Goal: Task Accomplishment & Management: Manage account settings

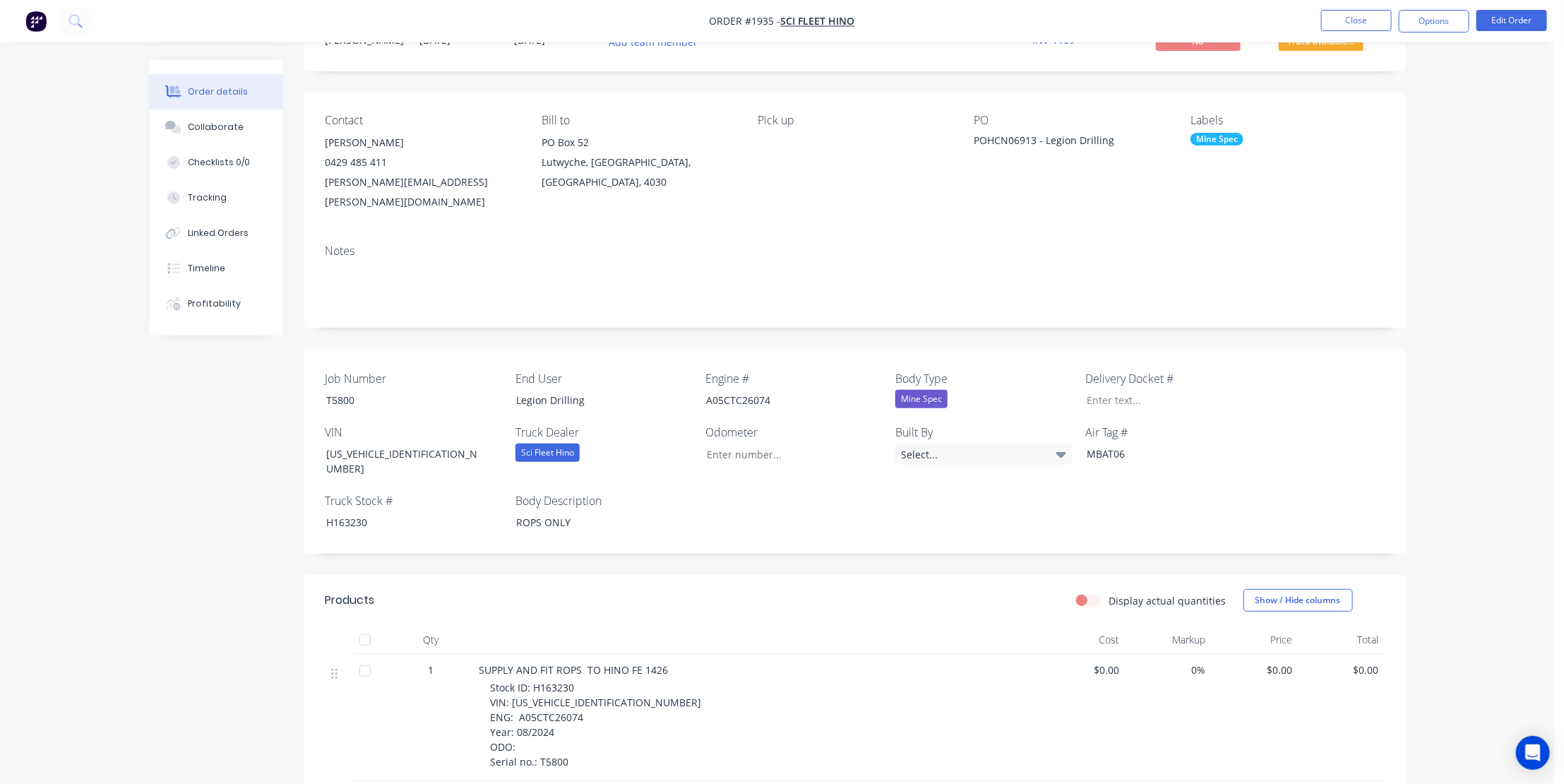
scroll to position [58, 0]
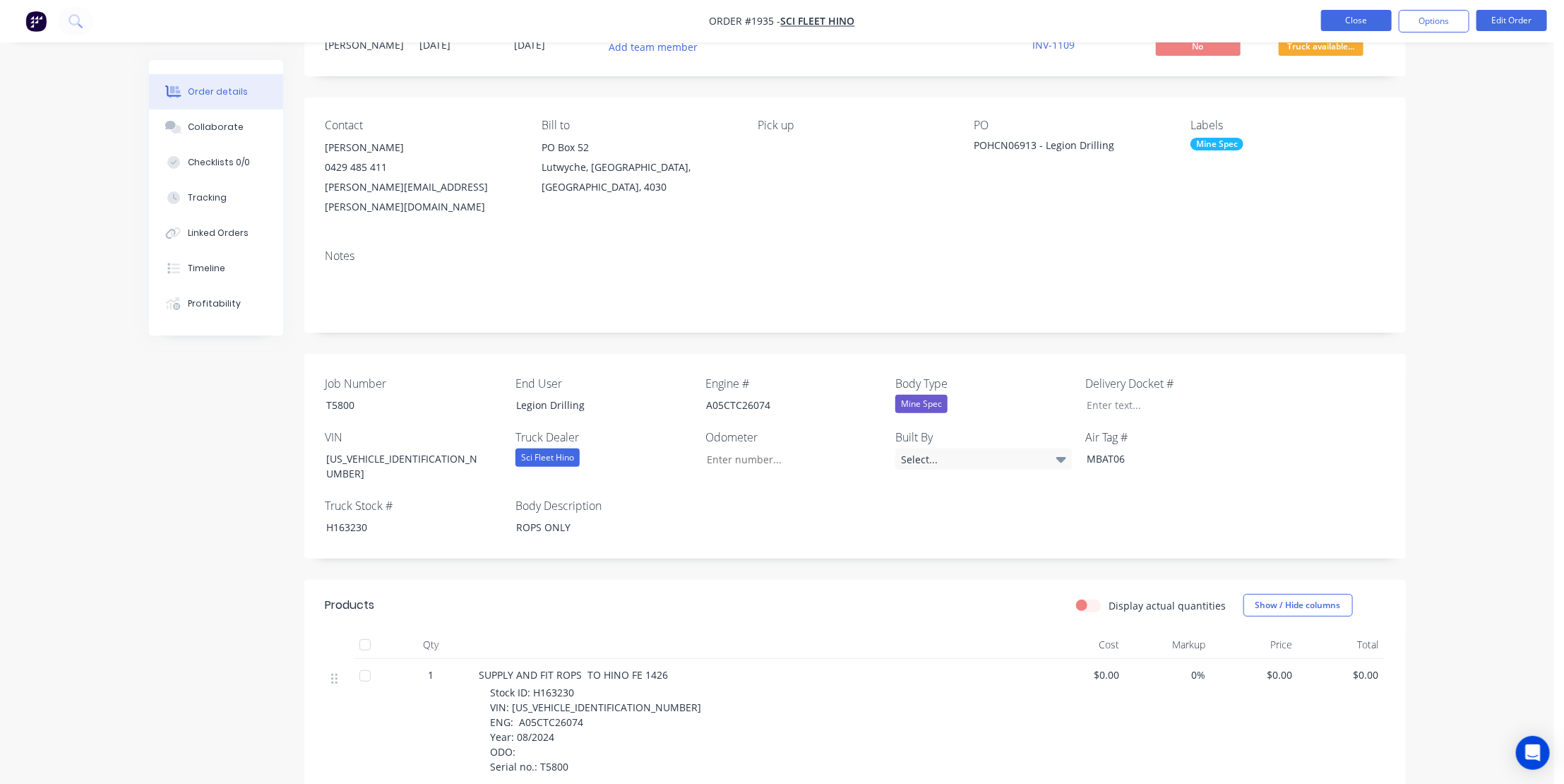
click at [1348, 18] on button "Close" at bounding box center [1356, 20] width 71 height 21
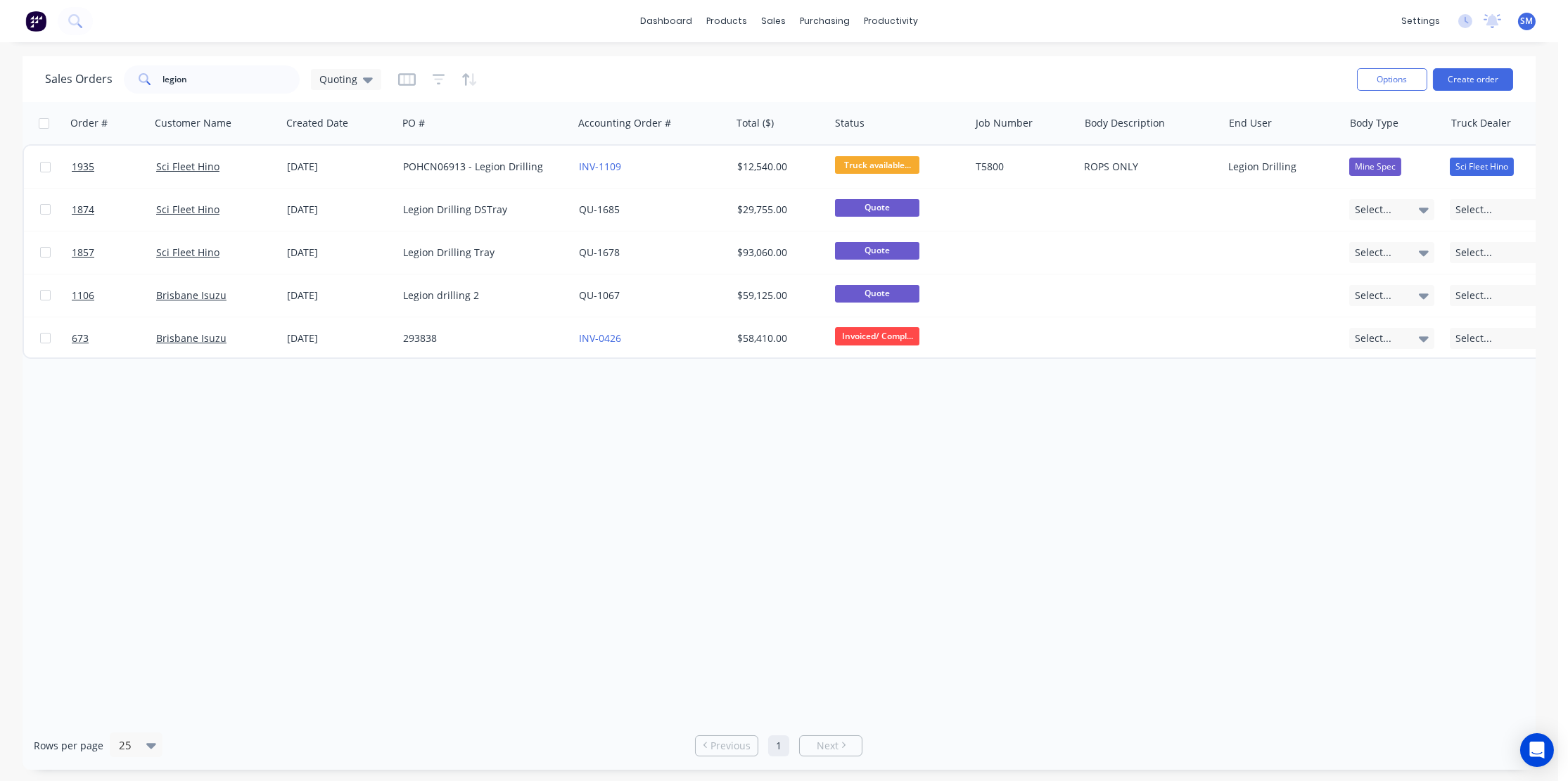
drag, startPoint x: 869, startPoint y: 490, endPoint x: 877, endPoint y: 489, distance: 8.1
click at [873, 489] on div "Order # Customer Name Created Date PO # Accounting Order # Total ($) Status Job…" at bounding box center [779, 411] width 1513 height 619
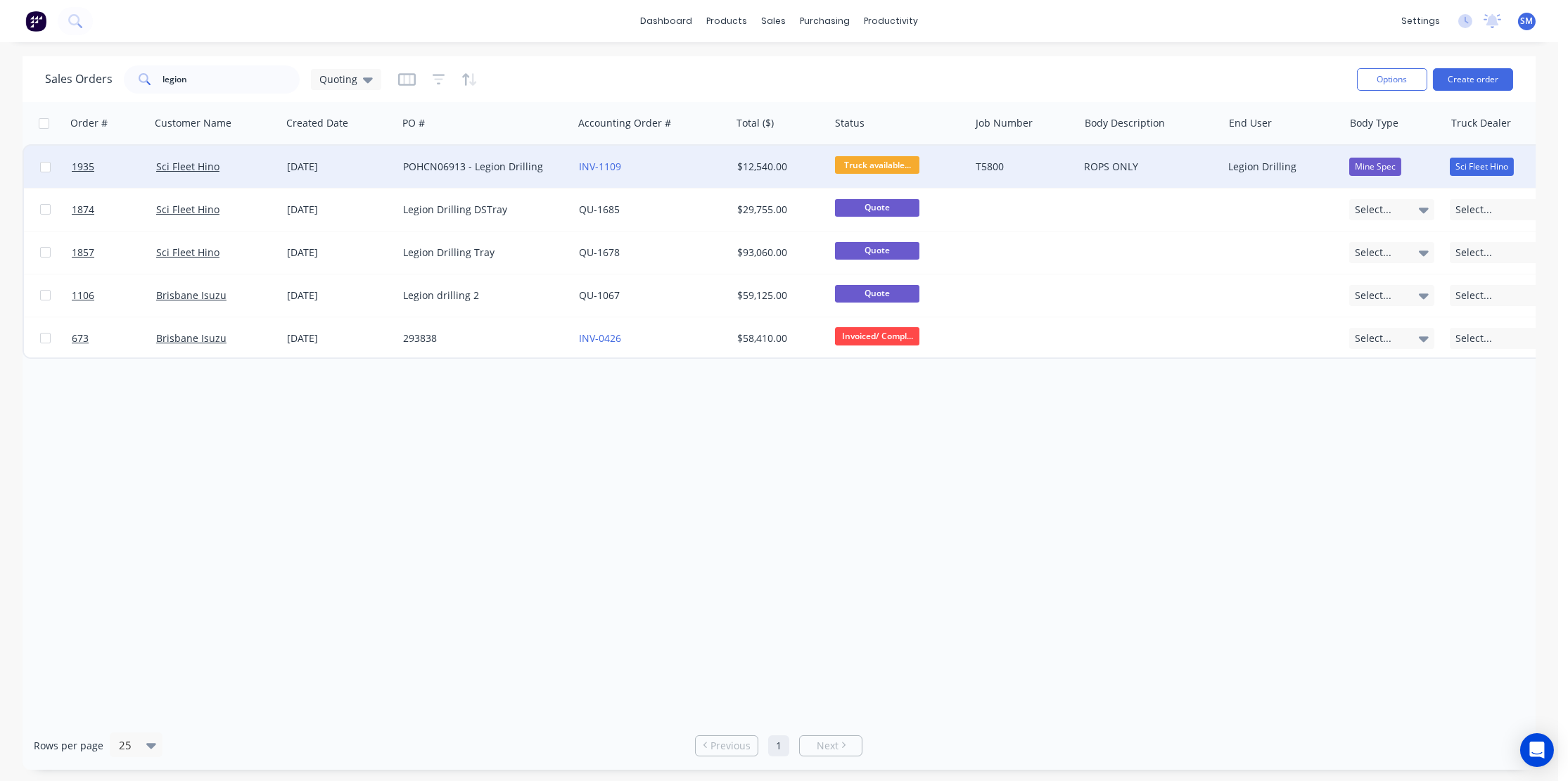
click at [501, 163] on div "POHCN06913 - Legion Drilling" at bounding box center [481, 167] width 157 height 14
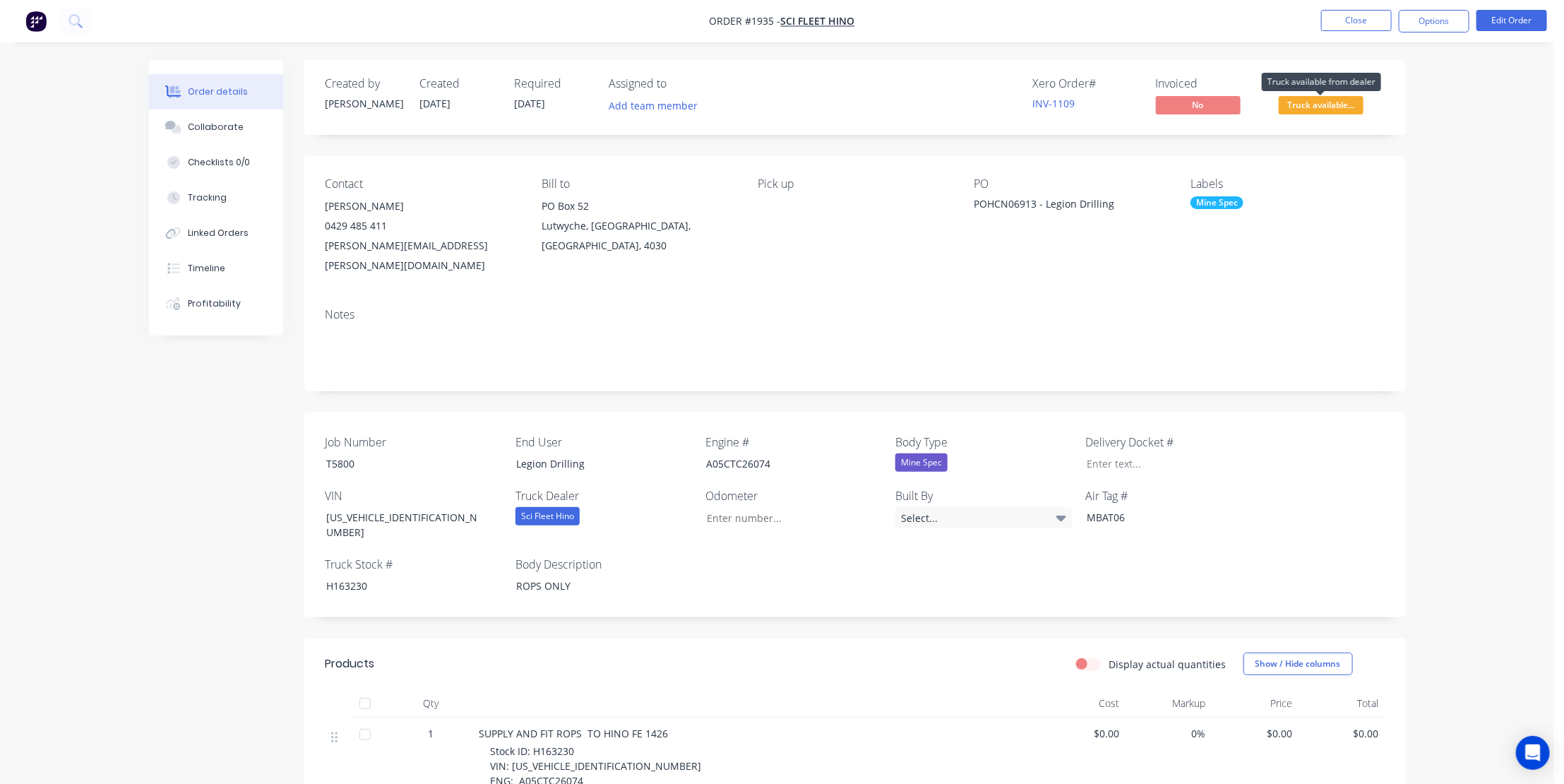
click at [1313, 106] on span "Truck available..." at bounding box center [1321, 104] width 85 height 17
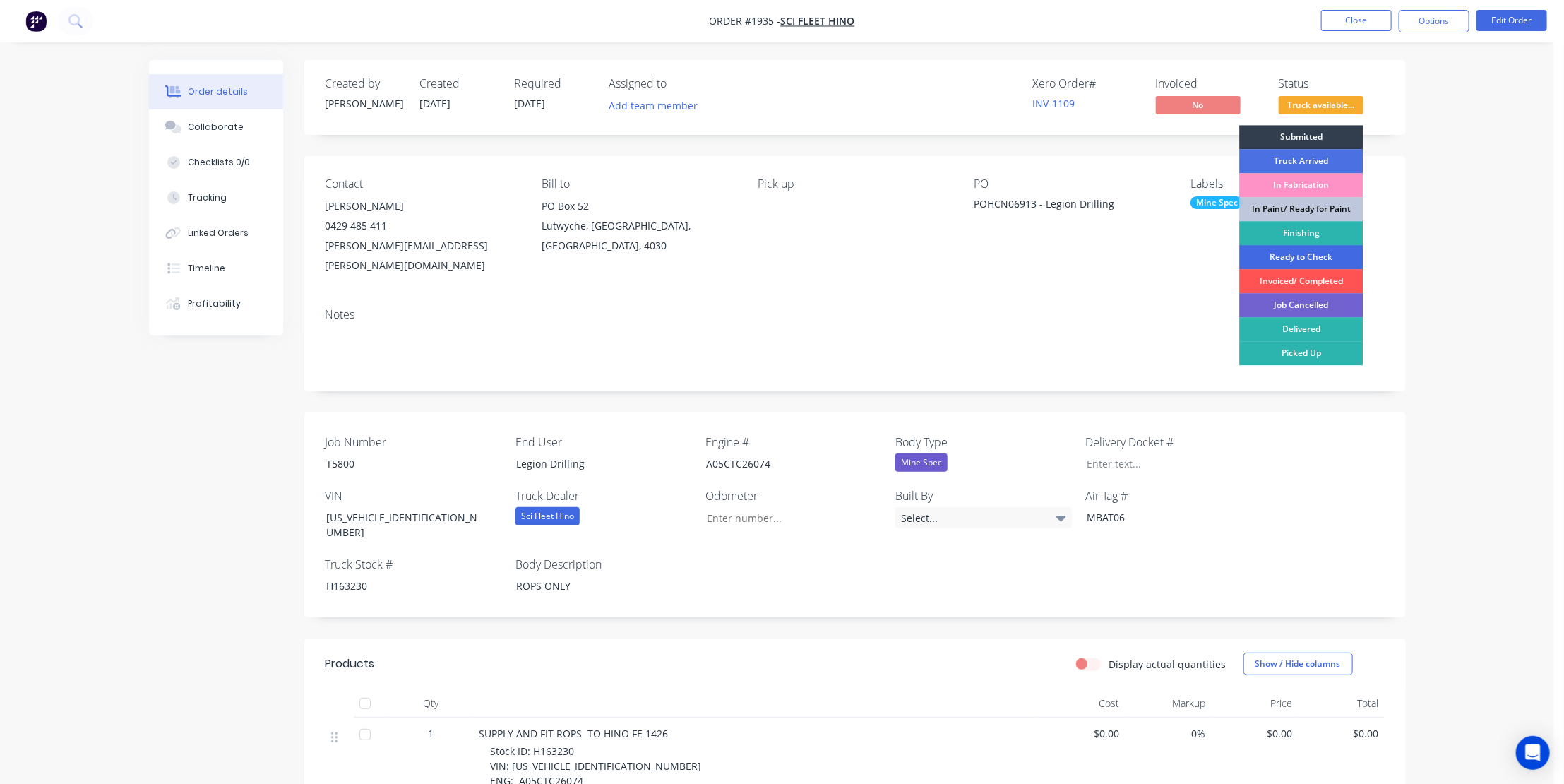
click at [1295, 254] on div "Ready to Check" at bounding box center [1301, 257] width 123 height 24
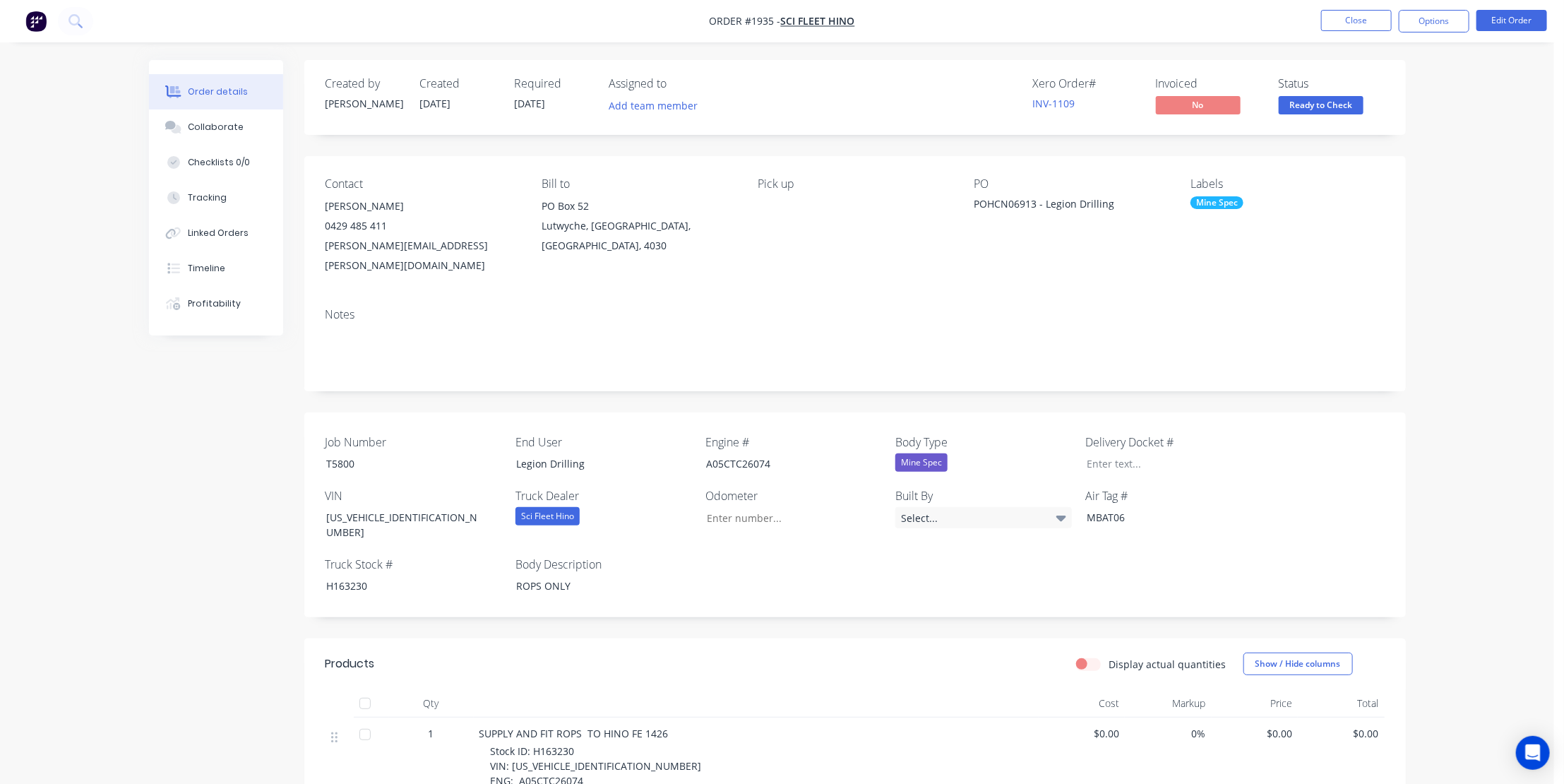
click at [1447, 231] on div "Order details Collaborate Checklists 0/0 Tracking Linked Orders Timeline Profit…" at bounding box center [777, 566] width 1555 height 1133
drag, startPoint x: 807, startPoint y: 261, endPoint x: 814, endPoint y: 255, distance: 9.2
click at [808, 260] on div "Contact [PERSON_NAME] [PHONE_NUMBER] [PERSON_NAME][EMAIL_ADDRESS][PERSON_NAME][…" at bounding box center [855, 226] width 1102 height 141
click at [1347, 16] on button "Close" at bounding box center [1356, 20] width 71 height 21
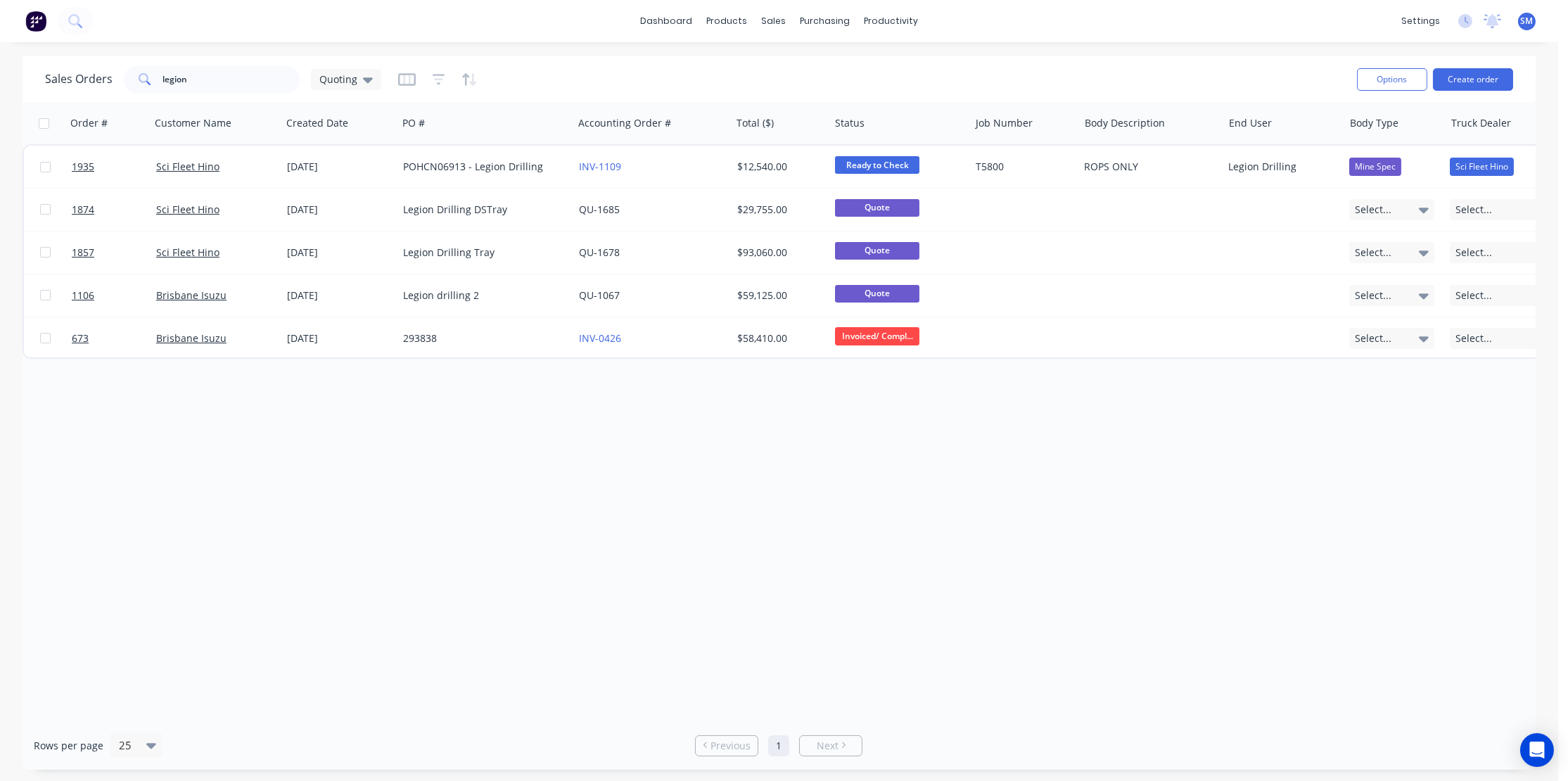
click at [640, 500] on div "Order # Customer Name Created Date PO # Accounting Order # Total ($) Status Job…" at bounding box center [779, 411] width 1513 height 619
click at [749, 77] on div "Sales Orders legion Quoting" at bounding box center [696, 79] width 1301 height 34
click at [713, 575] on div "Order # Customer Name Created Date PO # Accounting Order # Total ($) Status Job…" at bounding box center [779, 411] width 1513 height 619
click at [765, 576] on div "Order # Customer Name Created Date PO # Accounting Order # Total ($) Status Job…" at bounding box center [779, 411] width 1513 height 619
click at [849, 517] on div "Order # Customer Name Created Date PO # Accounting Order # Total ($) Status Job…" at bounding box center [779, 411] width 1513 height 619
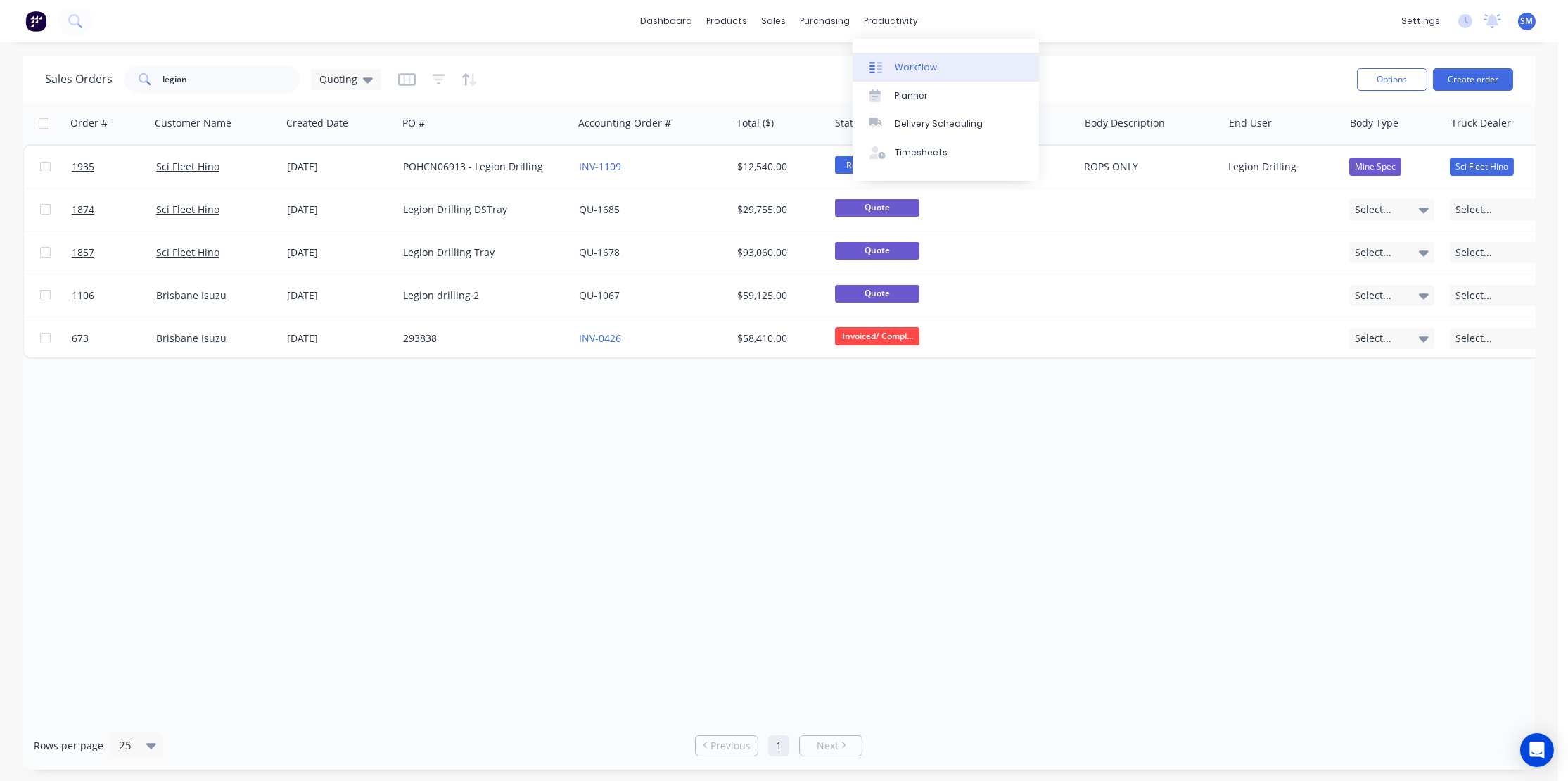
click at [923, 63] on div "Workflow" at bounding box center [915, 67] width 42 height 13
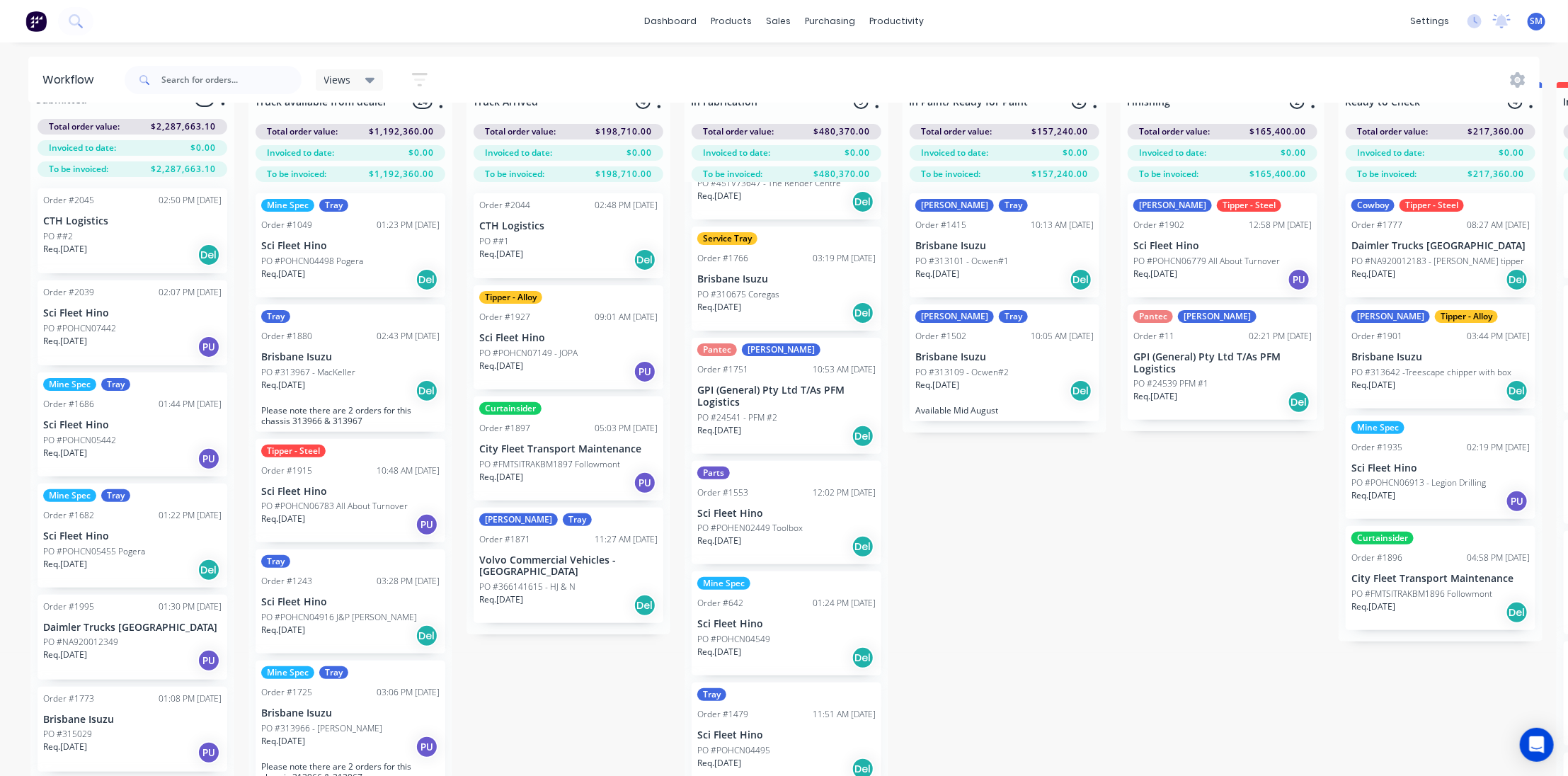
scroll to position [59, 0]
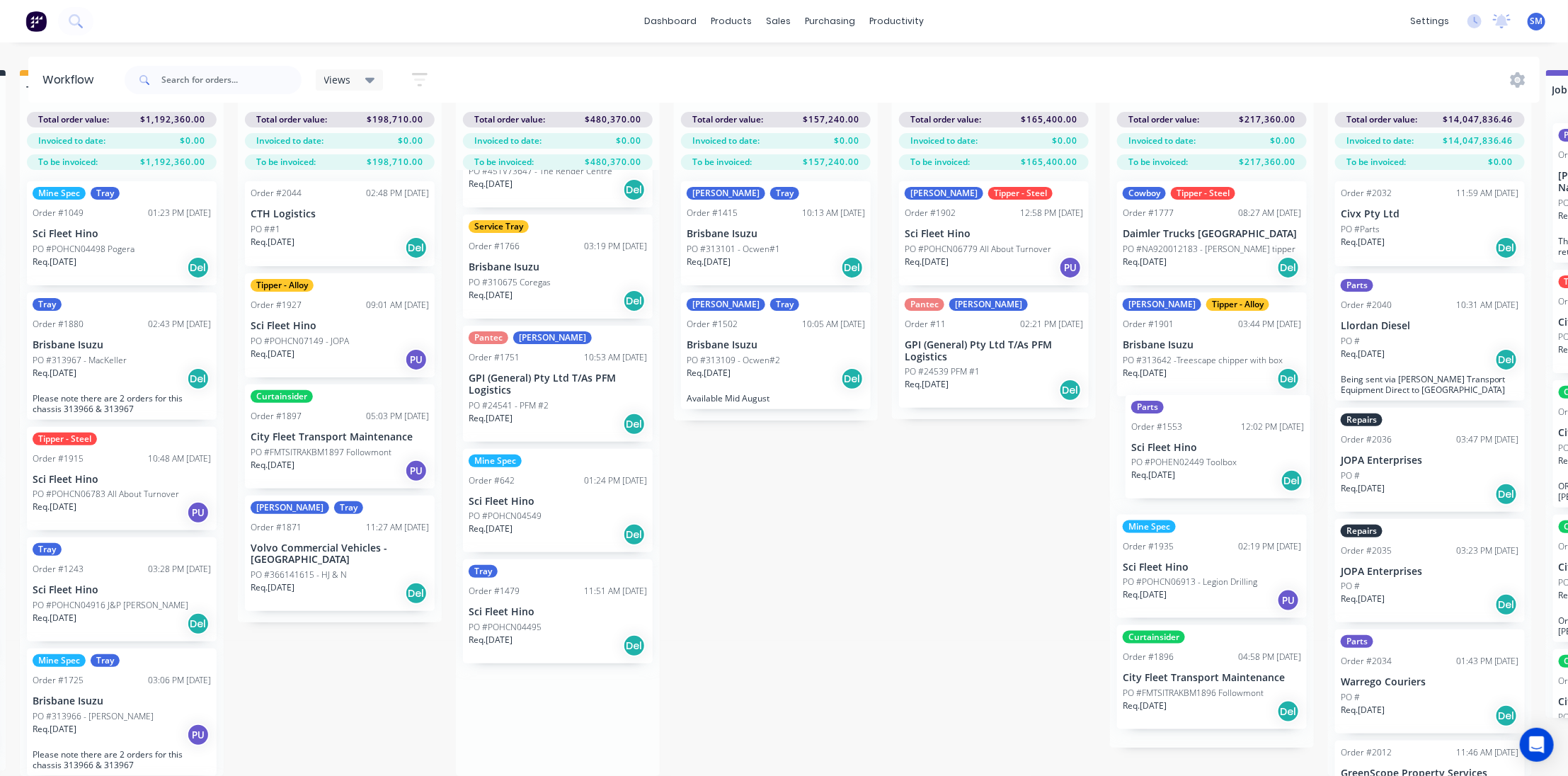
drag, startPoint x: 731, startPoint y: 490, endPoint x: 1168, endPoint y: 448, distance: 439.0
click at [1168, 448] on div "Submitted 40 Status colour #273444 hex #273444 Save Cancel Summaries Total orde…" at bounding box center [942, 423] width 2361 height 706
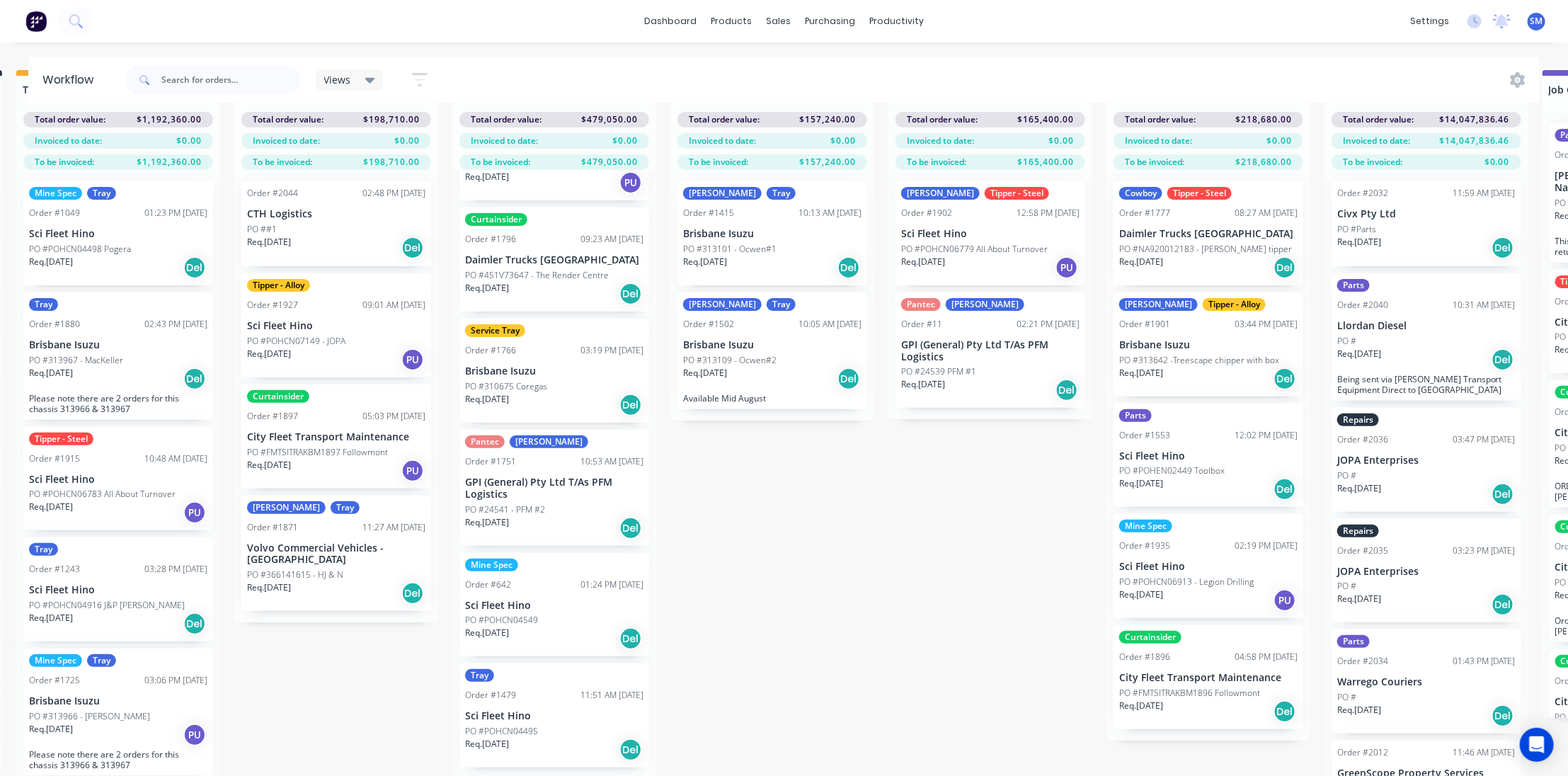
scroll to position [298, 0]
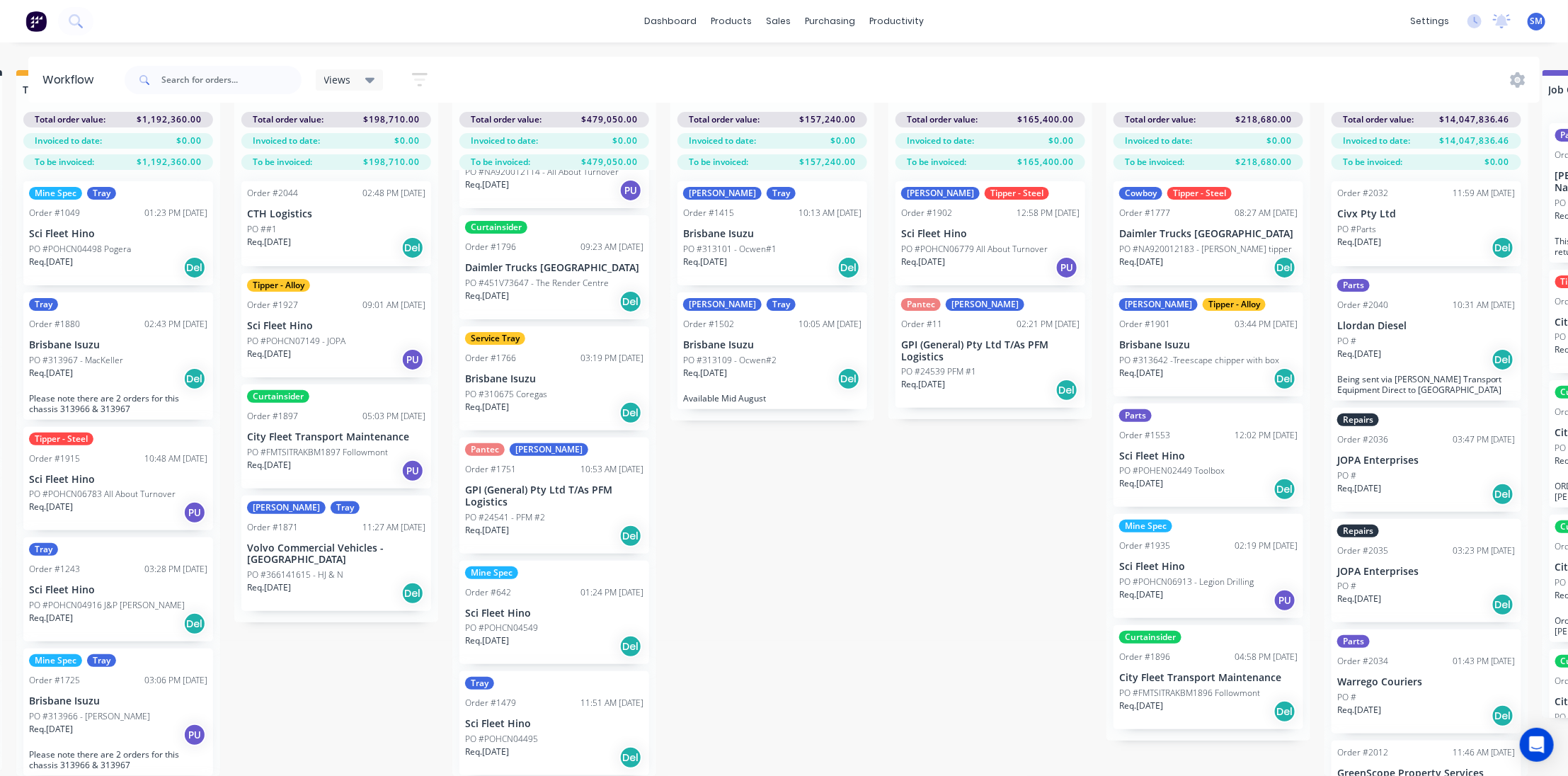
click at [494, 718] on p "Sci Fleet Hino" at bounding box center [554, 724] width 178 height 12
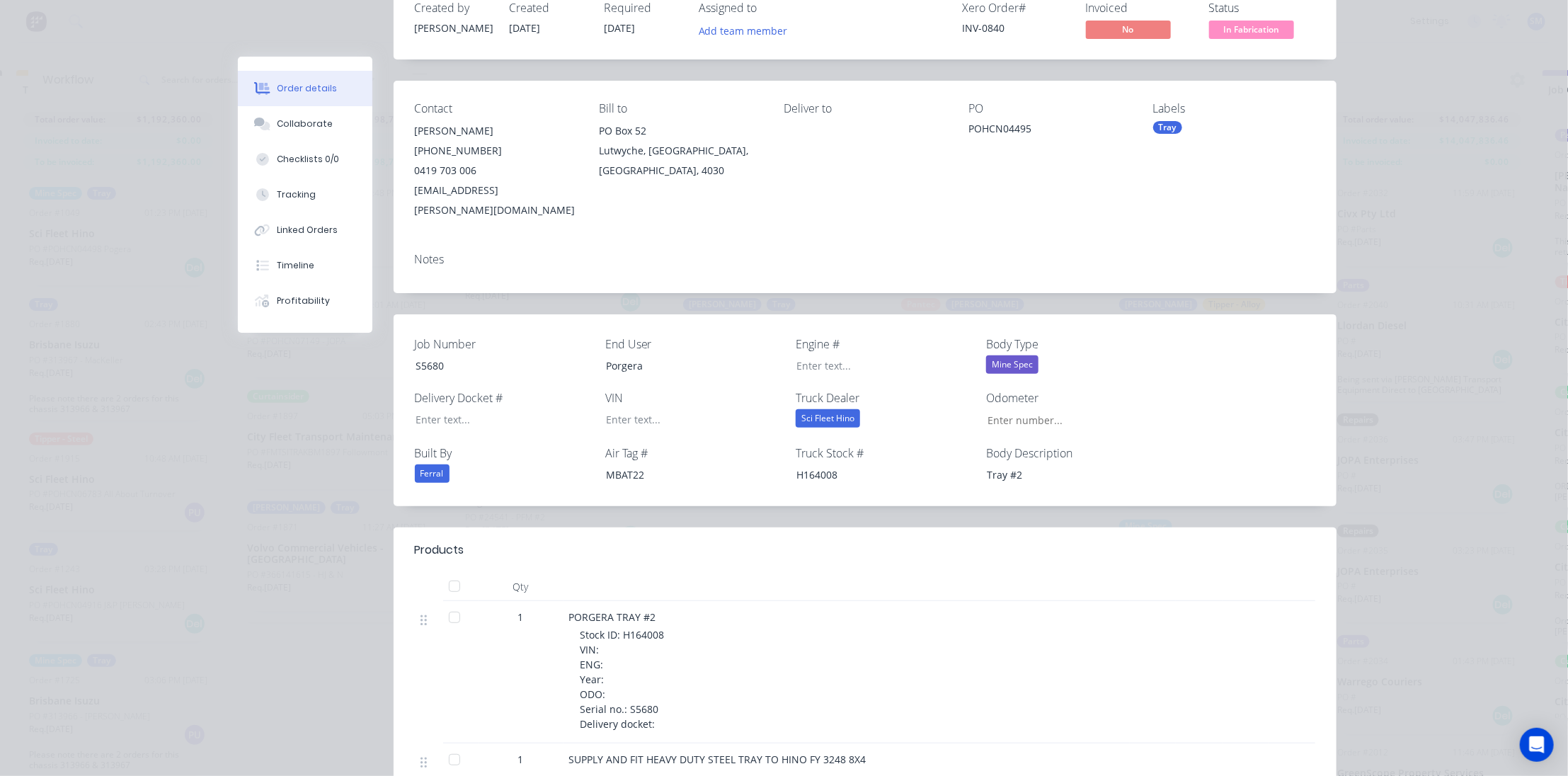
scroll to position [64, 0]
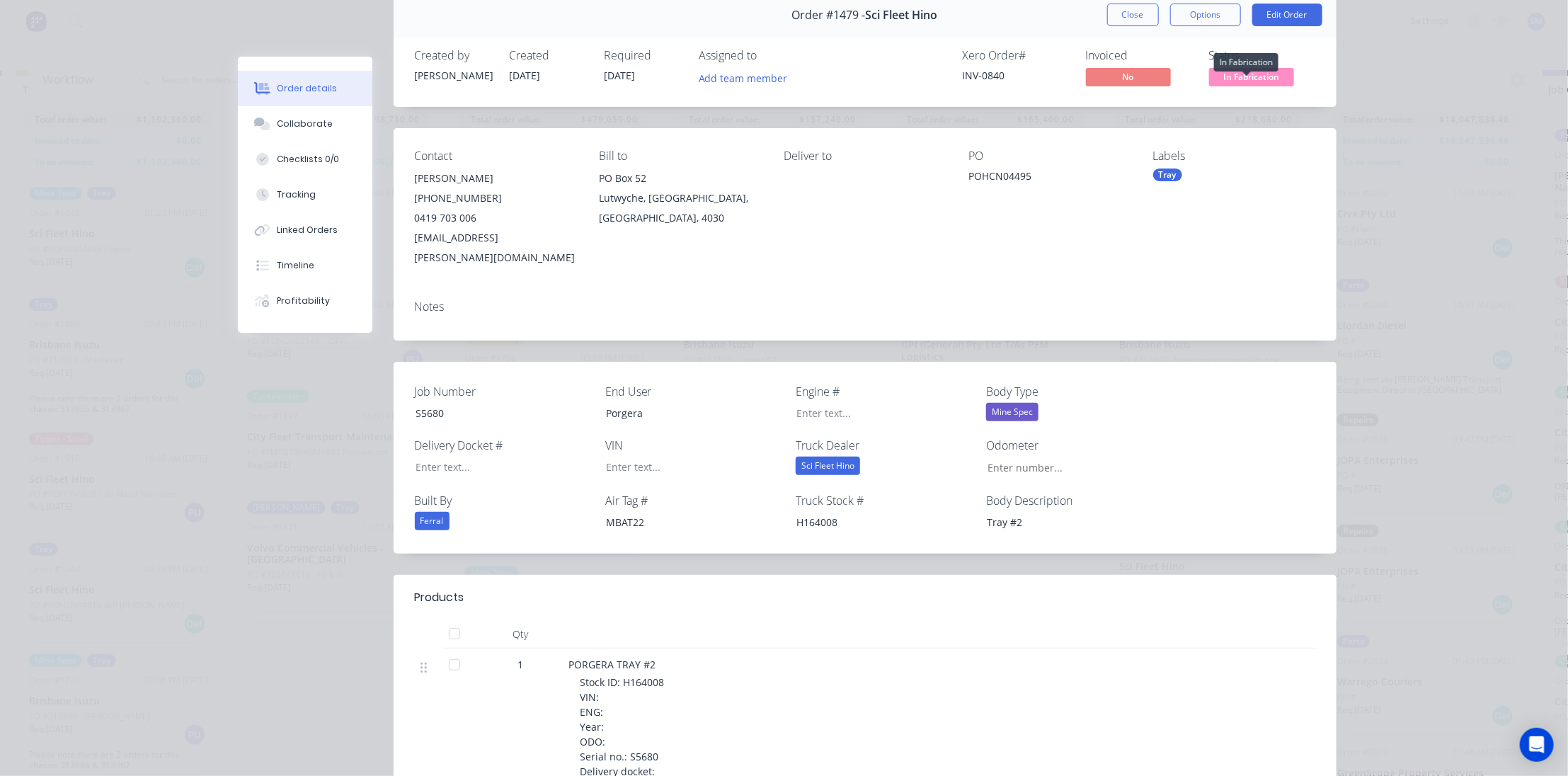
click at [1234, 71] on span "In Fabrication" at bounding box center [1252, 77] width 85 height 17
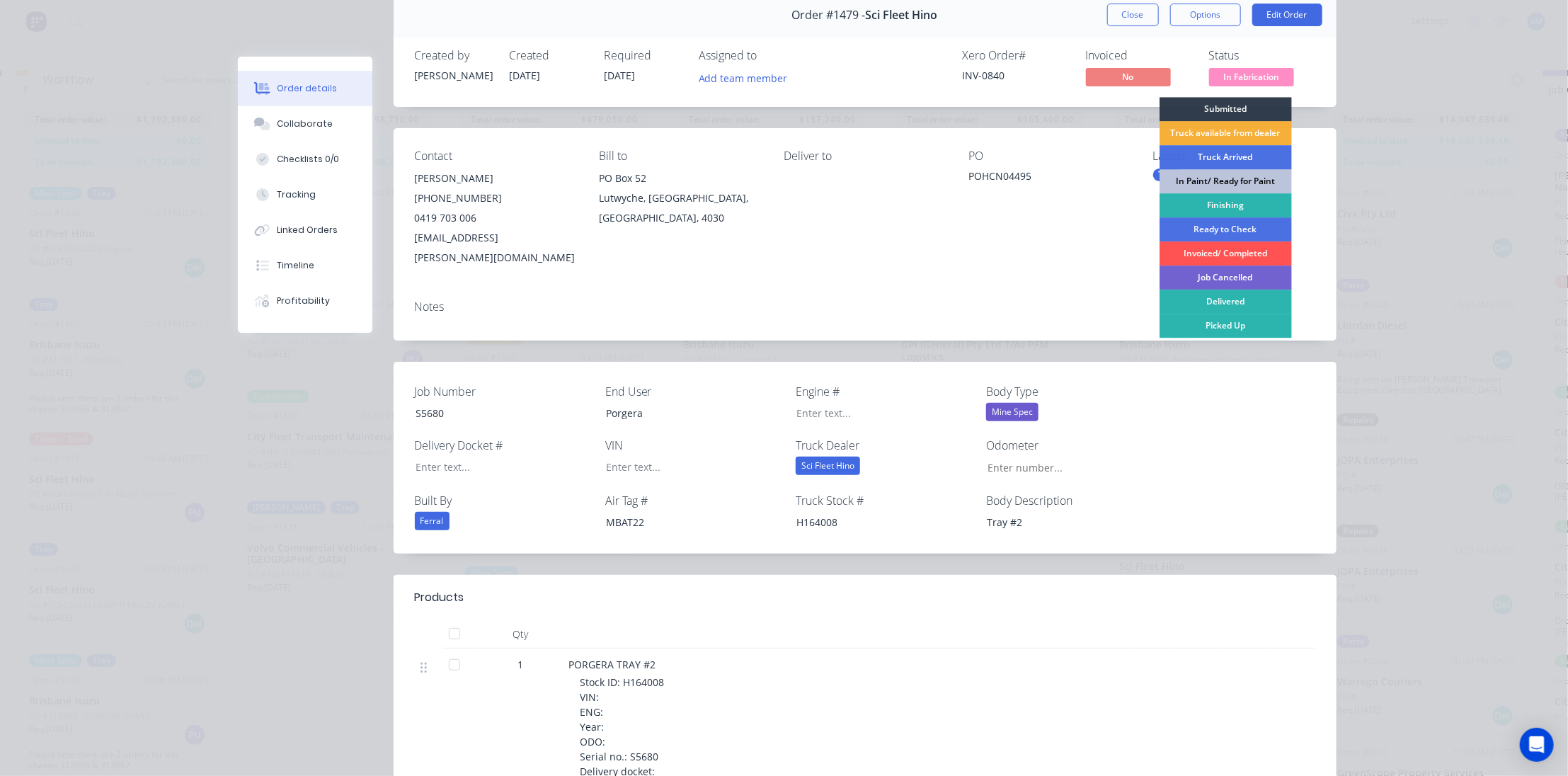
click at [1217, 174] on div "In Paint/ Ready for Paint" at bounding box center [1225, 181] width 132 height 24
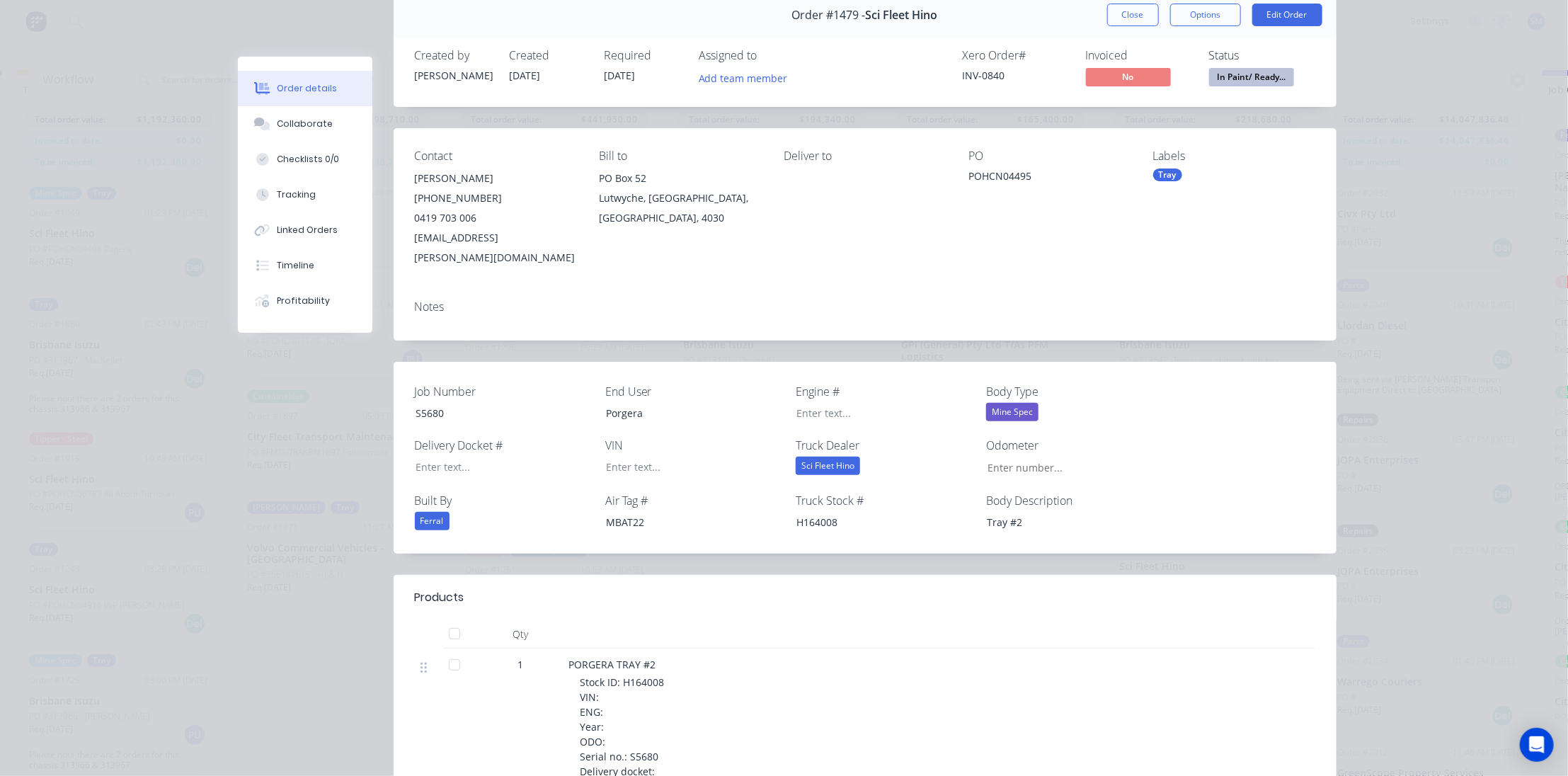
scroll to position [189, 0]
click at [1134, 8] on button "Close" at bounding box center [1133, 14] width 52 height 22
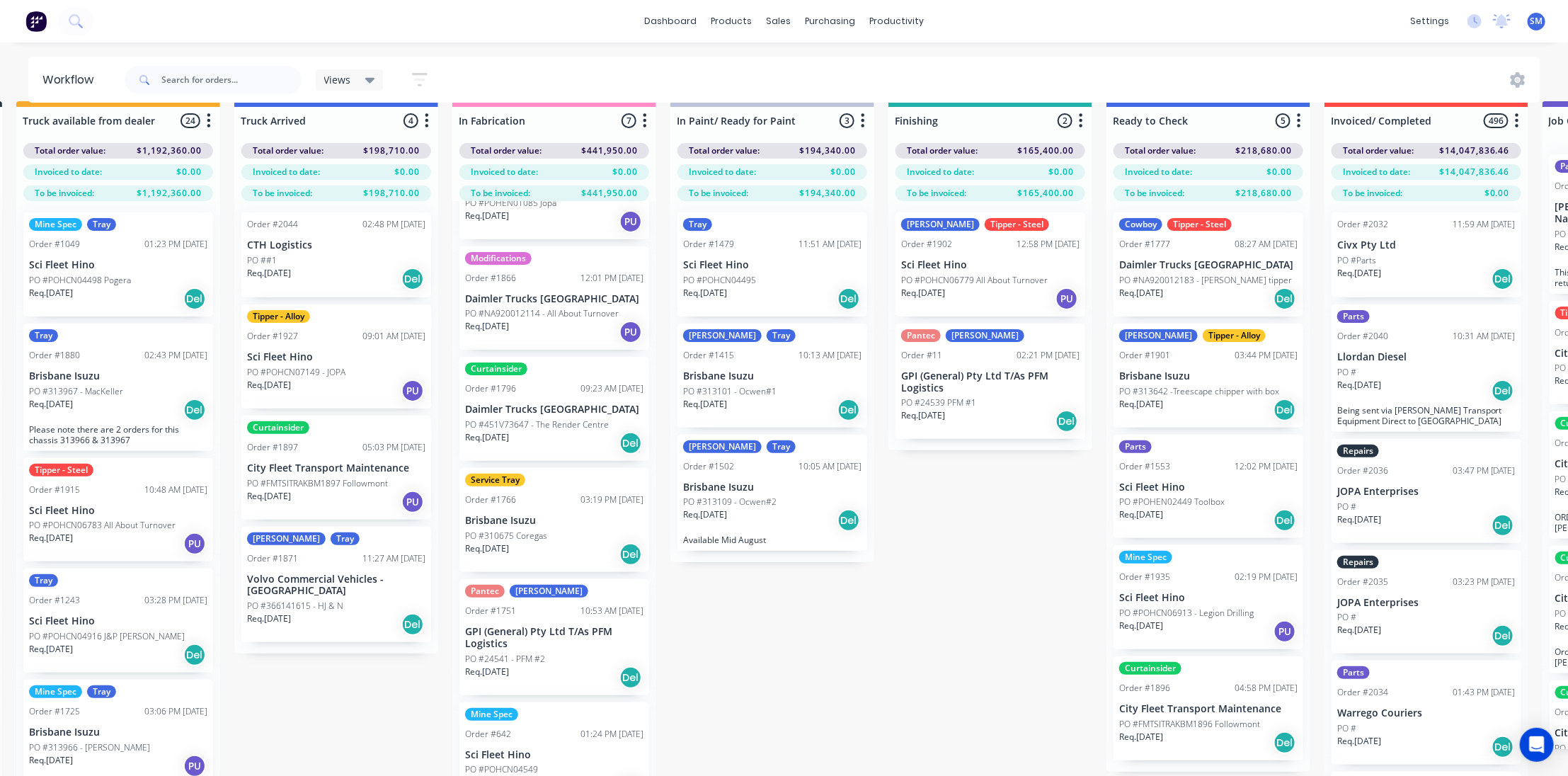
scroll to position [0, 232]
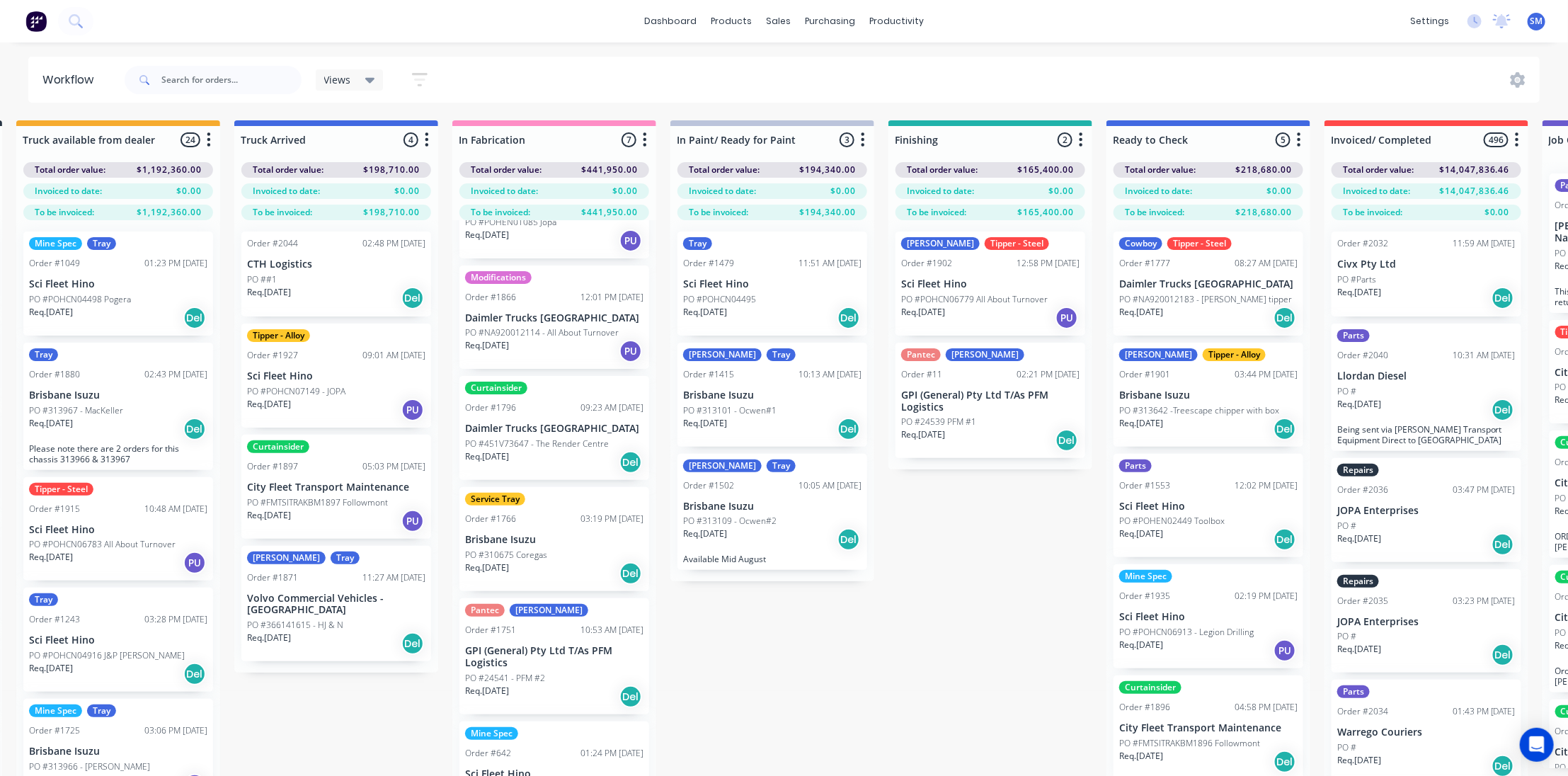
click at [715, 254] on div "Tray Order #1479 11:51 AM [DATE] Sci Fleet Hino PO #POHCN04495 Req. [DATE] Del" at bounding box center [772, 283] width 190 height 104
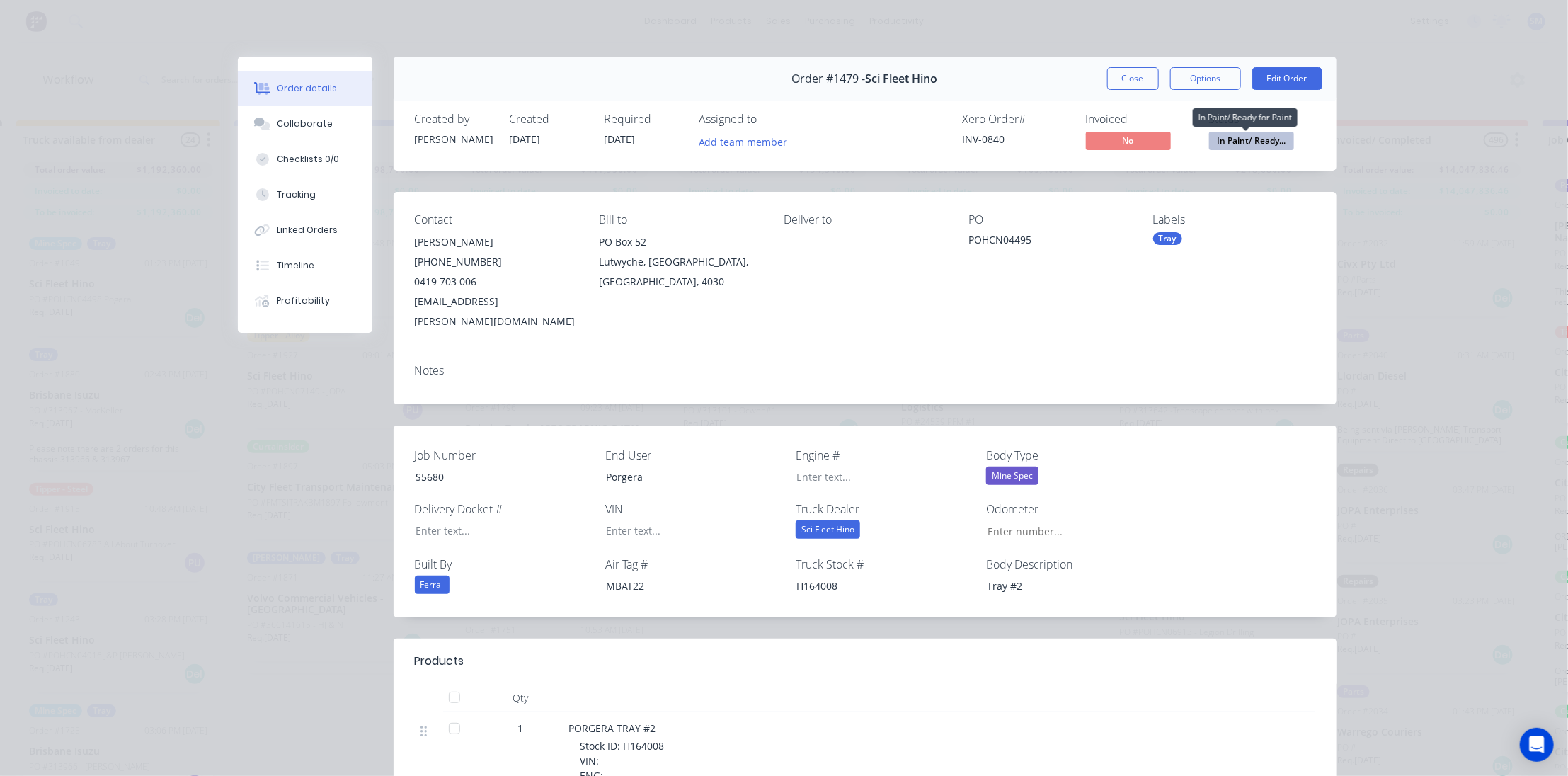
click at [1246, 132] on span "In Paint/ Ready..." at bounding box center [1252, 140] width 85 height 17
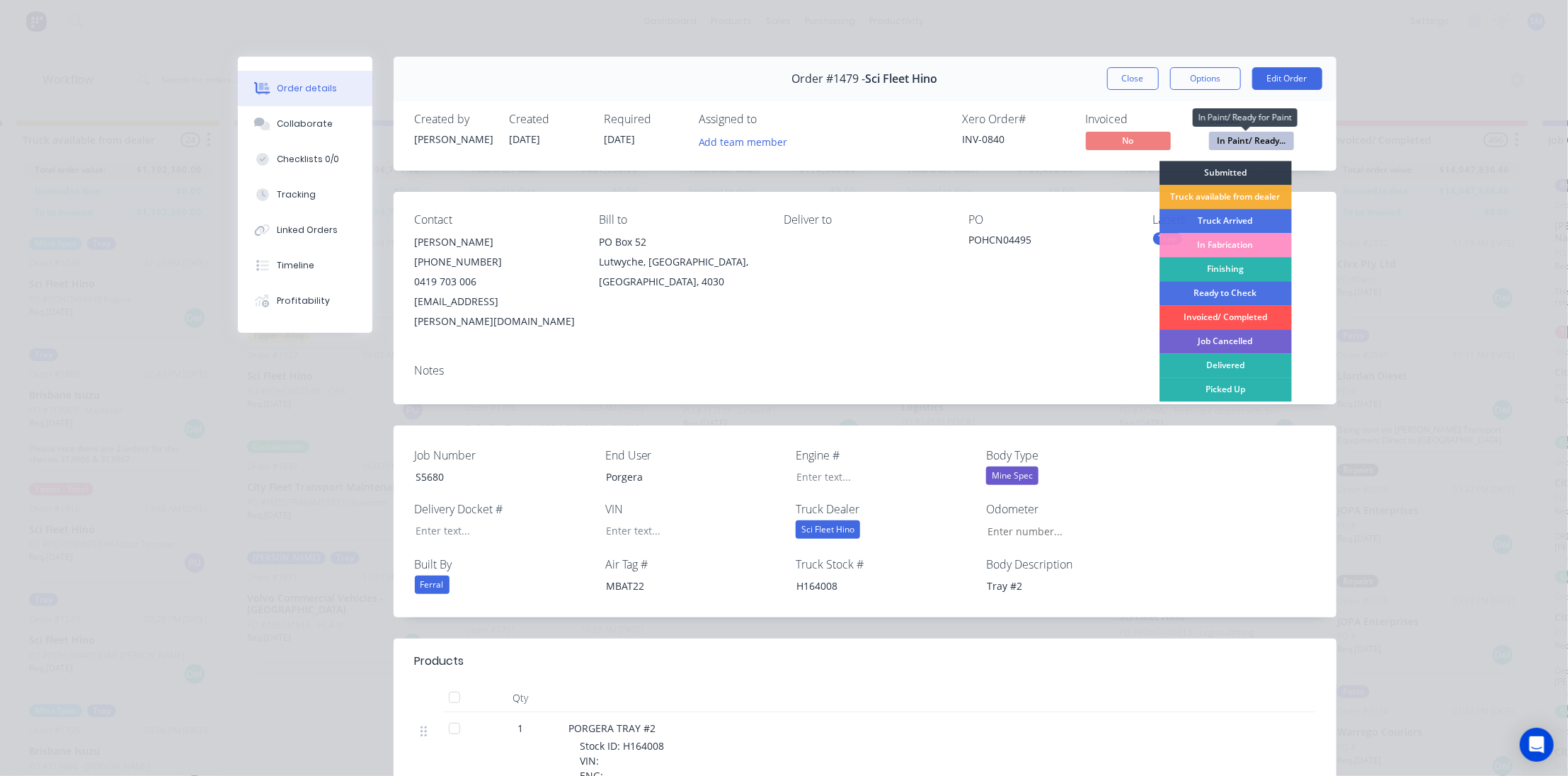
click at [1246, 134] on span "In Paint/ Ready..." at bounding box center [1252, 140] width 85 height 17
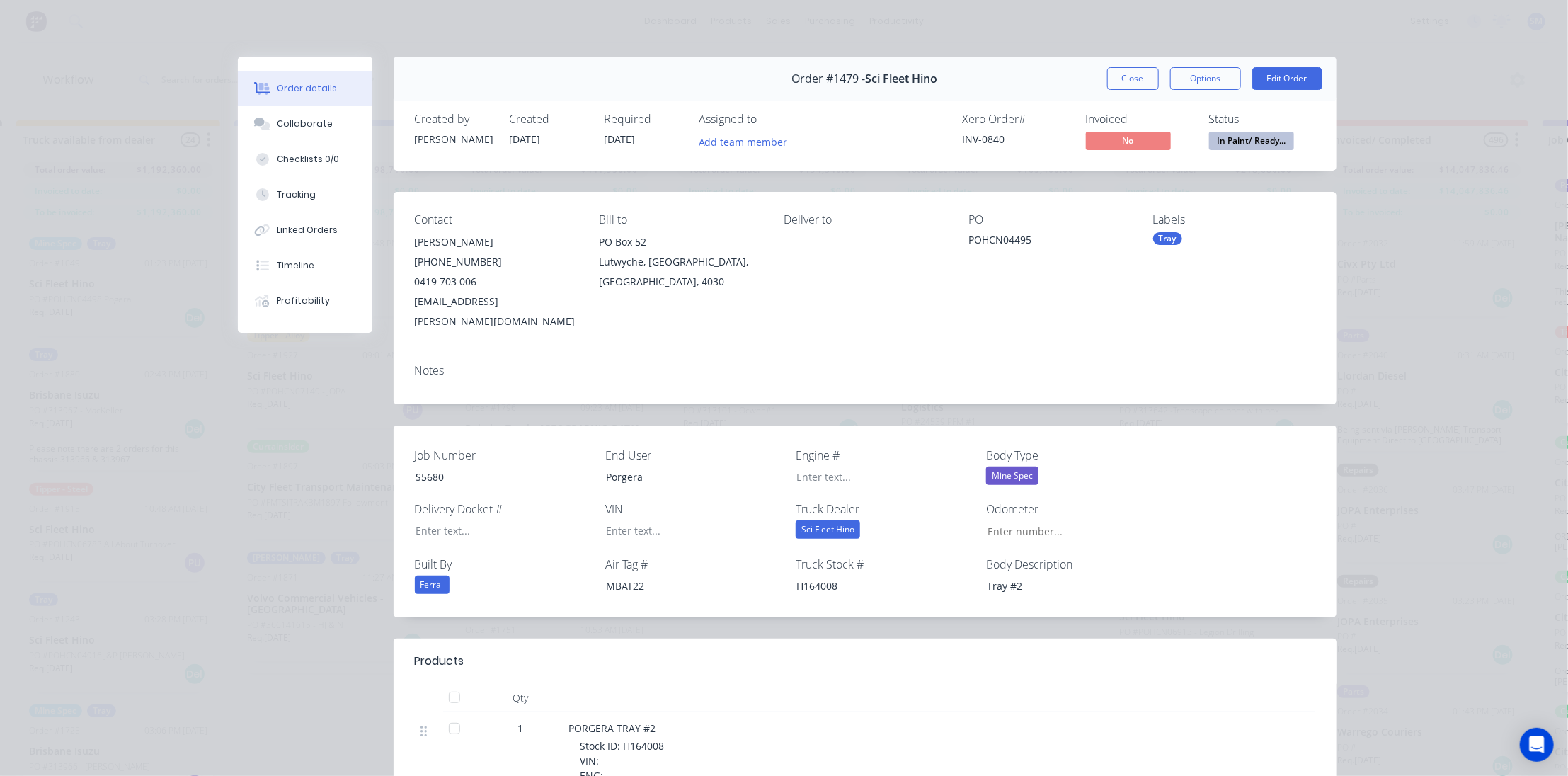
click at [1190, 232] on div "Tray" at bounding box center [1234, 238] width 162 height 13
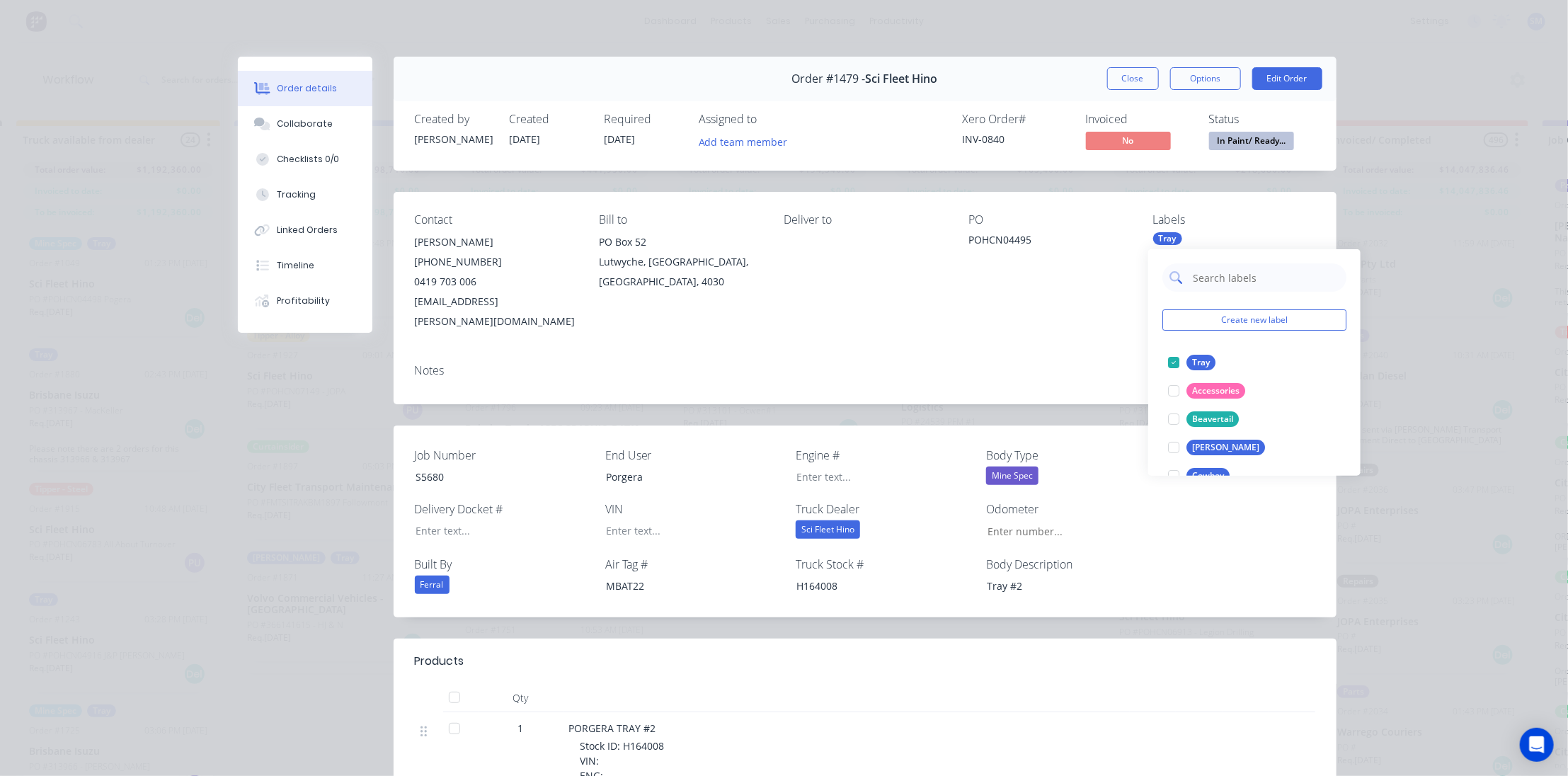
click at [1210, 283] on input "text" at bounding box center [1265, 277] width 148 height 28
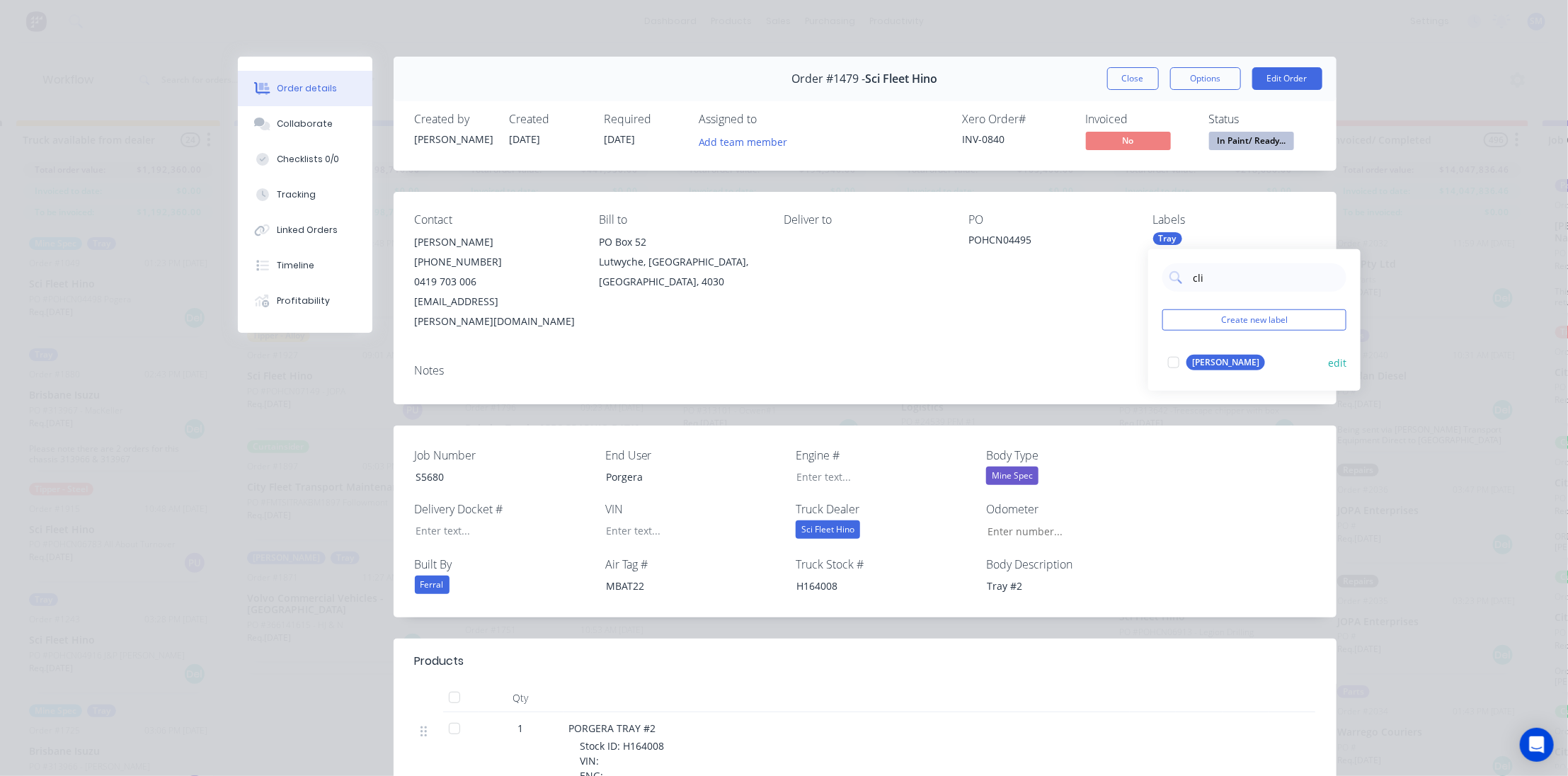
type input "cli"
click at [1203, 358] on div "[PERSON_NAME]" at bounding box center [1225, 363] width 79 height 16
click at [1457, 292] on div "Order details Collaborate Checklists 0/0 Tracking Linked Orders Timeline Profit…" at bounding box center [784, 388] width 1568 height 776
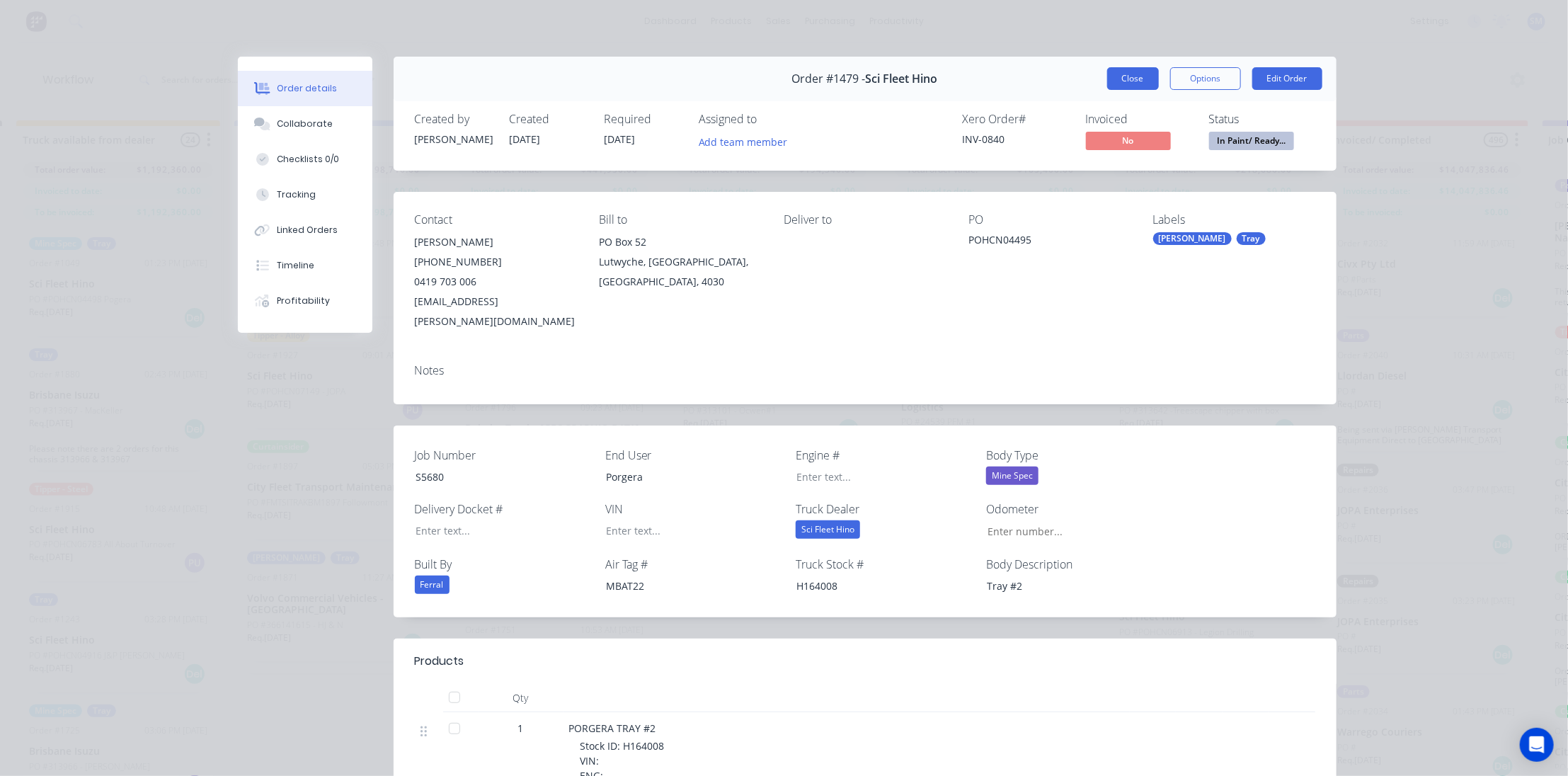
click at [1113, 71] on button "Close" at bounding box center [1133, 78] width 52 height 22
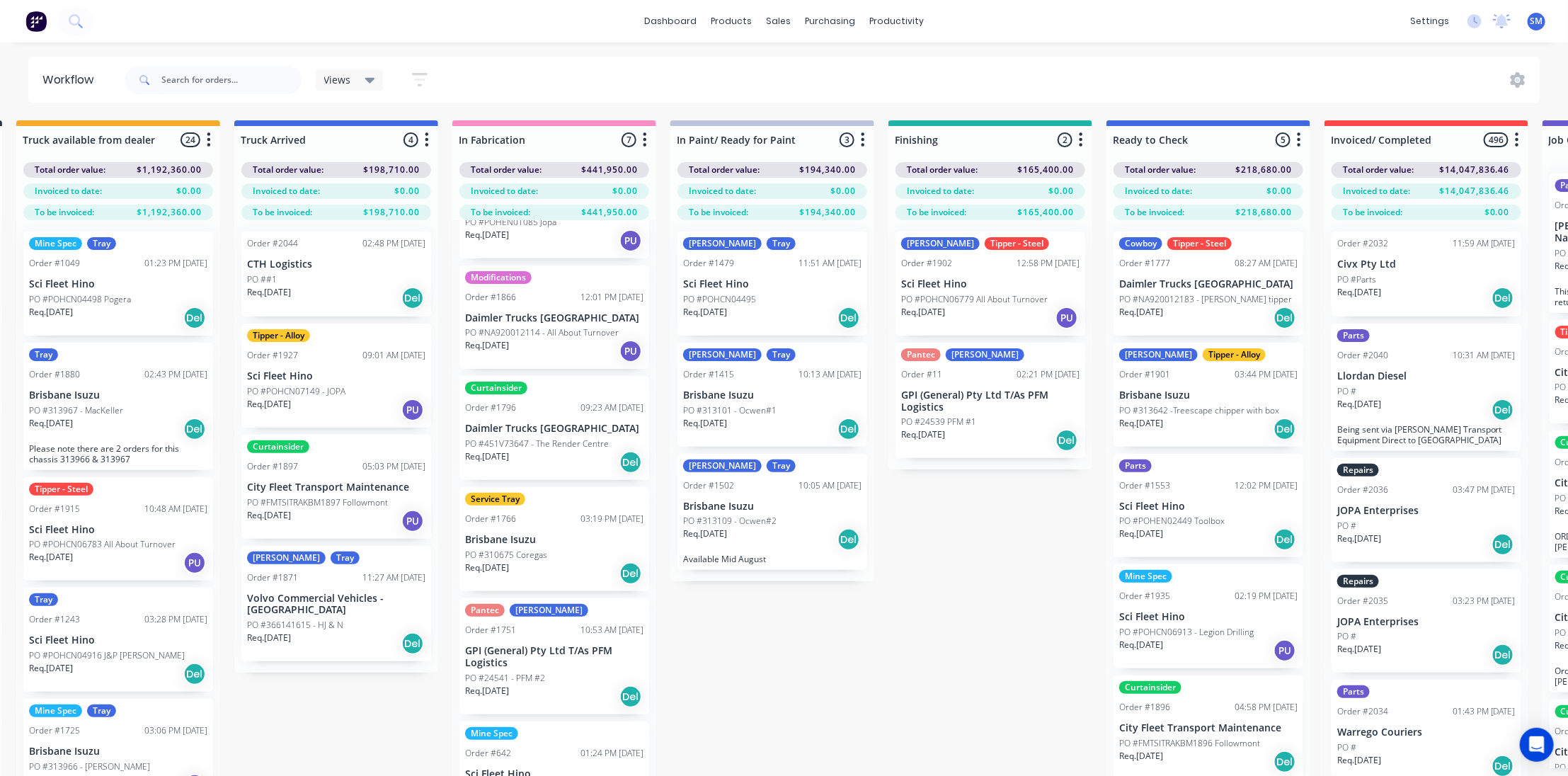
click at [929, 553] on div "Submitted 40 Status colour #273444 hex #273444 Save Cancel Summaries Total orde…" at bounding box center [938, 473] width 2361 height 706
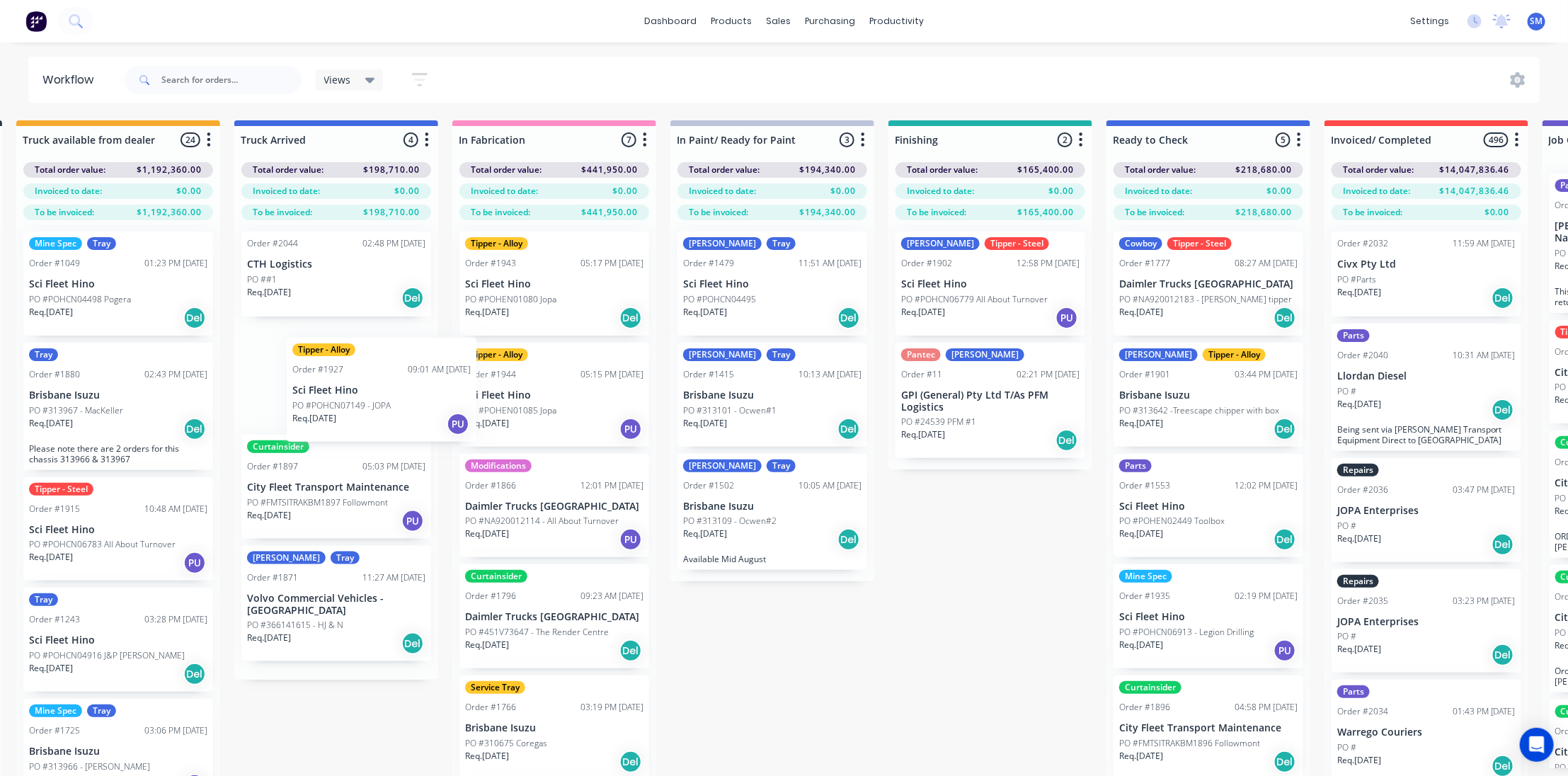
scroll to position [0, 228]
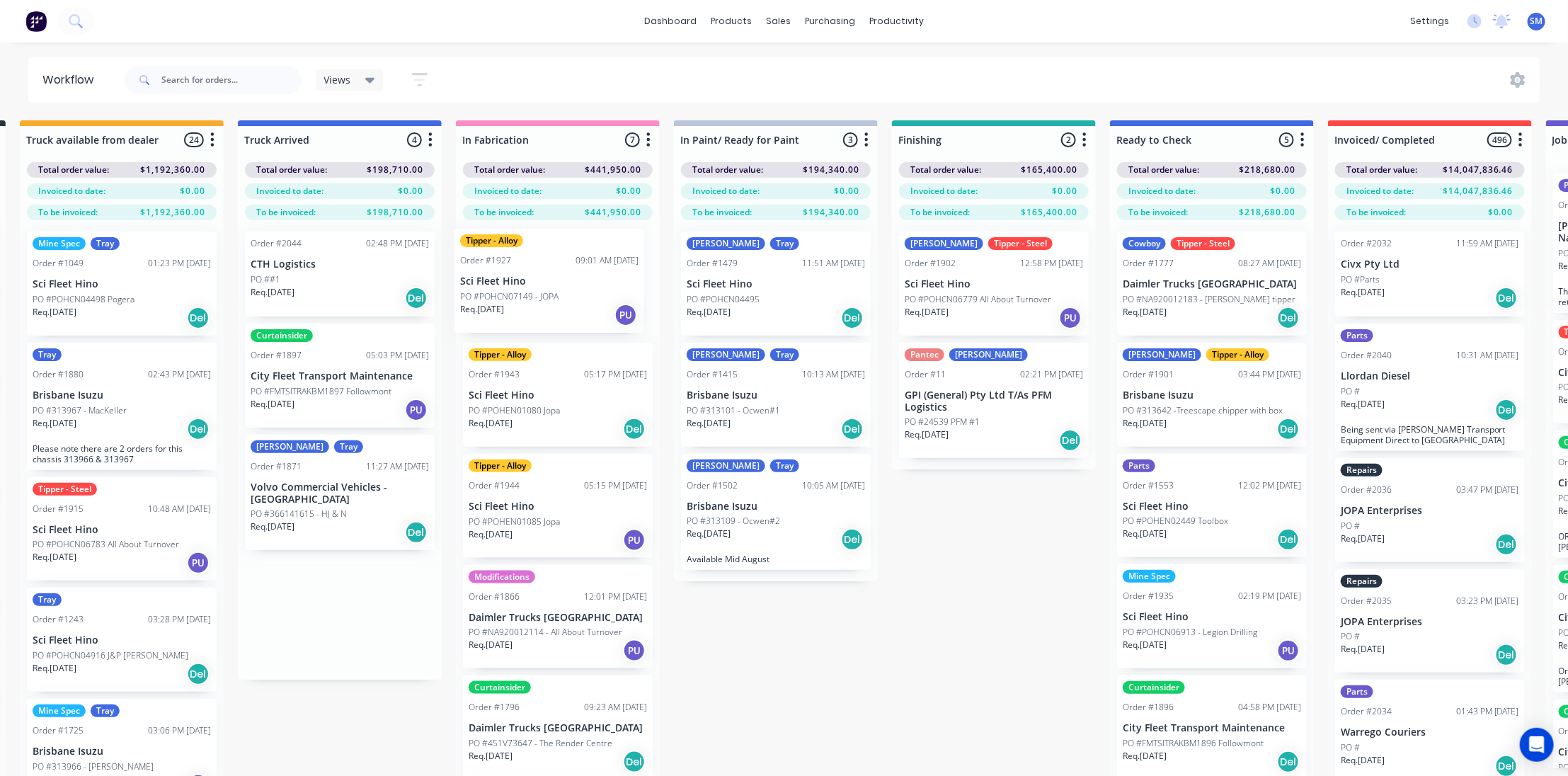
drag, startPoint x: 286, startPoint y: 371, endPoint x: 505, endPoint y: 281, distance: 236.8
click at [505, 281] on div "Submitted 40 Status colour #273444 hex #273444 Save Cancel Summaries Total orde…" at bounding box center [942, 473] width 2361 height 706
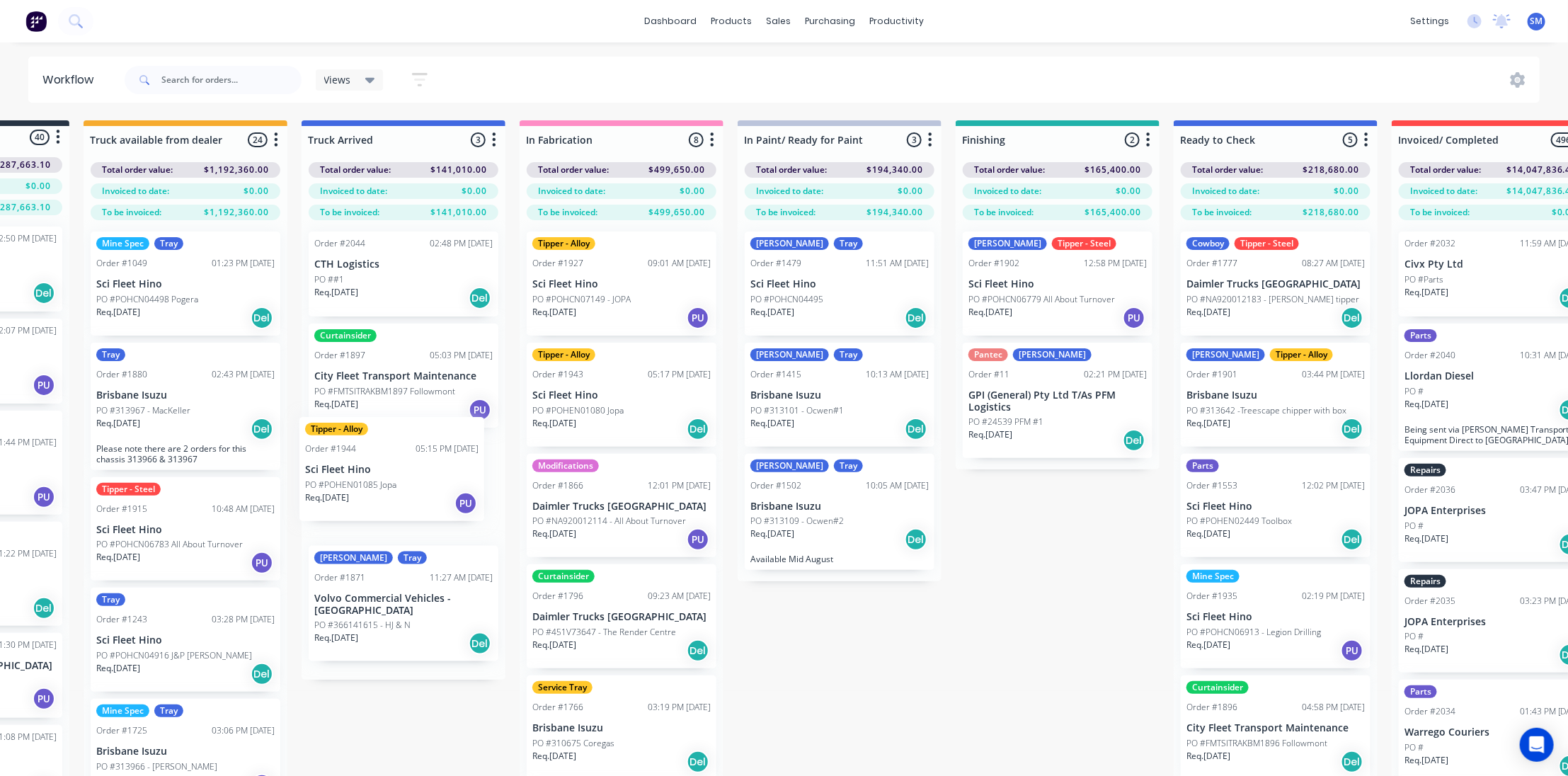
drag, startPoint x: 555, startPoint y: 503, endPoint x: 386, endPoint y: 474, distance: 171.5
click at [386, 474] on div "Submitted 40 Status colour #273444 hex #273444 Save Cancel Summaries Total orde…" at bounding box center [1005, 473] width 2361 height 706
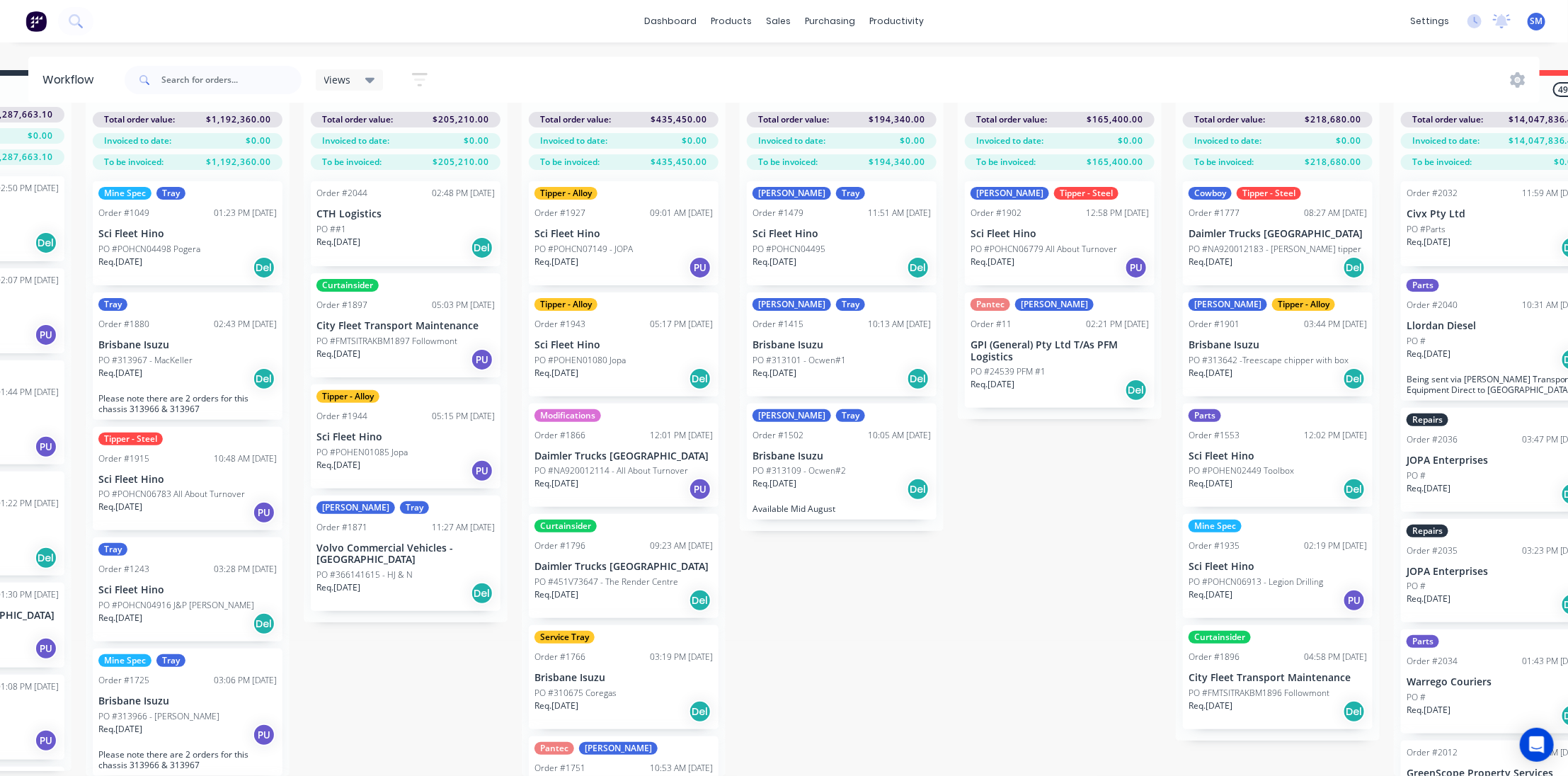
scroll to position [59, 163]
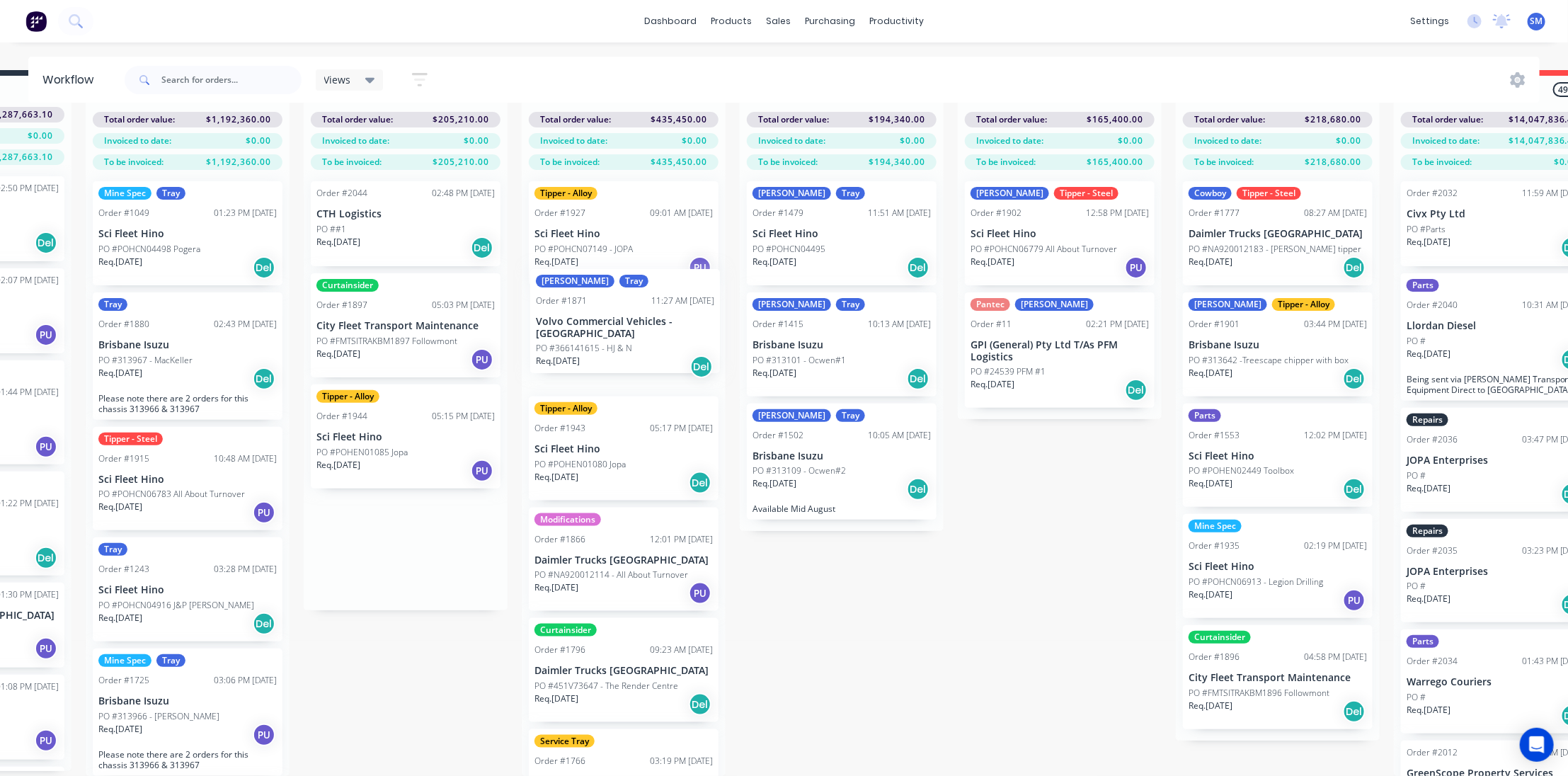
drag, startPoint x: 366, startPoint y: 543, endPoint x: 585, endPoint y: 328, distance: 306.9
click at [585, 328] on div "Submitted 40 Status colour #273444 hex #273444 Save Cancel Summaries Total orde…" at bounding box center [1007, 423] width 2361 height 706
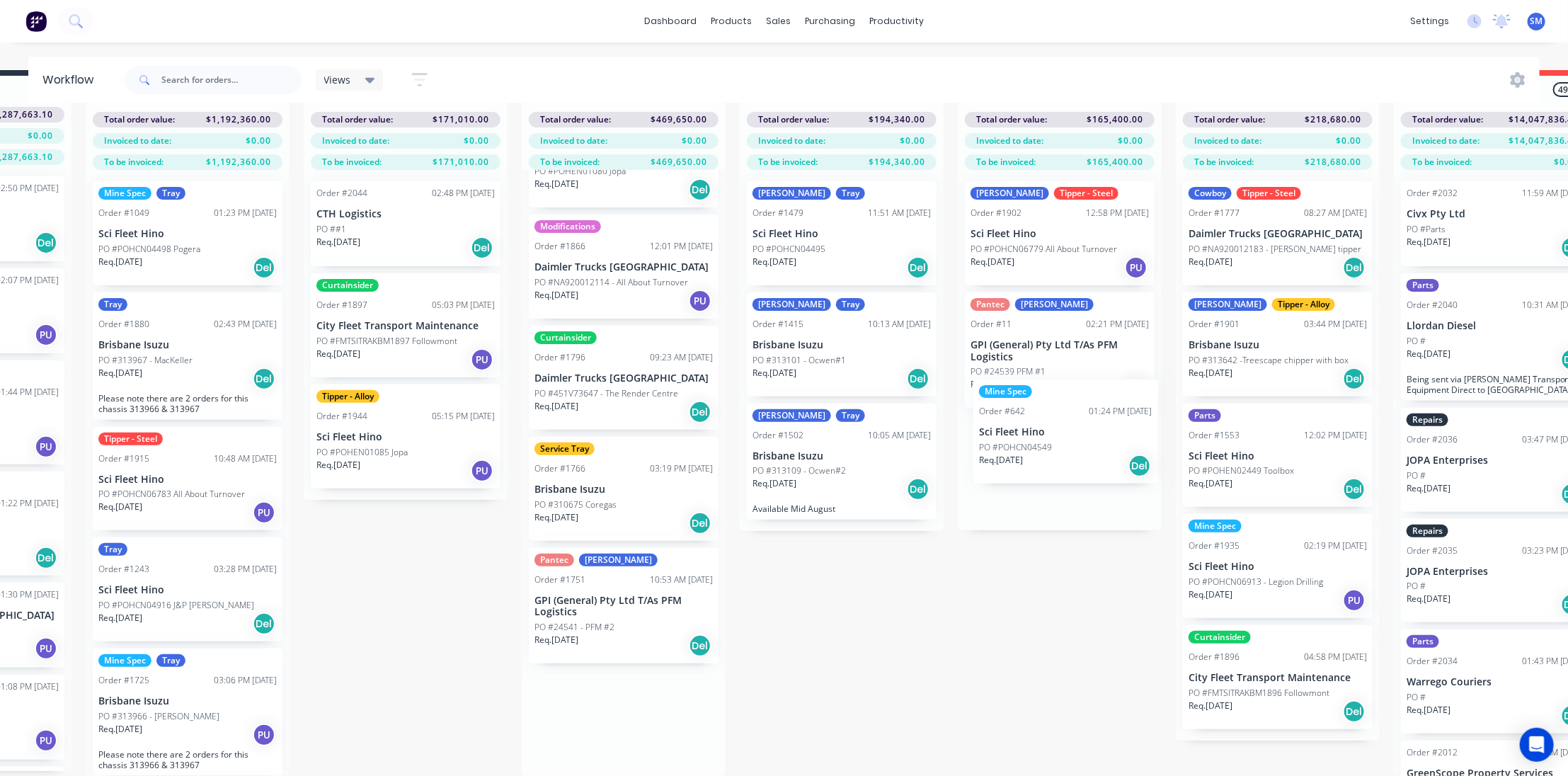
drag, startPoint x: 570, startPoint y: 696, endPoint x: 1022, endPoint y: 418, distance: 530.6
click at [1022, 418] on div "Submitted 40 Status colour #273444 hex #273444 Save Cancel Summaries Total orde…" at bounding box center [1007, 423] width 2361 height 706
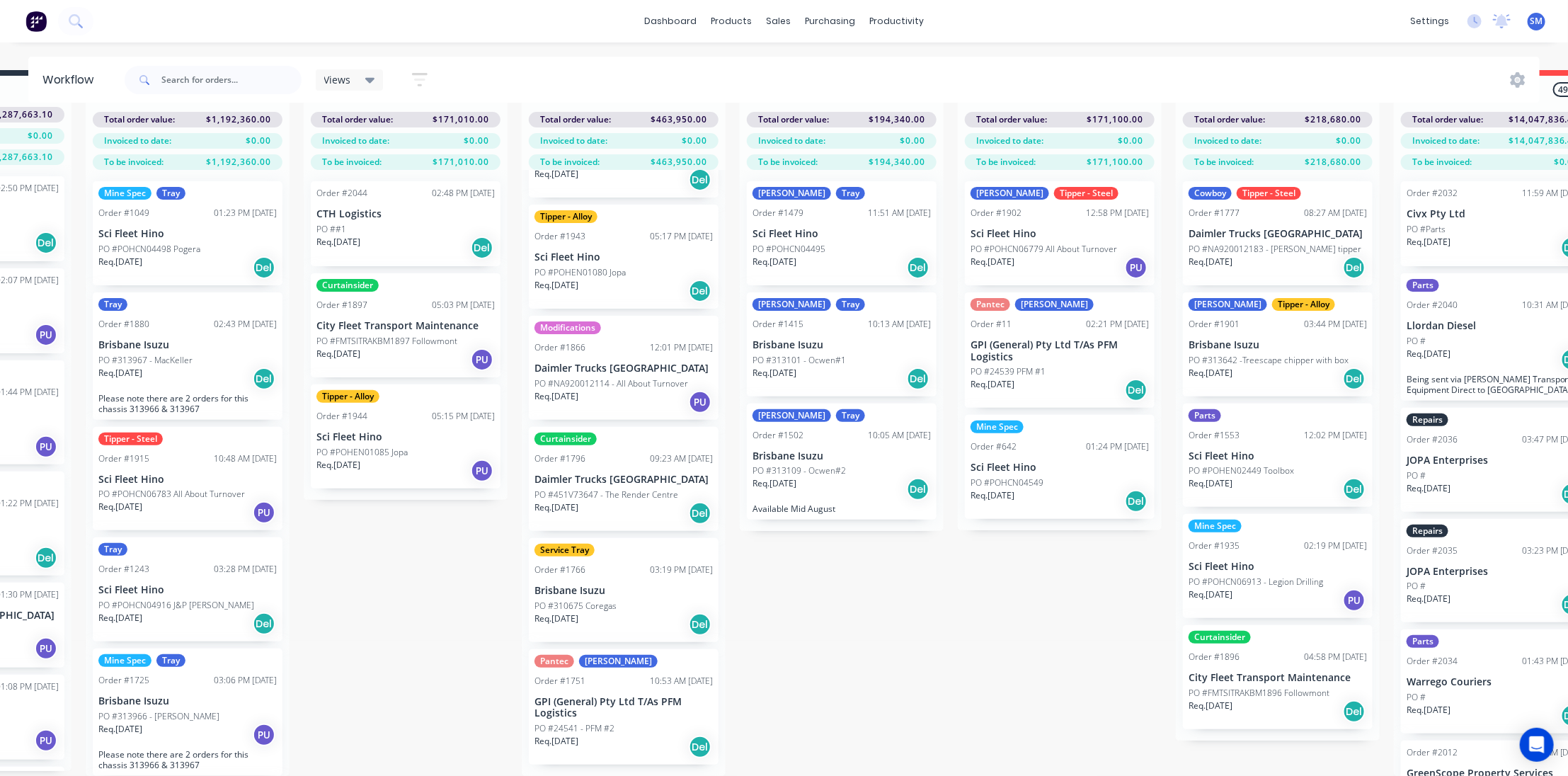
scroll to position [199, 0]
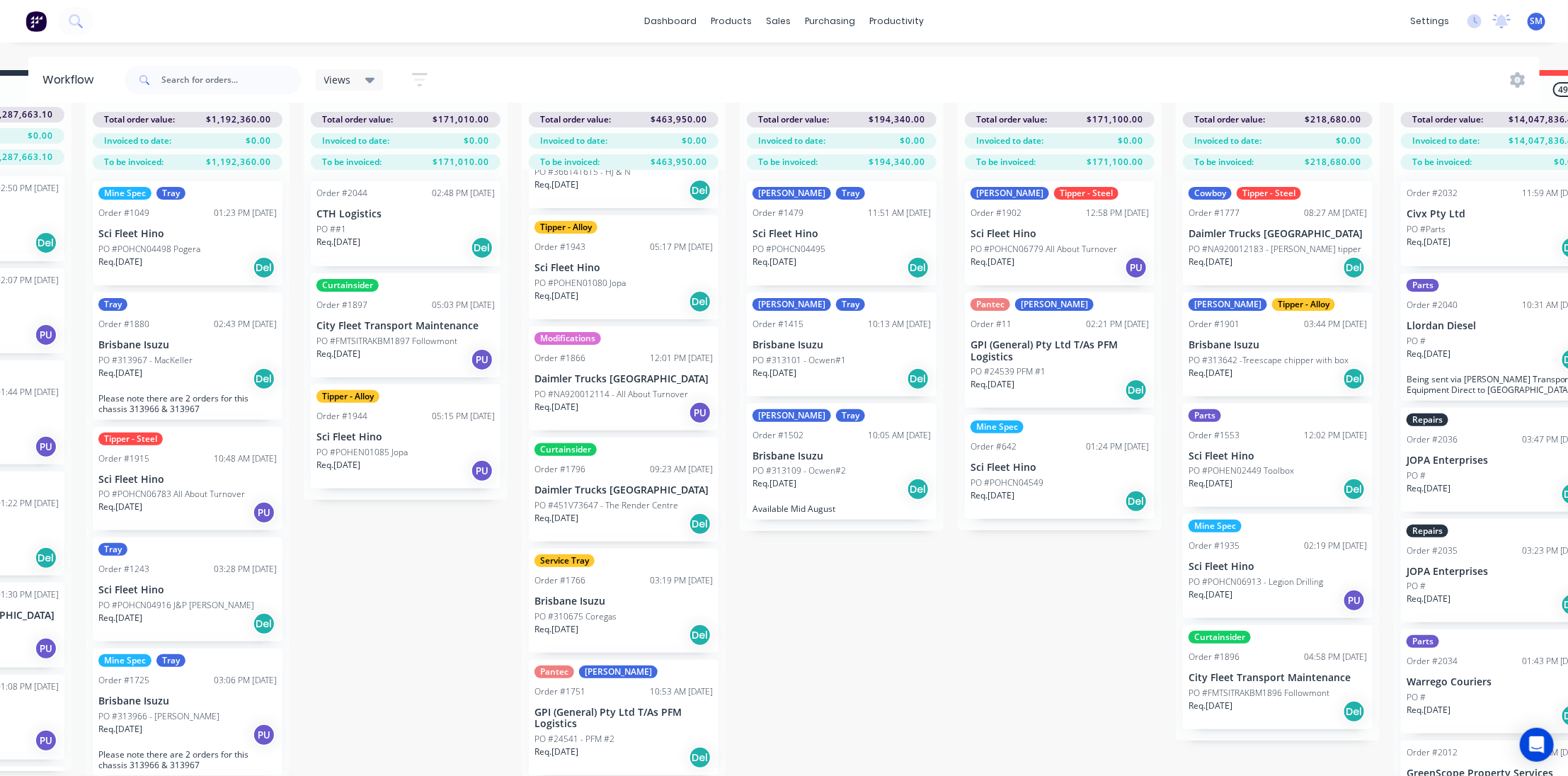
click at [1026, 462] on p "Sci Fleet Hino" at bounding box center [1059, 467] width 178 height 12
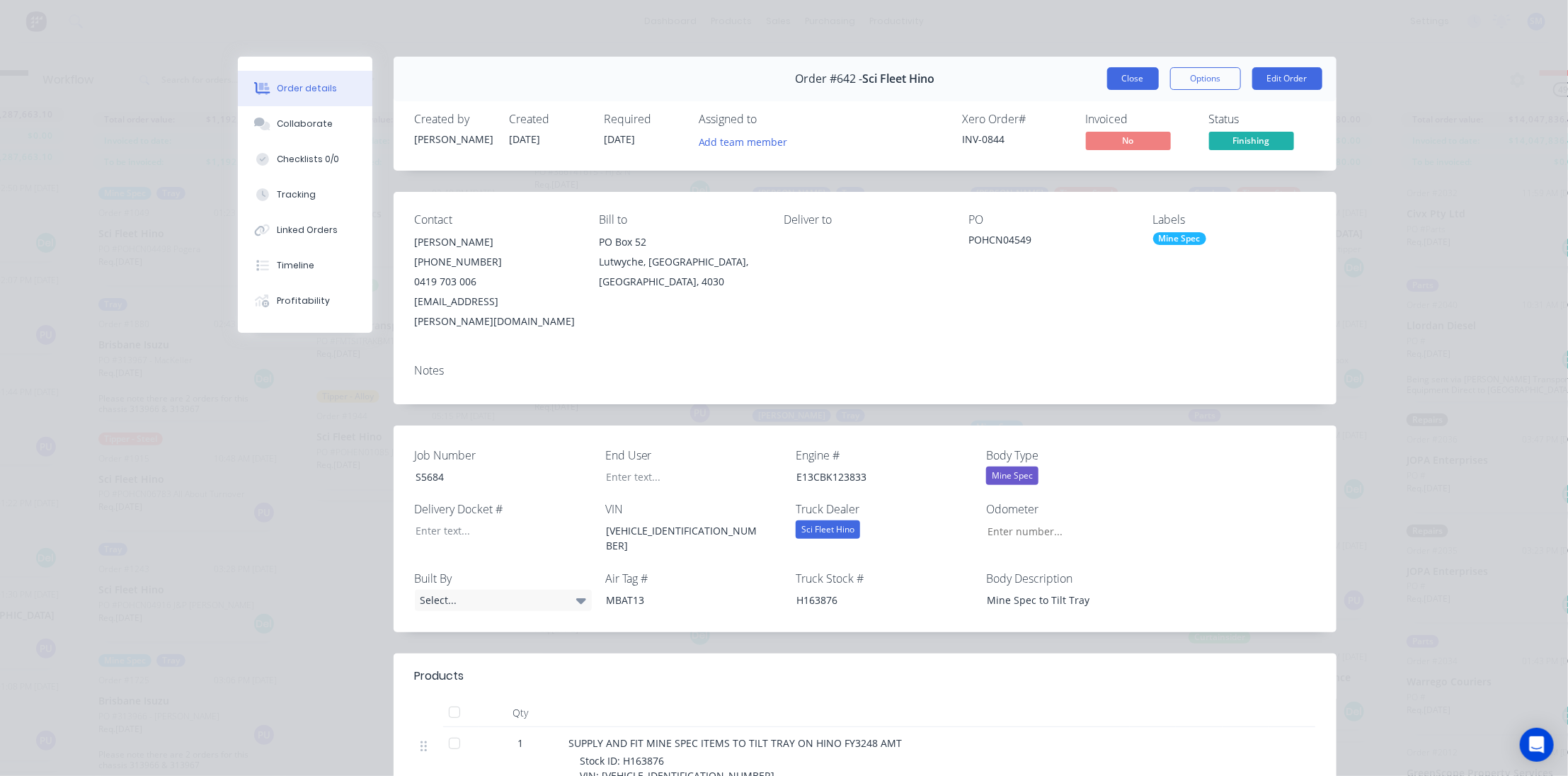
scroll to position [0, 0]
click at [1204, 74] on button "Options" at bounding box center [1206, 78] width 71 height 22
click at [1134, 134] on div "Work Order" at bounding box center [1167, 143] width 123 height 20
click at [1133, 165] on div "Standard" at bounding box center [1167, 171] width 123 height 20
click at [1131, 71] on button "Close" at bounding box center [1133, 78] width 52 height 22
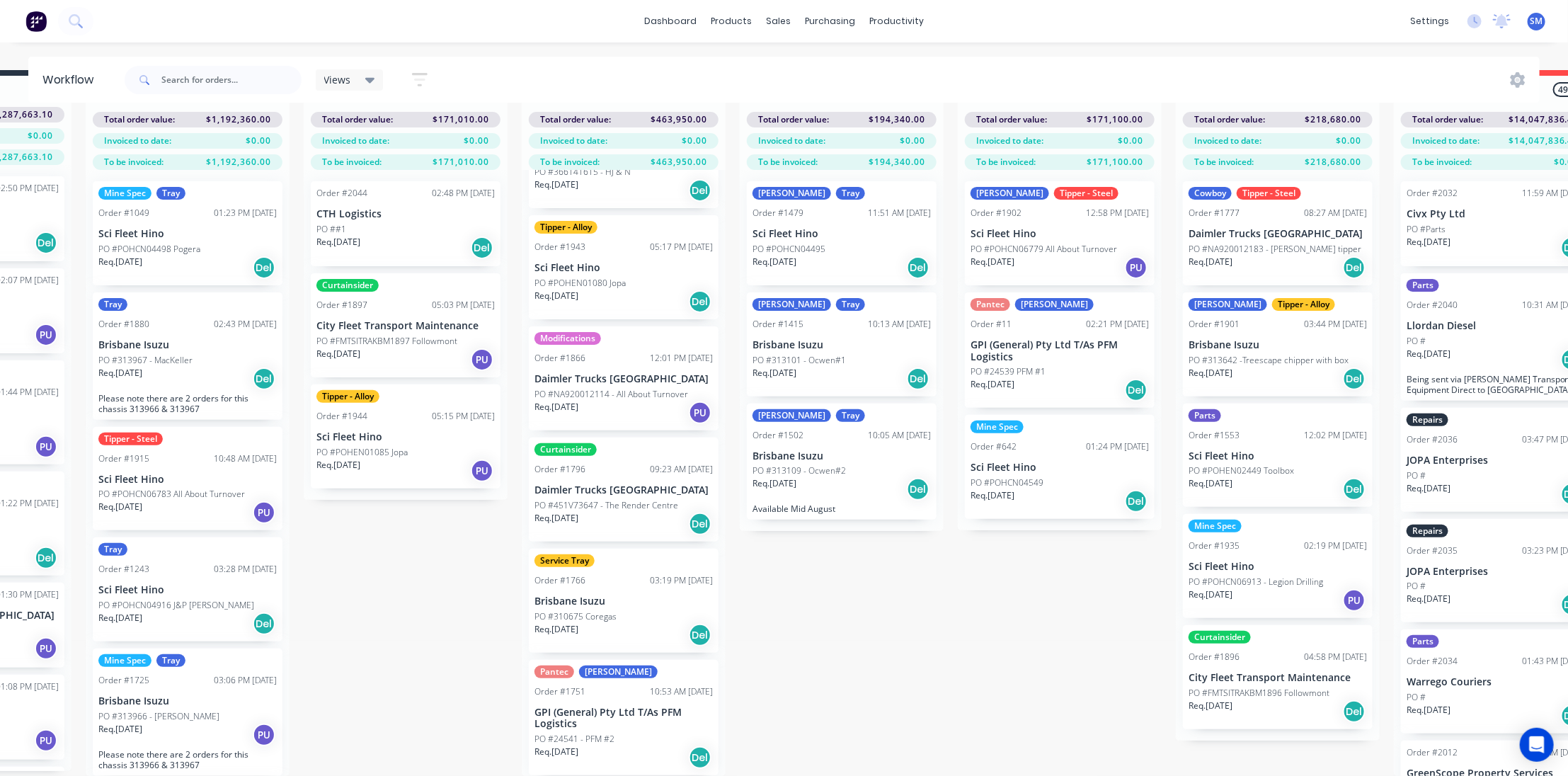
click at [942, 635] on div "Submitted 40 Status colour #273444 hex #273444 Save Cancel Summaries Total orde…" at bounding box center [1007, 423] width 2361 height 706
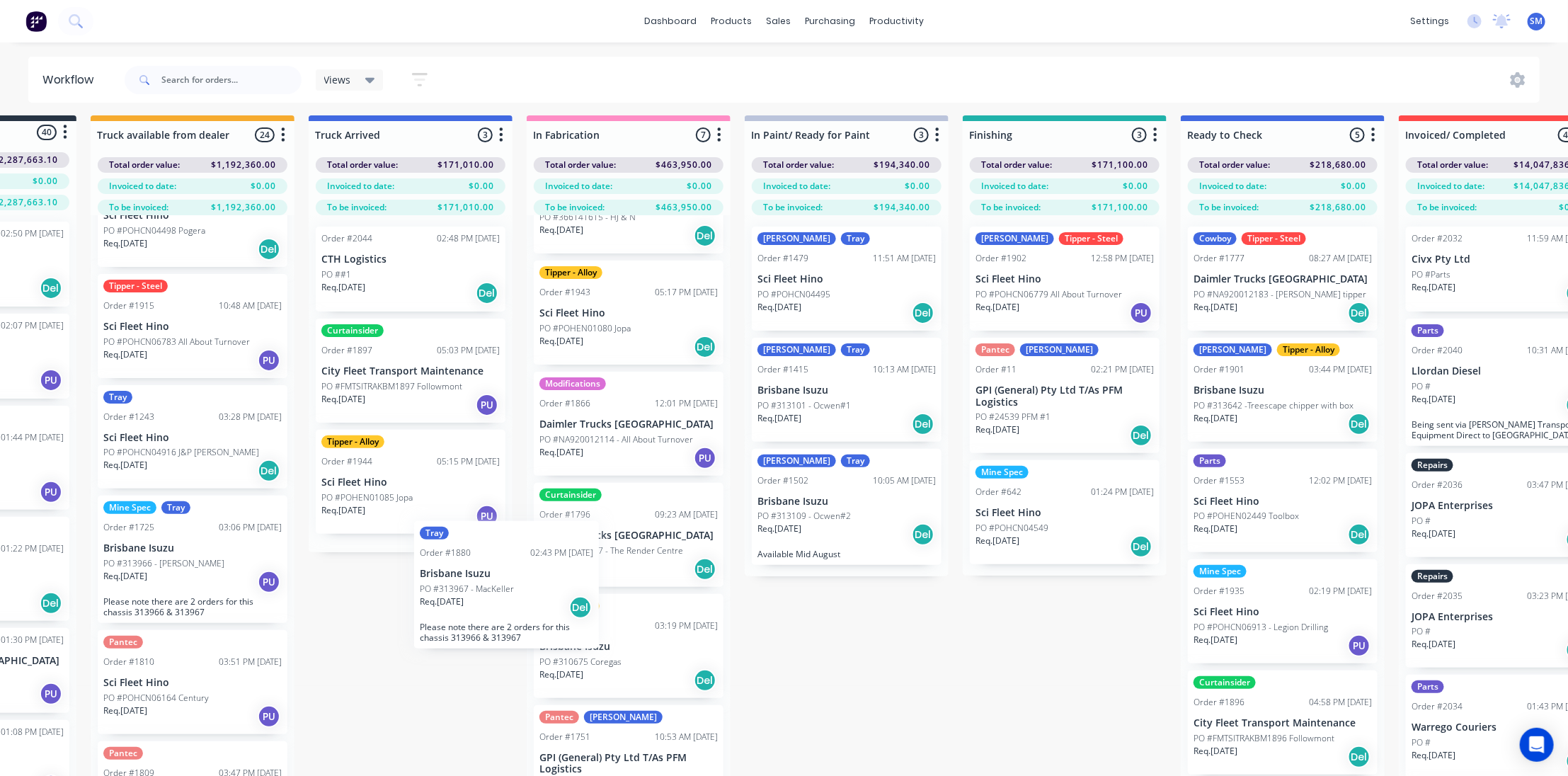
scroll to position [6, 158]
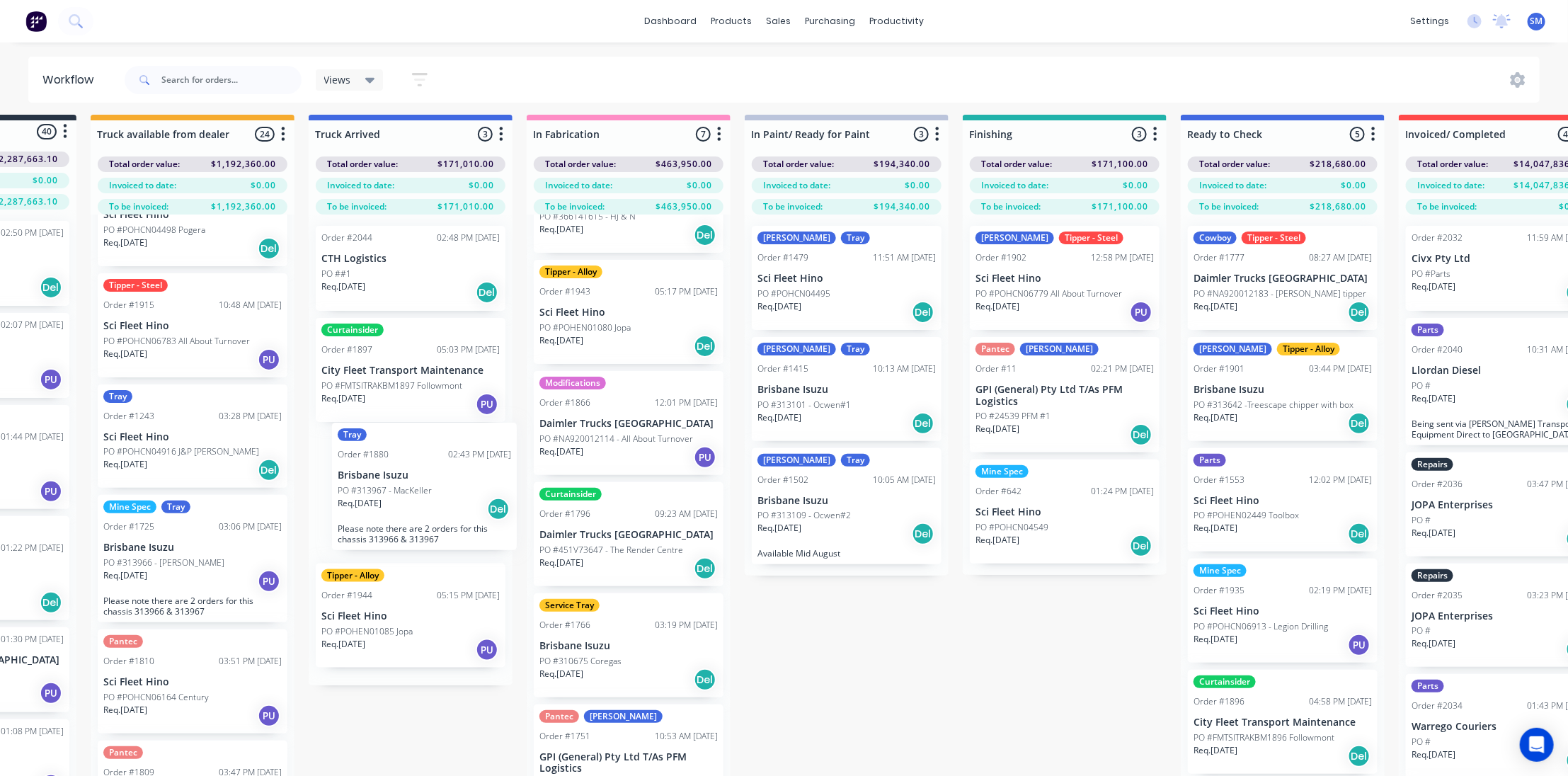
drag, startPoint x: 155, startPoint y: 329, endPoint x: 397, endPoint y: 480, distance: 285.2
click at [397, 480] on div "Submitted 40 Status colour #273444 hex #273444 Save Cancel Summaries Total orde…" at bounding box center [1012, 467] width 2361 height 706
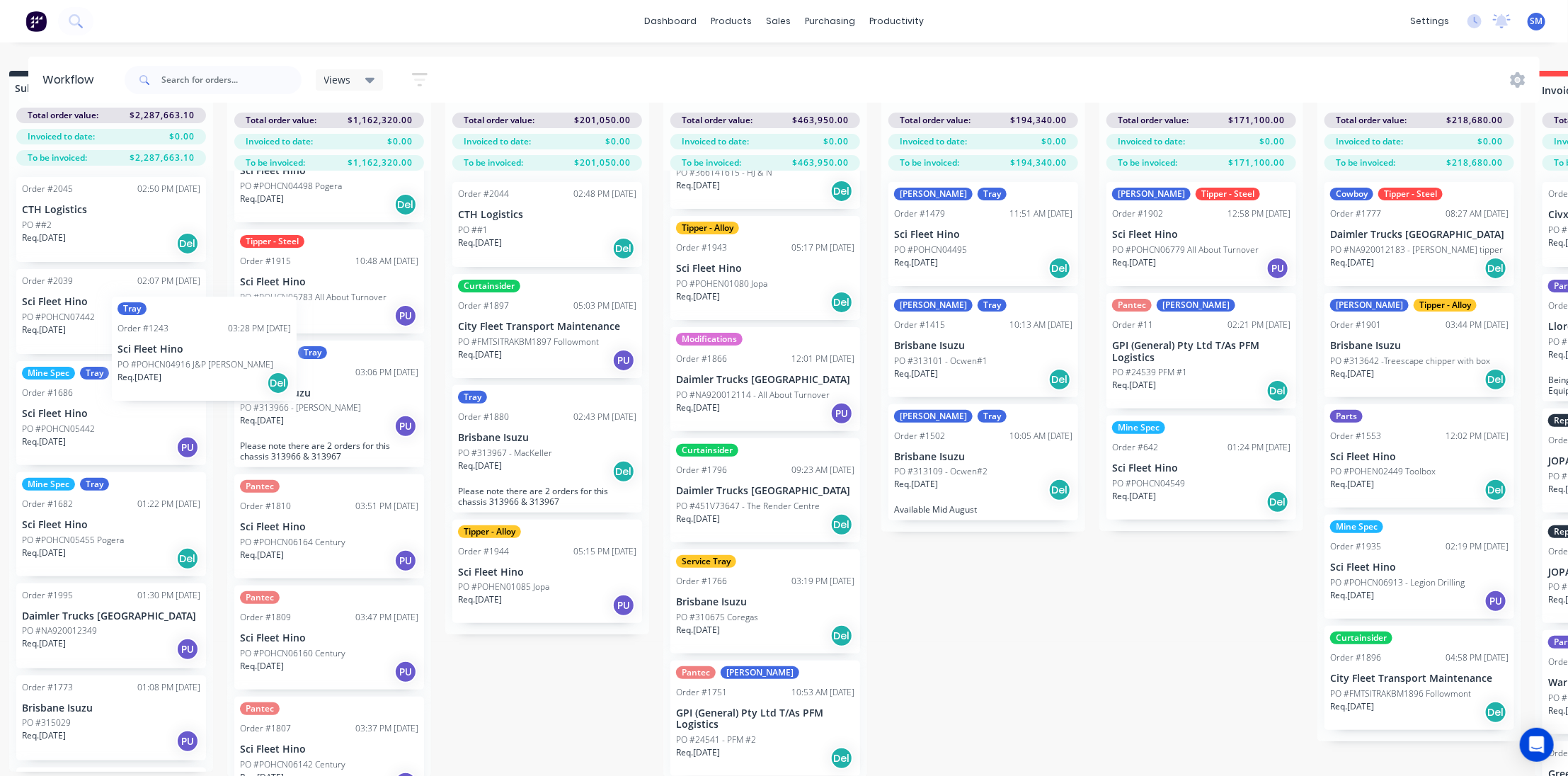
scroll to position [50, 0]
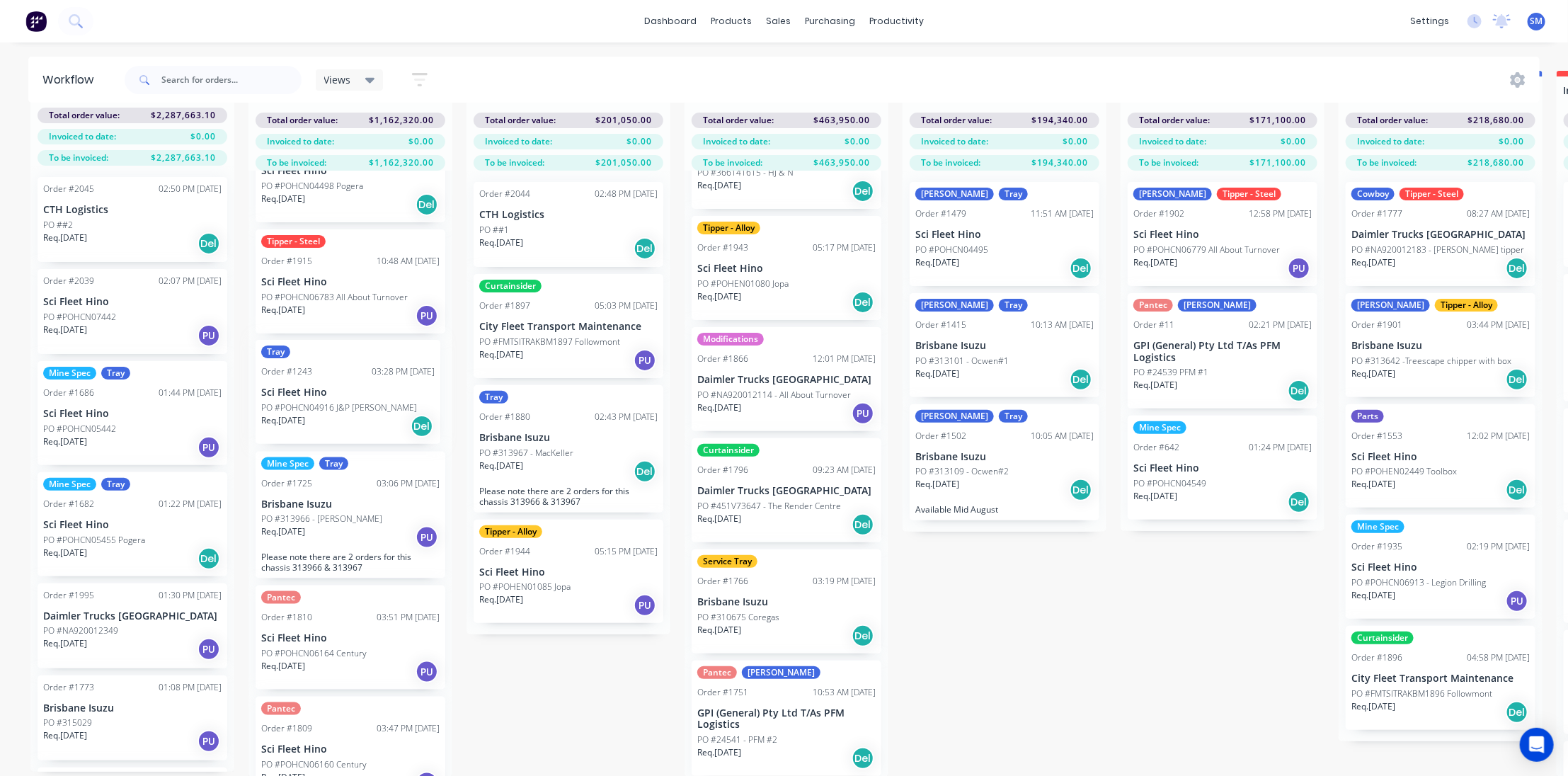
drag, startPoint x: 228, startPoint y: 453, endPoint x: 334, endPoint y: 396, distance: 120.4
click at [334, 395] on div "Mine Spec Tray Order #1049 01:23 PM [DATE] Sci Fleet Hino PO #POHCN04498 Pogera…" at bounding box center [350, 473] width 204 height 606
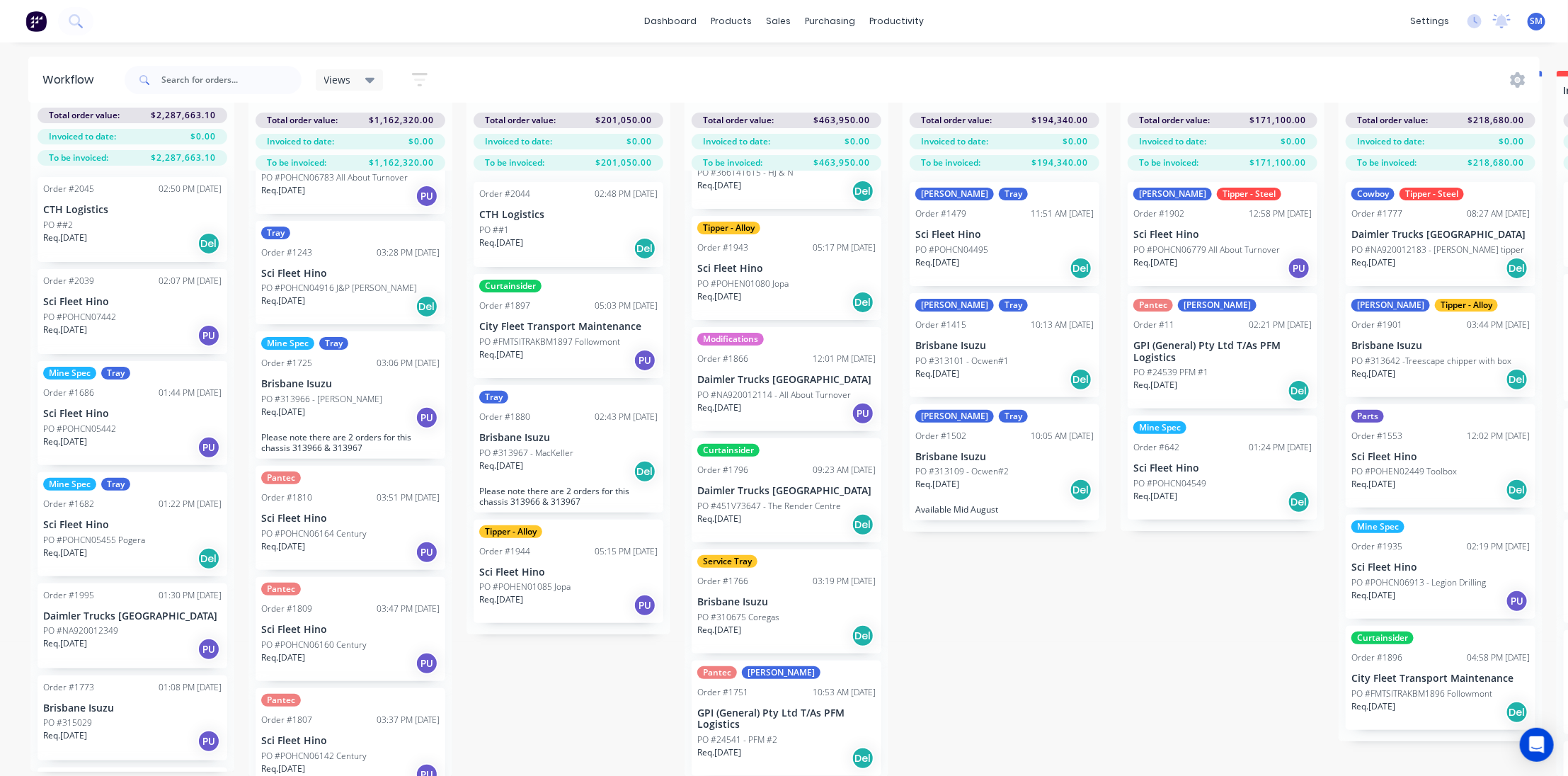
scroll to position [193, 0]
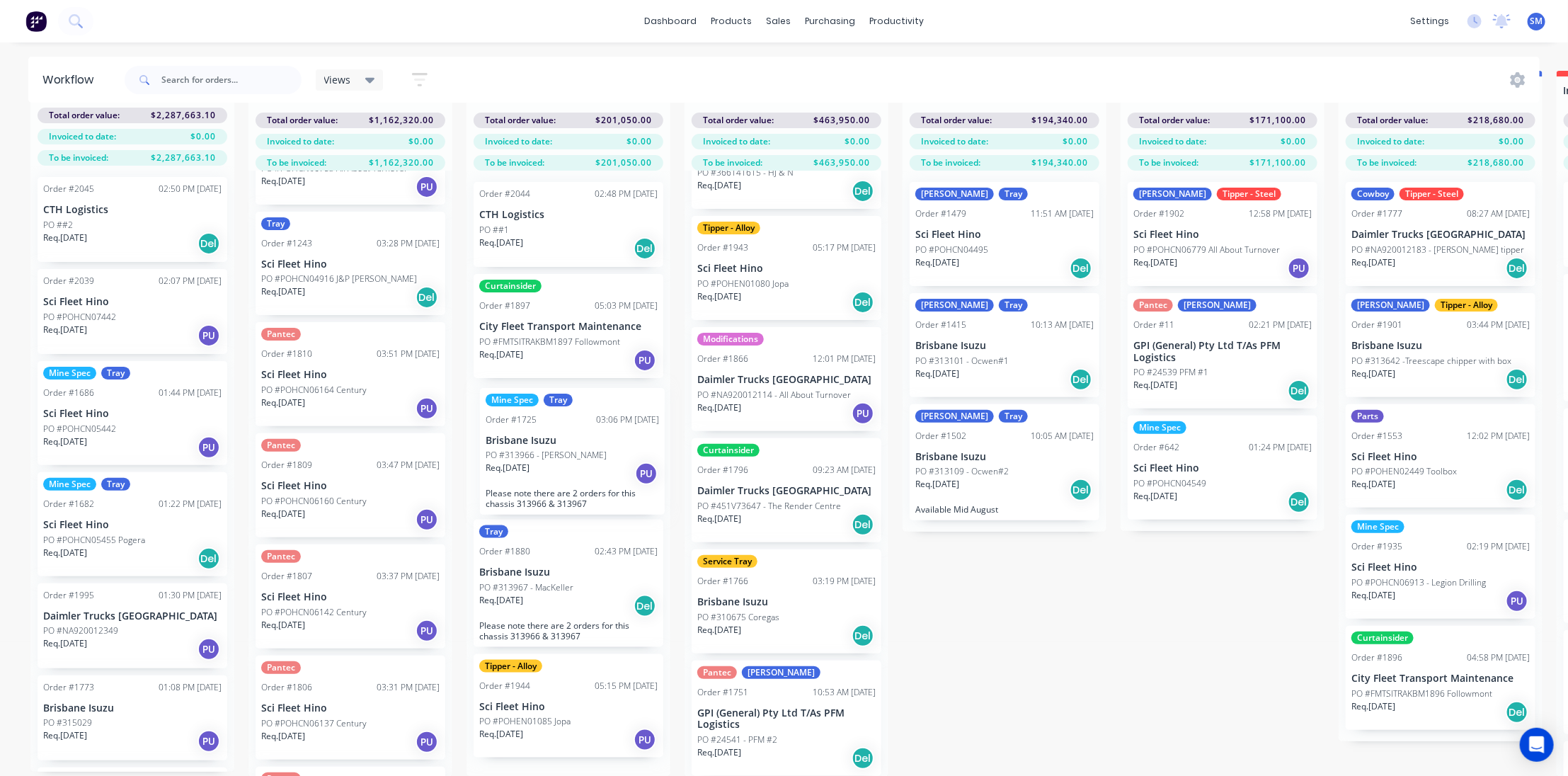
drag, startPoint x: 323, startPoint y: 378, endPoint x: 548, endPoint y: 449, distance: 235.9
click at [548, 449] on div "Submitted 40 Status colour #273444 hex #273444 Save Cancel Summaries Total orde…" at bounding box center [1170, 423] width 2361 height 706
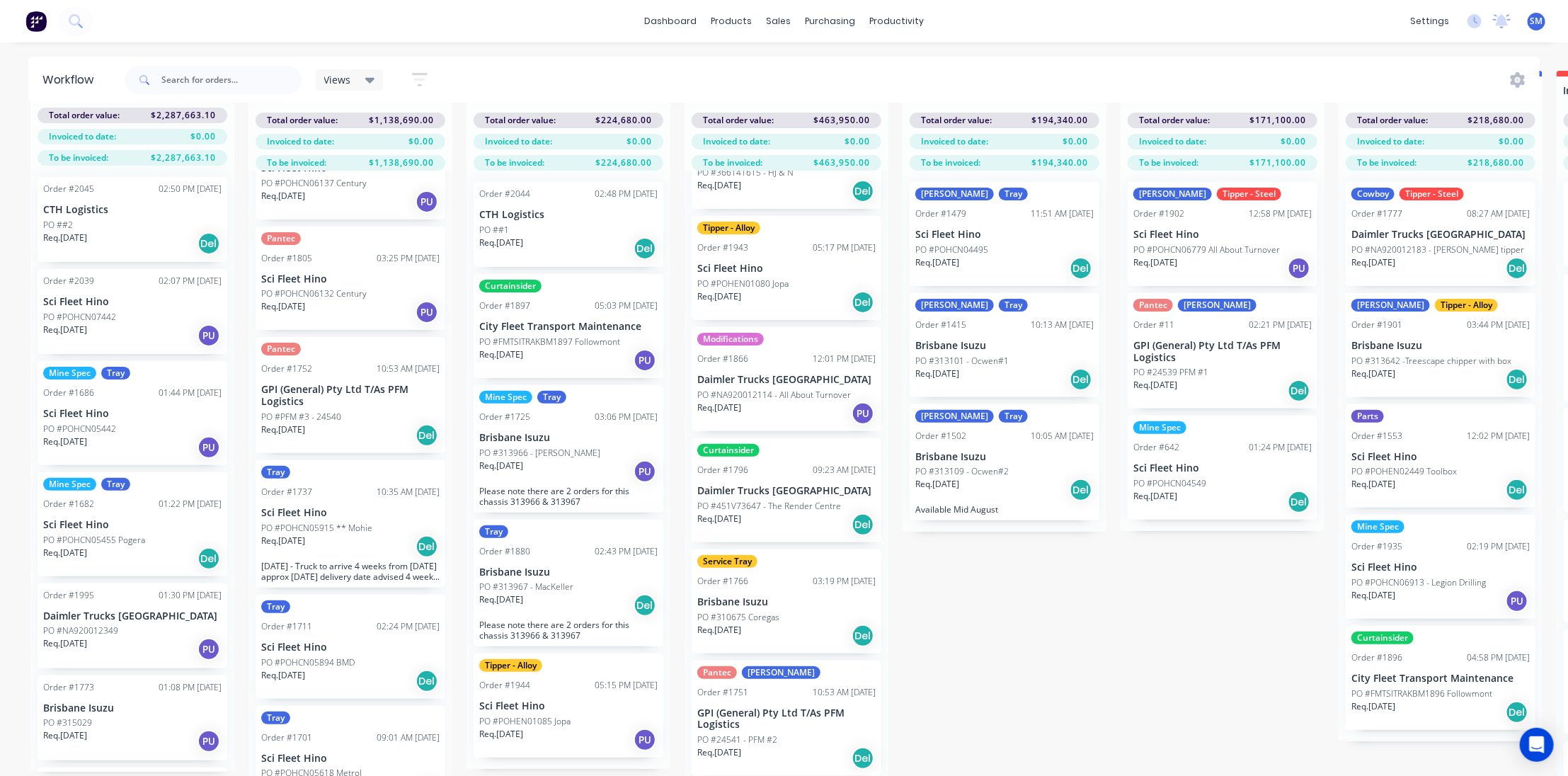
scroll to position [708, 0]
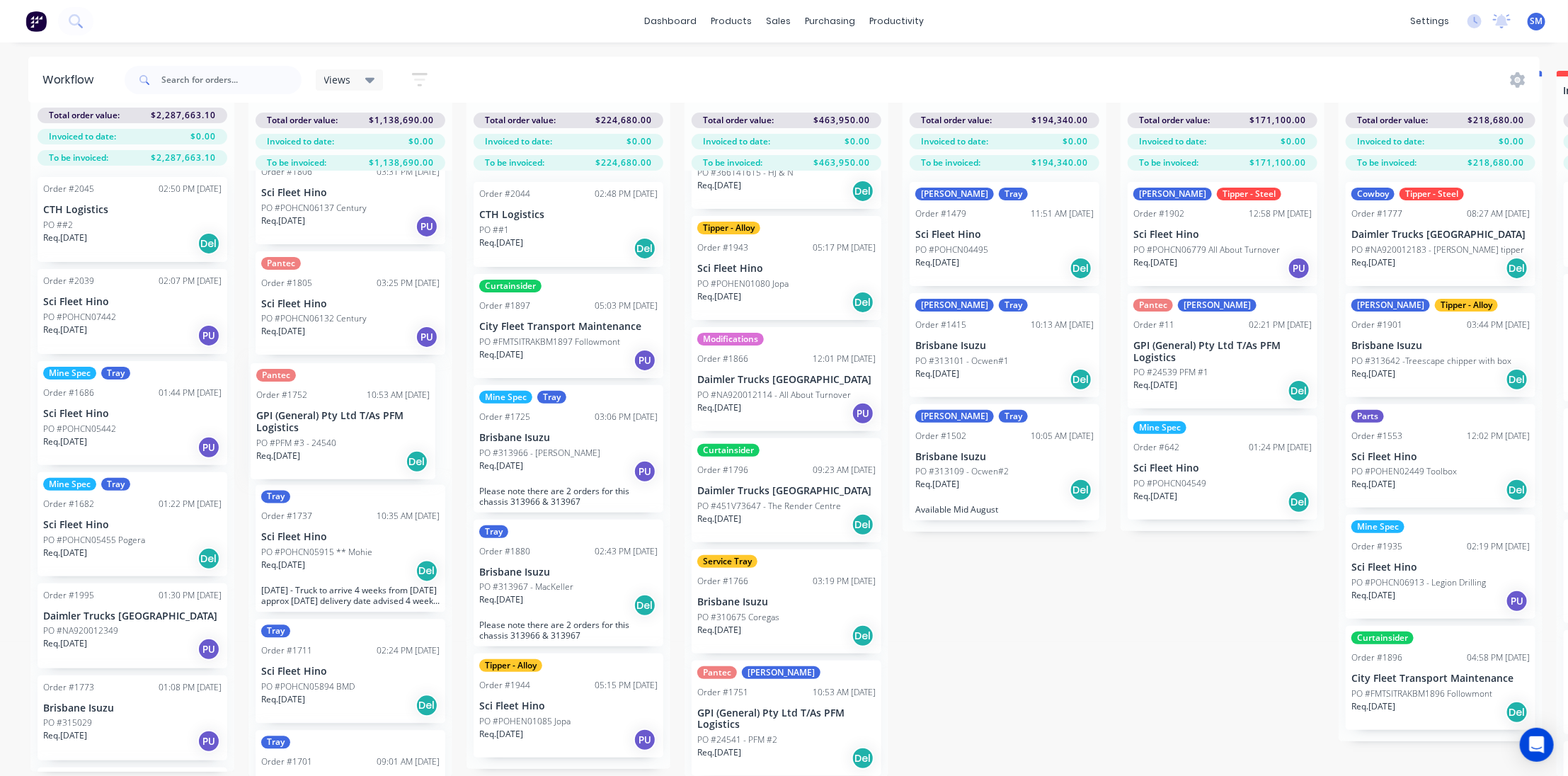
drag, startPoint x: 302, startPoint y: 407, endPoint x: 301, endPoint y: 417, distance: 10.0
click at [301, 417] on div "Mine Spec Tray Order #1049 01:23 PM [DATE] Sci Fleet Hino PO #POHCN04498 Pogera…" at bounding box center [350, 473] width 204 height 606
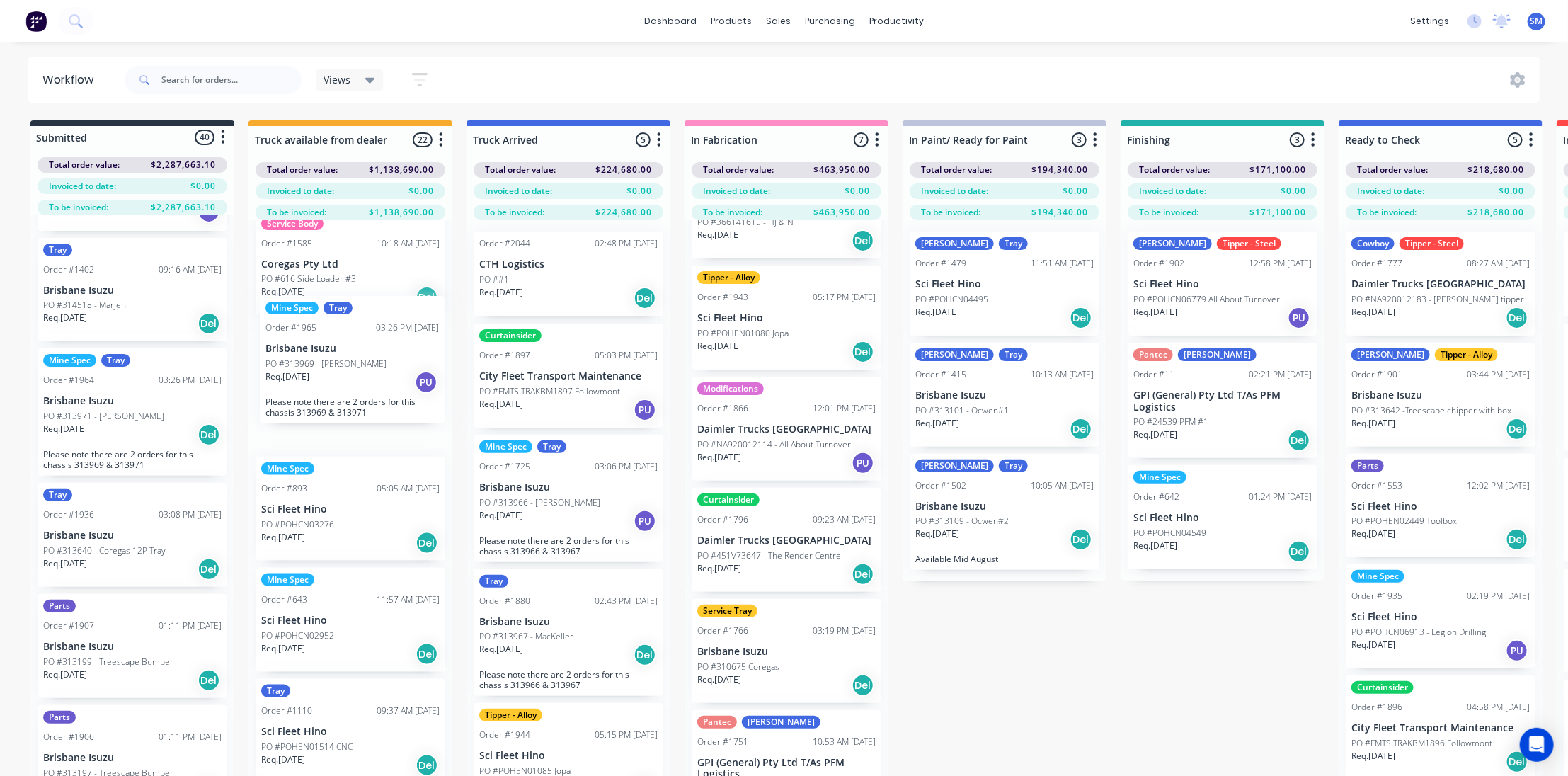
scroll to position [1842, 0]
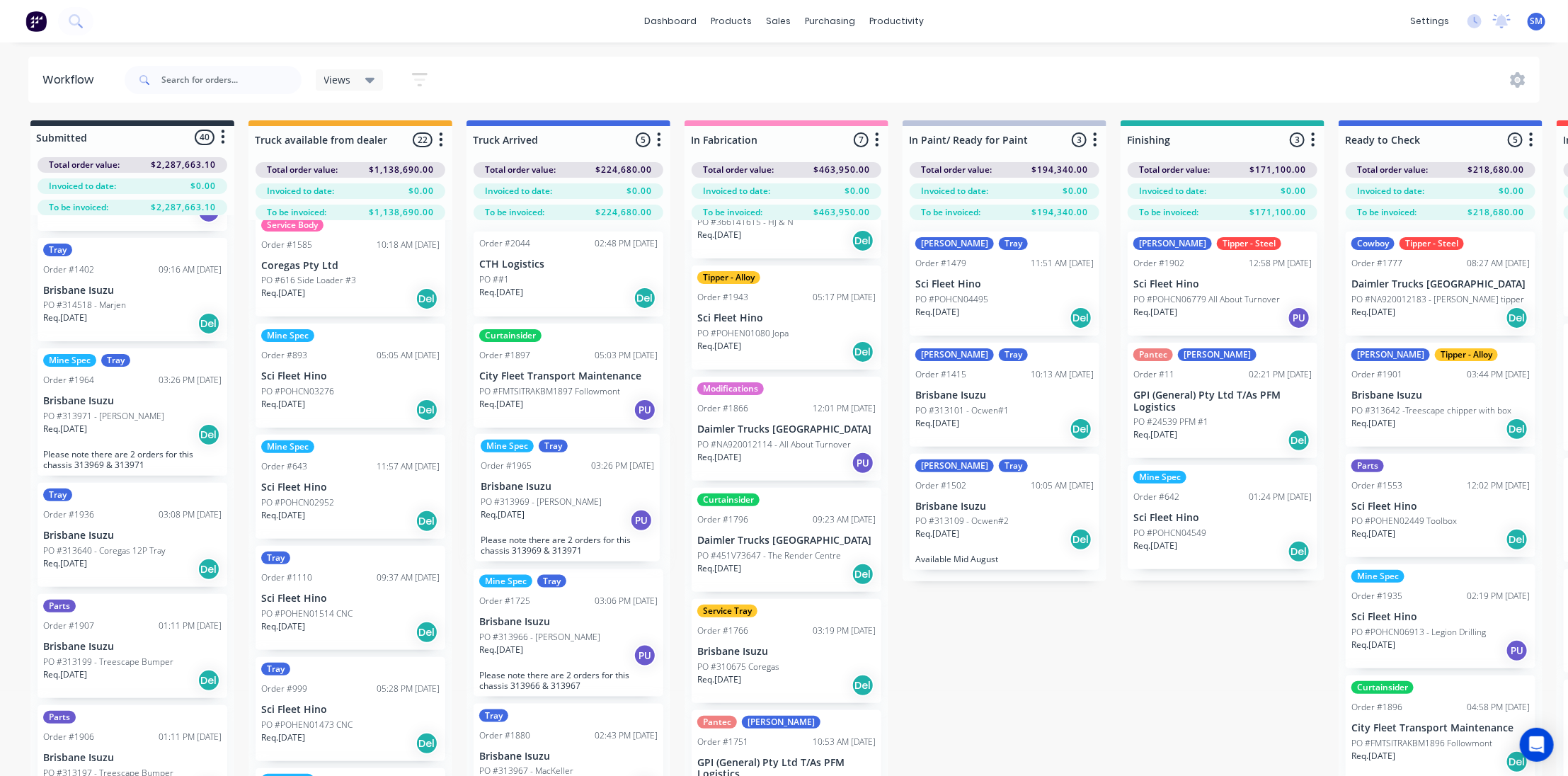
drag, startPoint x: 112, startPoint y: 410, endPoint x: 555, endPoint y: 503, distance: 452.7
click at [555, 503] on div "Submitted 40 Status colour #273444 hex #273444 Save Cancel Summaries Total orde…" at bounding box center [1170, 473] width 2361 height 706
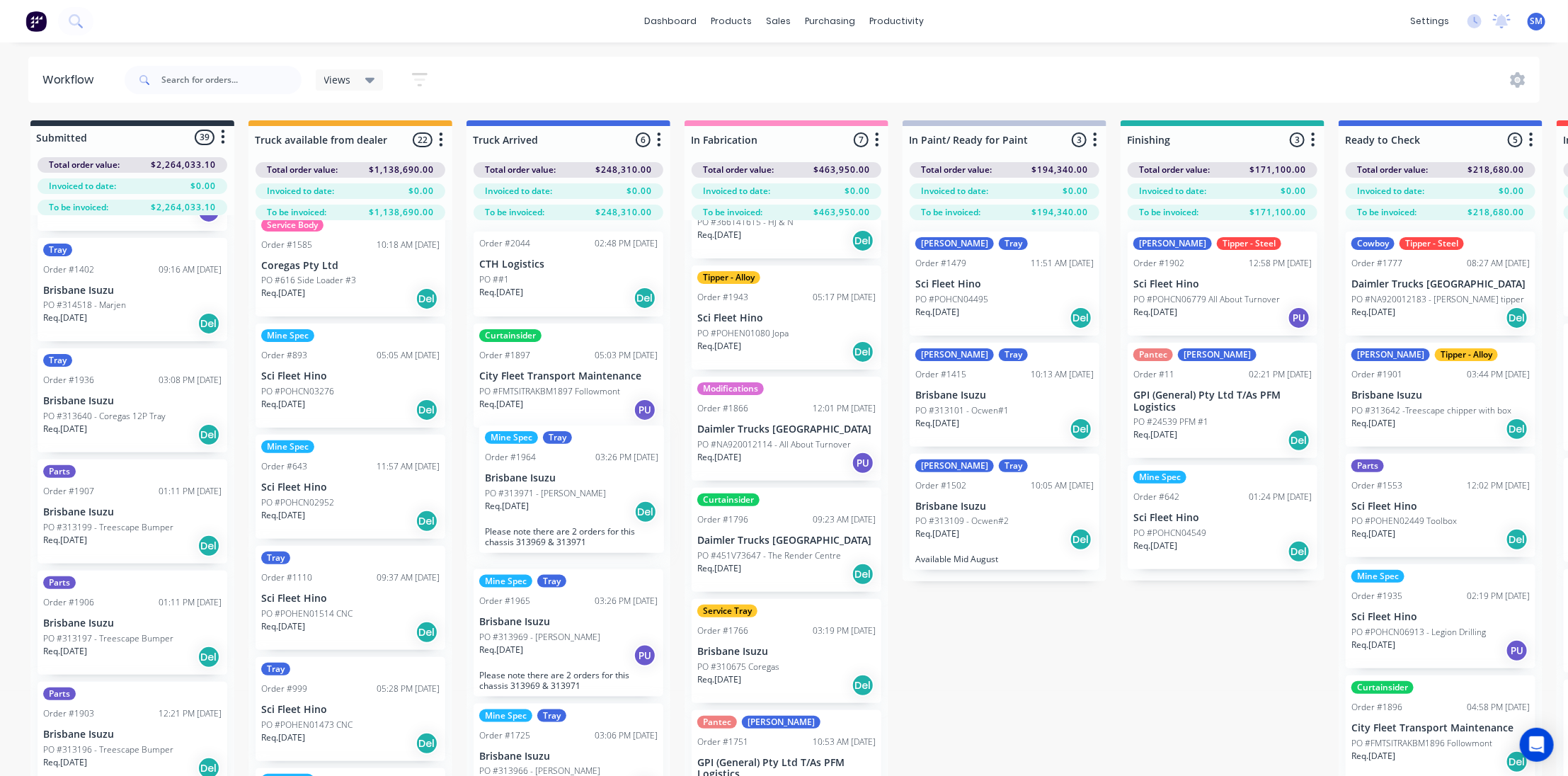
drag, startPoint x: 359, startPoint y: 450, endPoint x: 536, endPoint y: 474, distance: 178.6
click at [536, 474] on div "Submitted 39 Status colour #273444 hex #273444 Save Cancel Summaries Total orde…" at bounding box center [1170, 473] width 2361 height 706
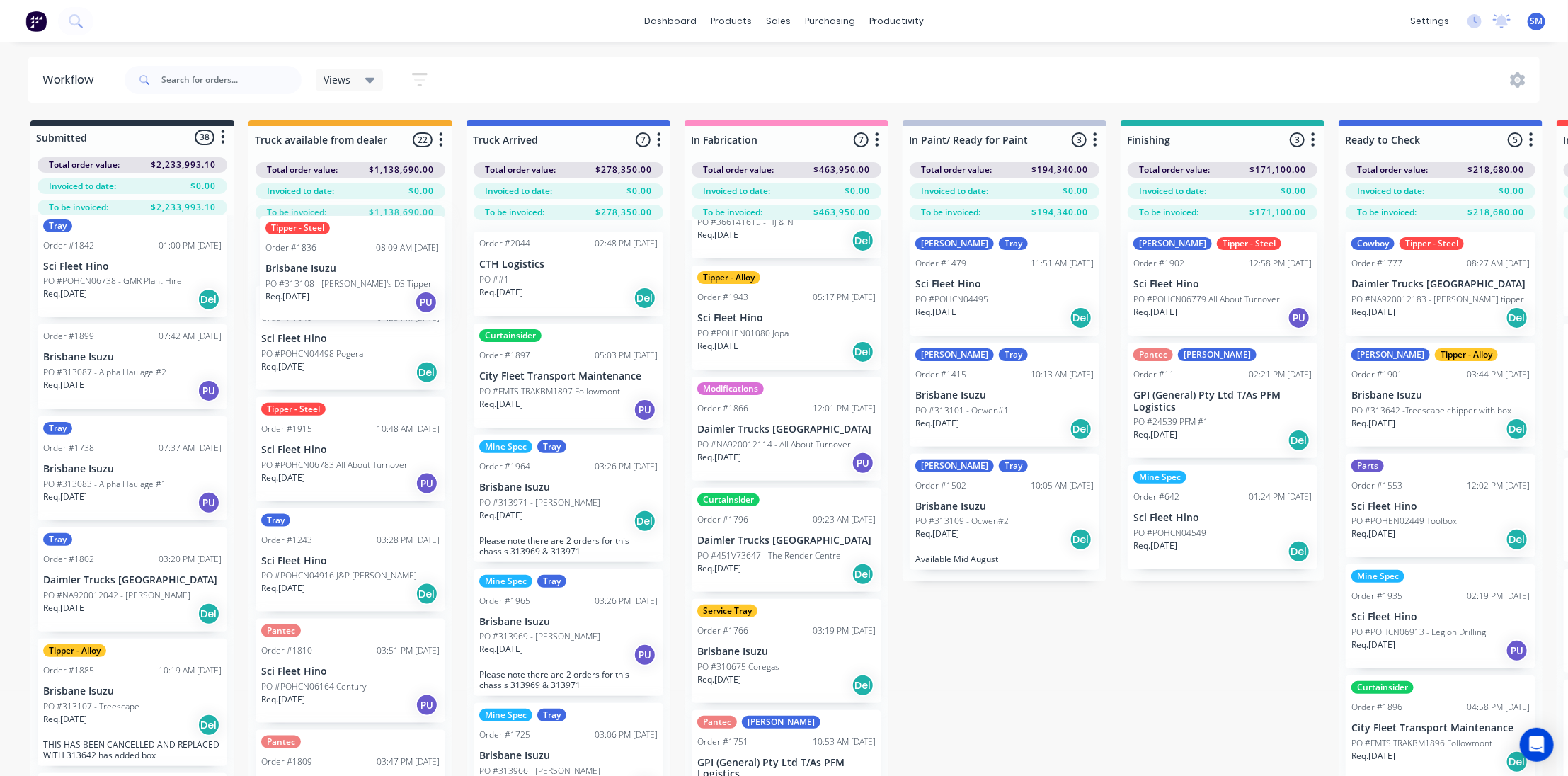
scroll to position [0, 0]
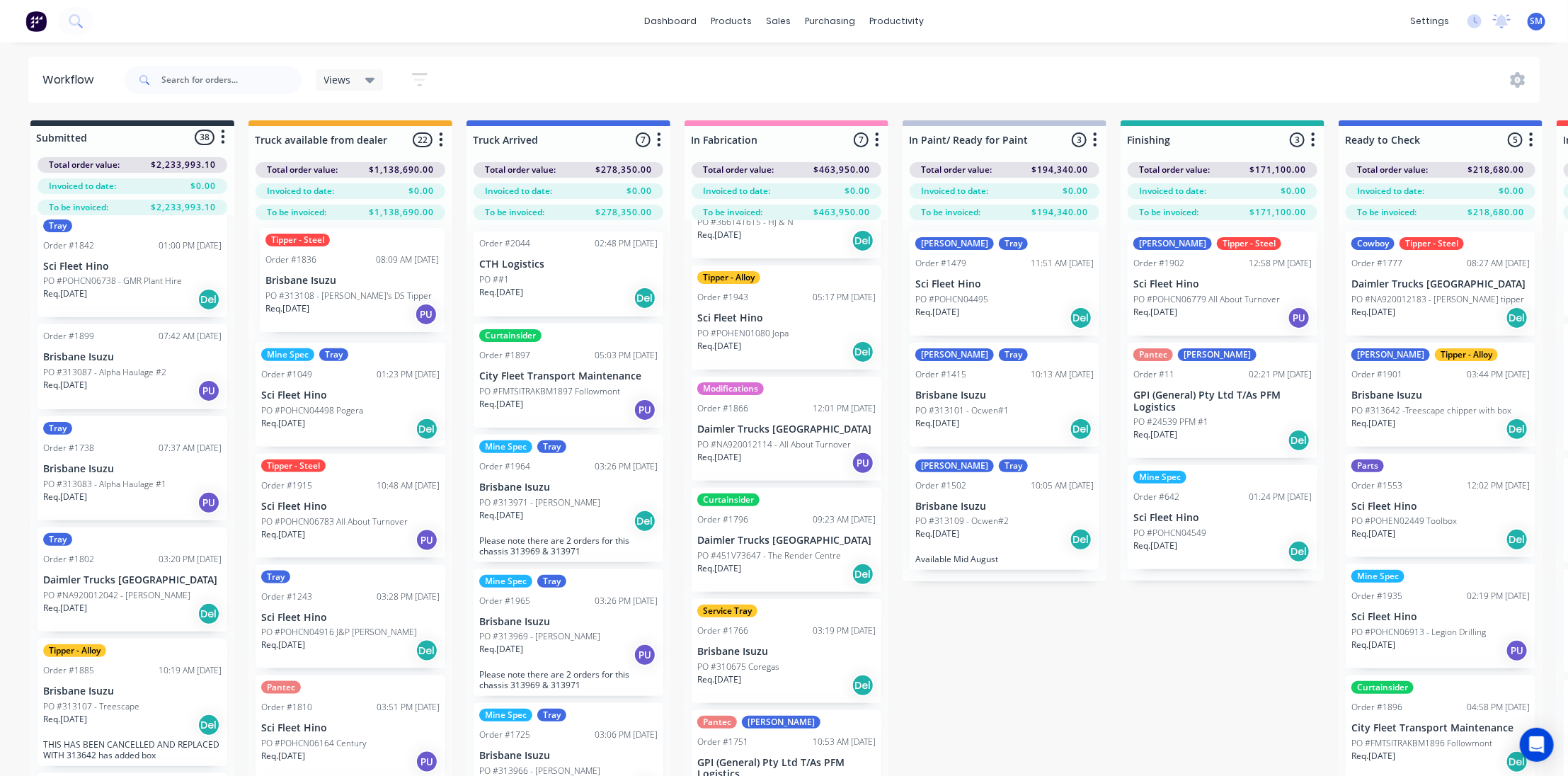
drag, startPoint x: 106, startPoint y: 373, endPoint x: 333, endPoint y: 280, distance: 245.3
click at [333, 280] on div "Submitted 38 Status colour #273444 hex #273444 Save Cancel Summaries Total orde…" at bounding box center [1170, 473] width 2361 height 706
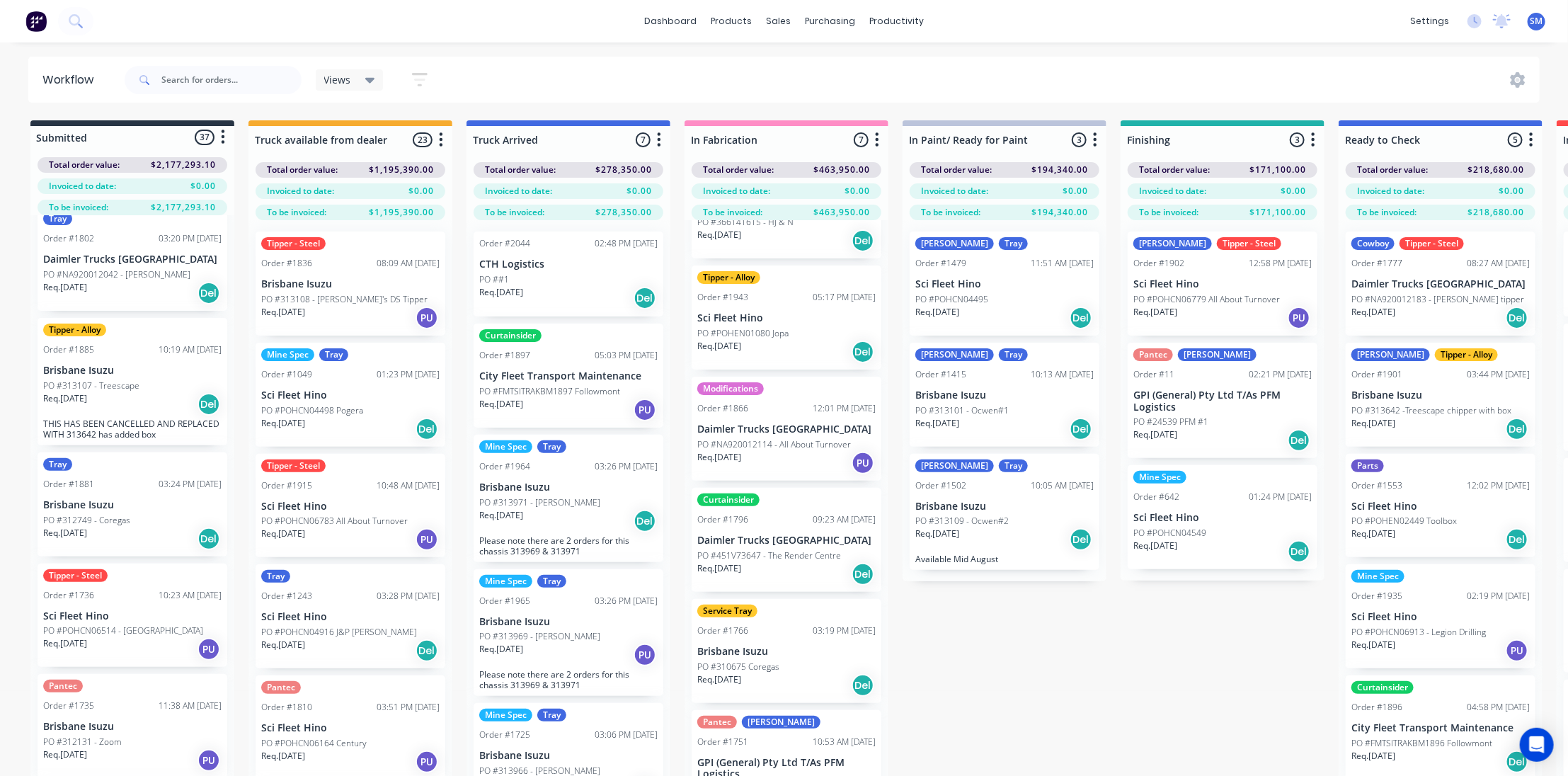
scroll to position [1480, 0]
click at [90, 357] on div "Tipper - Alloy Order #1885 10:19 AM [DATE] Brisbane Isuzu PO #313107 - Treescap…" at bounding box center [132, 381] width 190 height 127
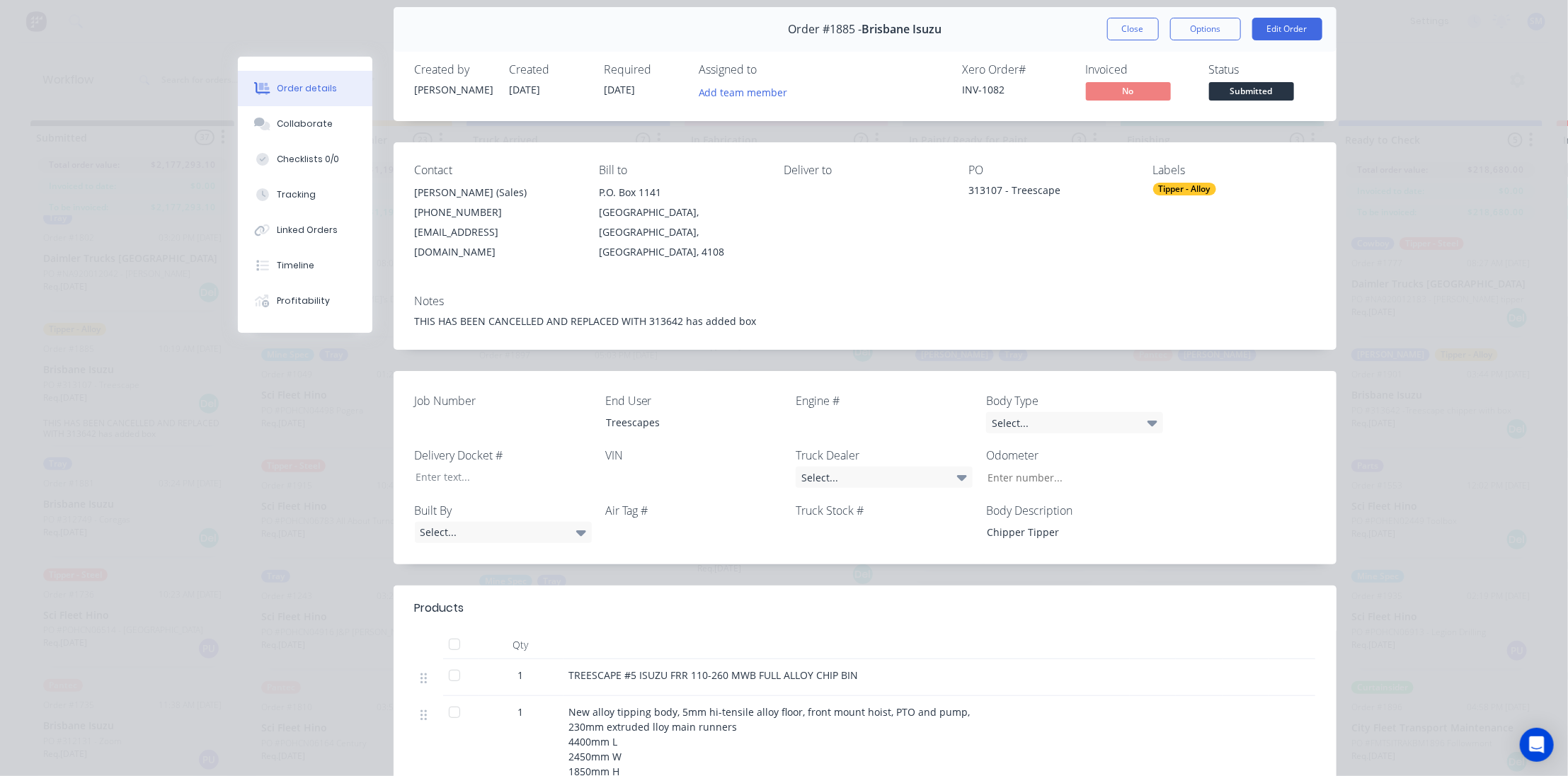
scroll to position [0, 0]
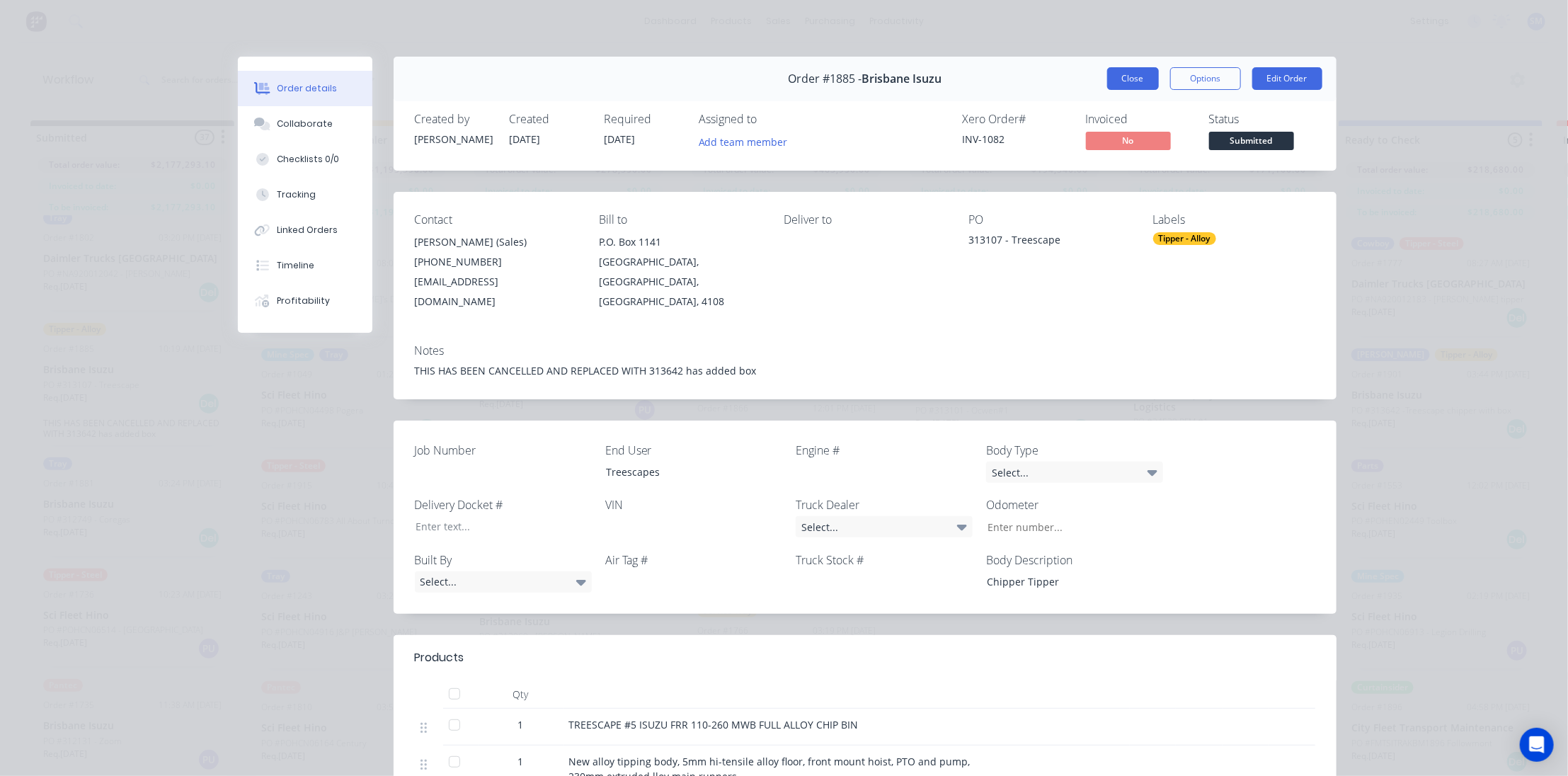
click at [1128, 74] on button "Close" at bounding box center [1133, 78] width 52 height 22
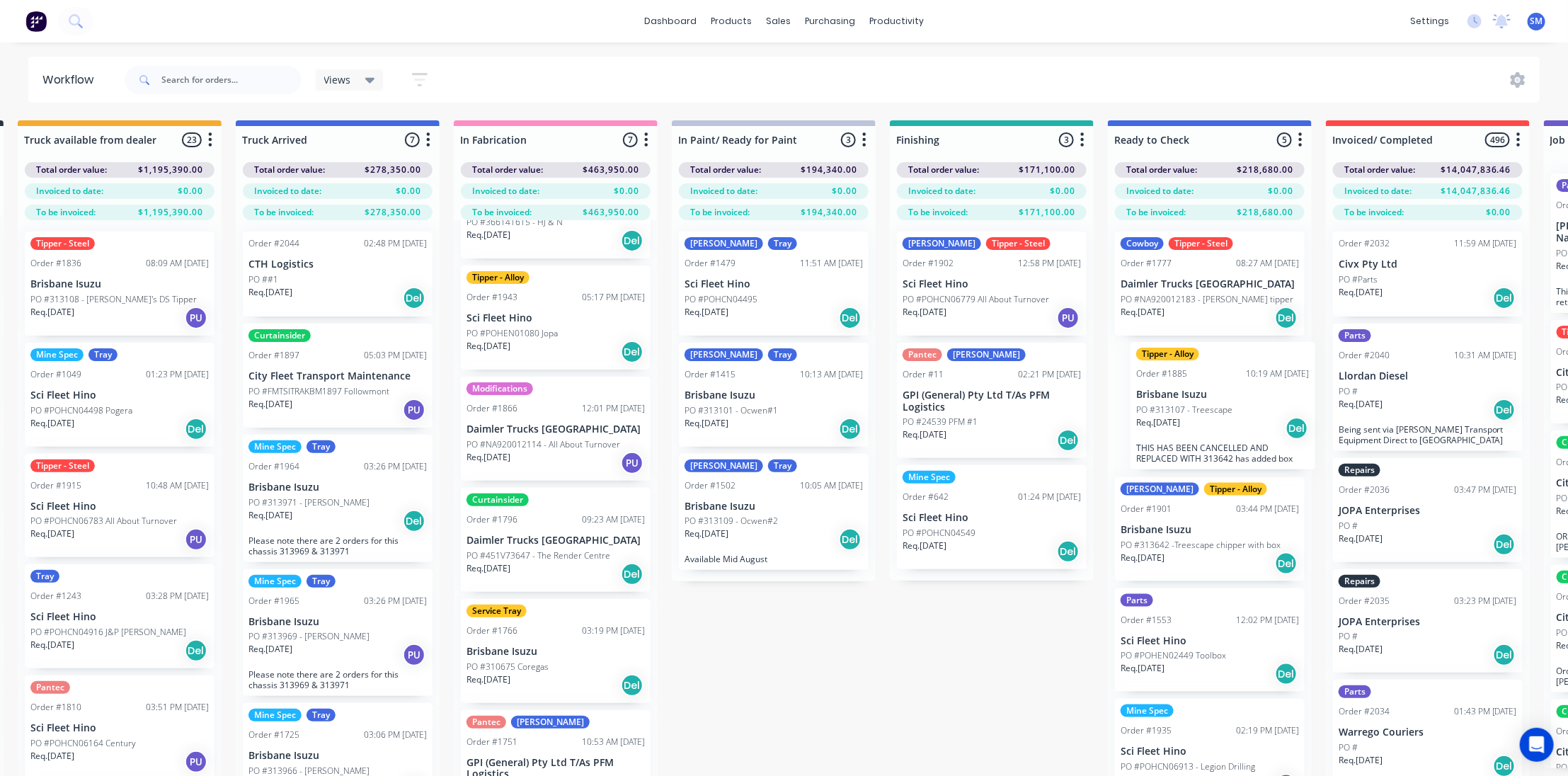
drag, startPoint x: 397, startPoint y: 473, endPoint x: 1189, endPoint y: 400, distance: 795.4
click at [1189, 400] on div "Submitted 37 Status colour #273444 hex #273444 Save Cancel Summaries Total orde…" at bounding box center [939, 473] width 2361 height 706
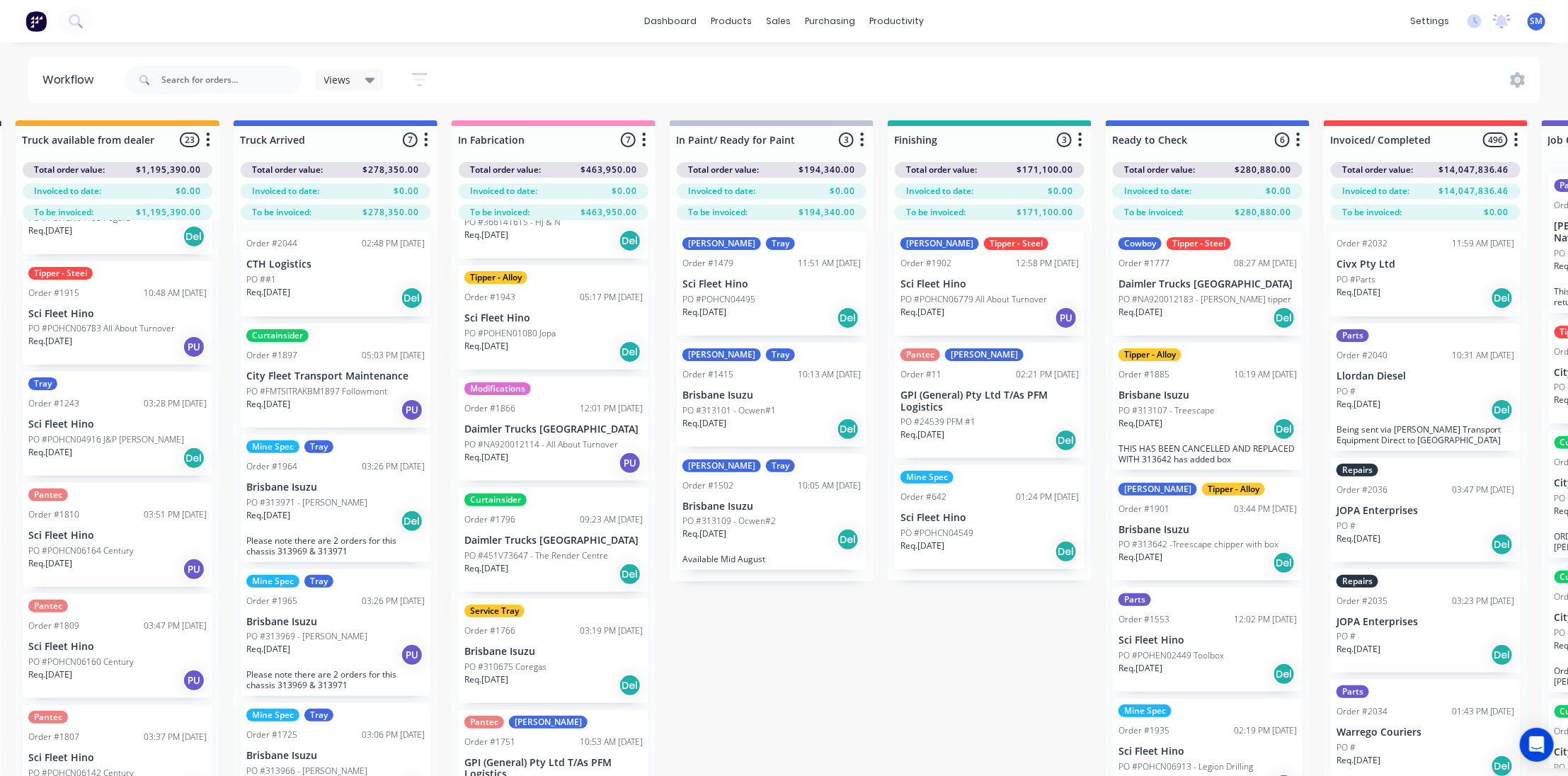
scroll to position [257, 0]
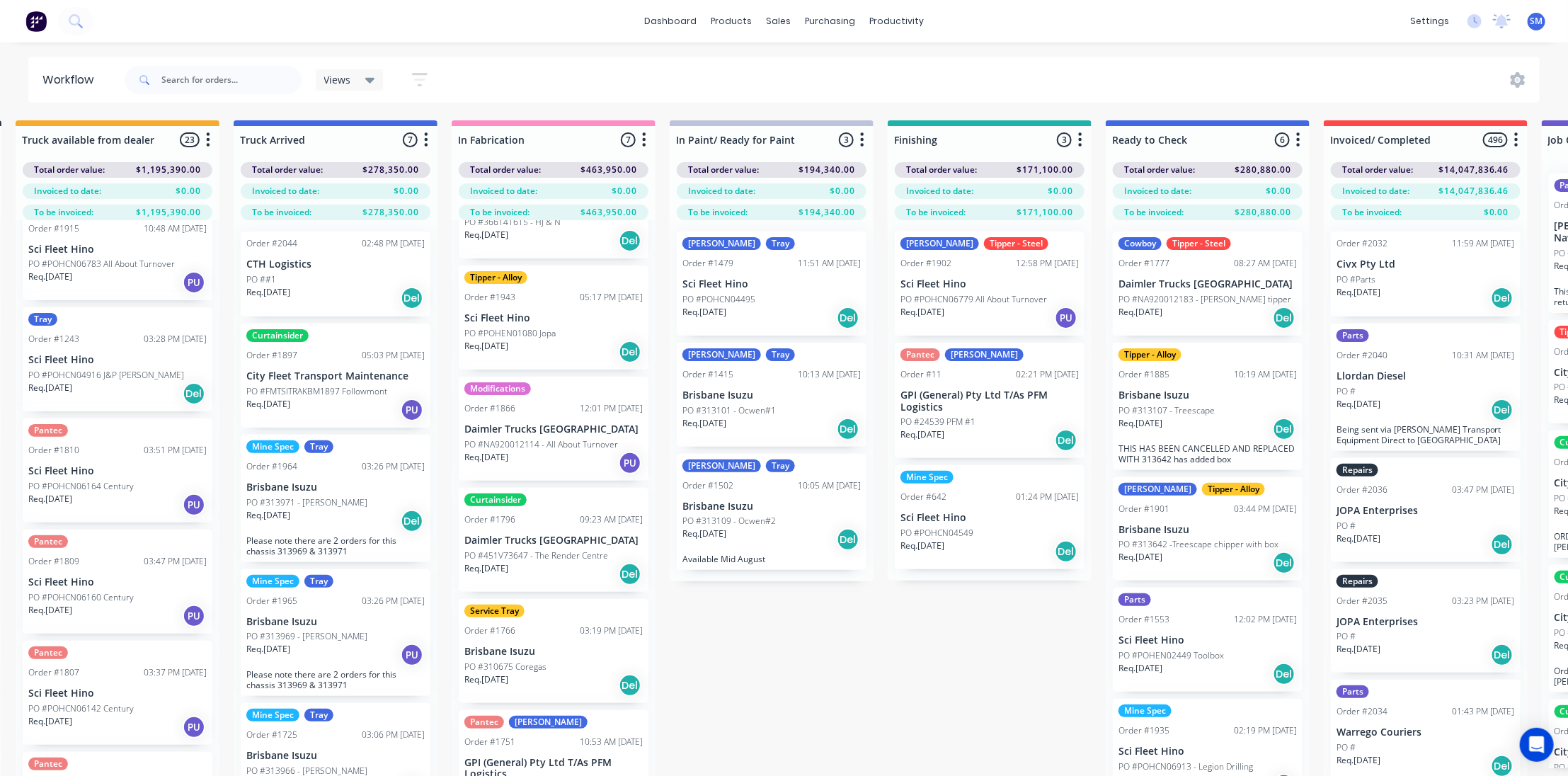
click at [83, 363] on p "Sci Fleet Hino" at bounding box center [117, 360] width 178 height 12
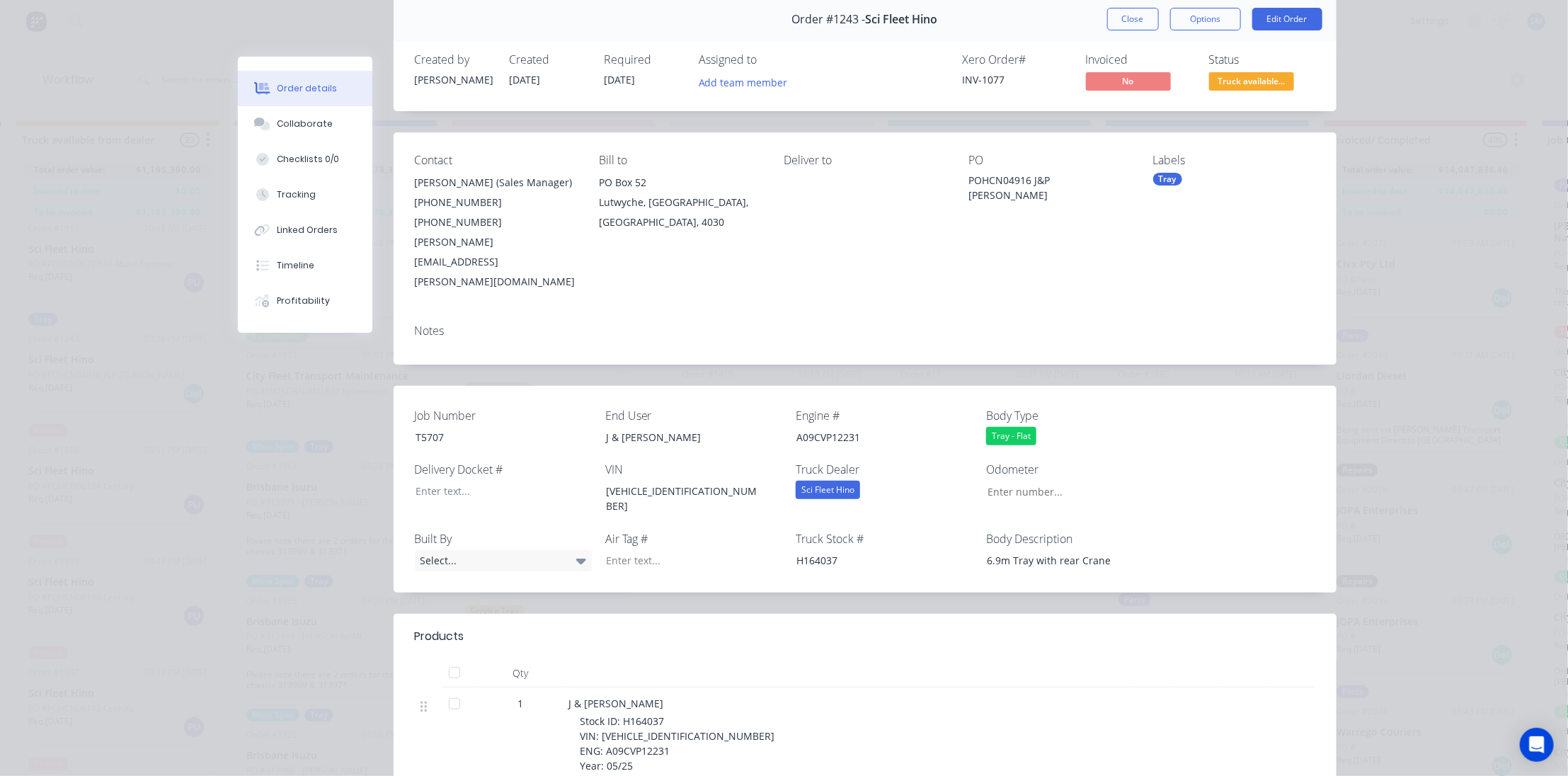
scroll to position [0, 0]
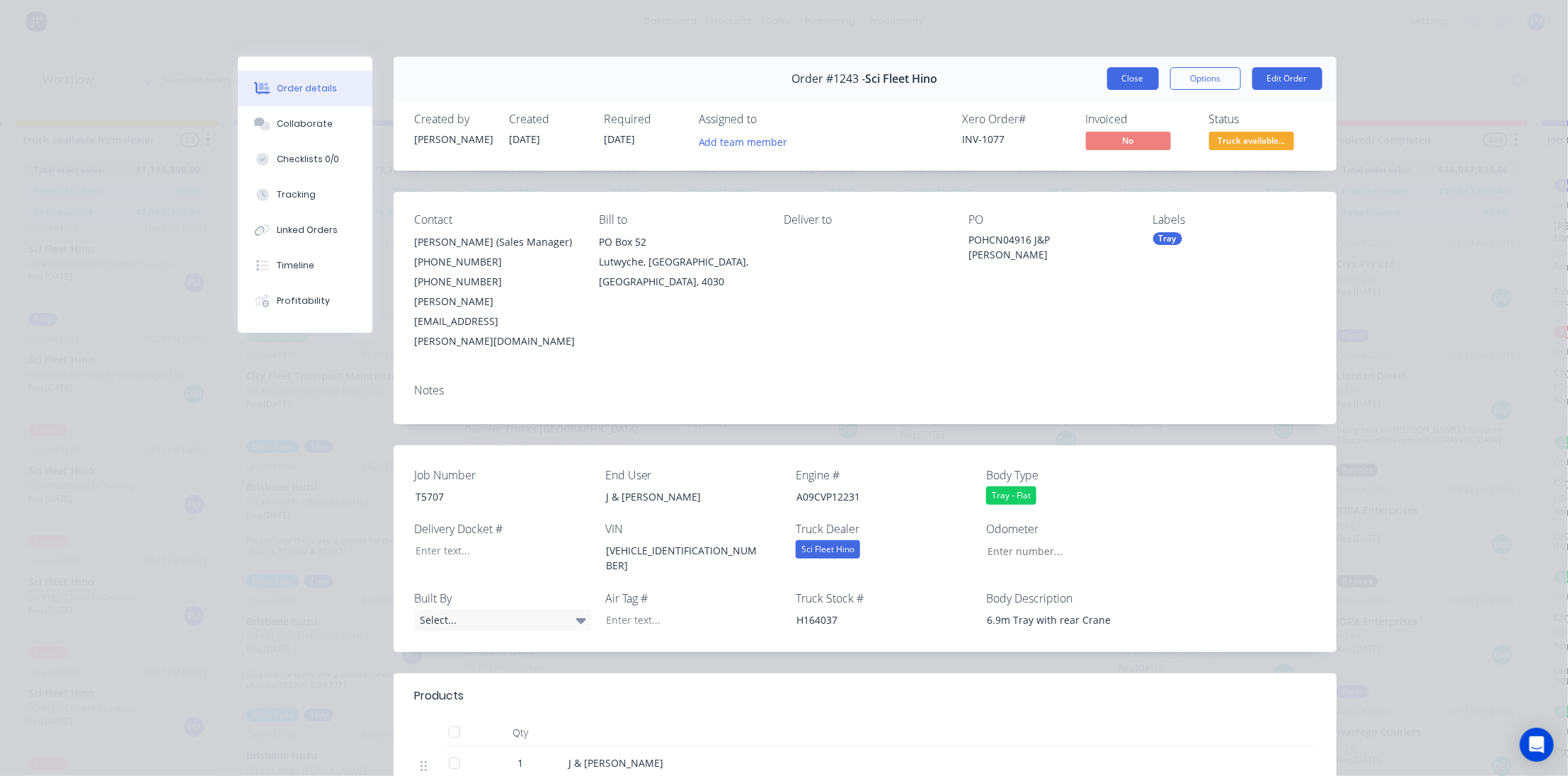
click at [1119, 74] on button "Close" at bounding box center [1133, 78] width 52 height 22
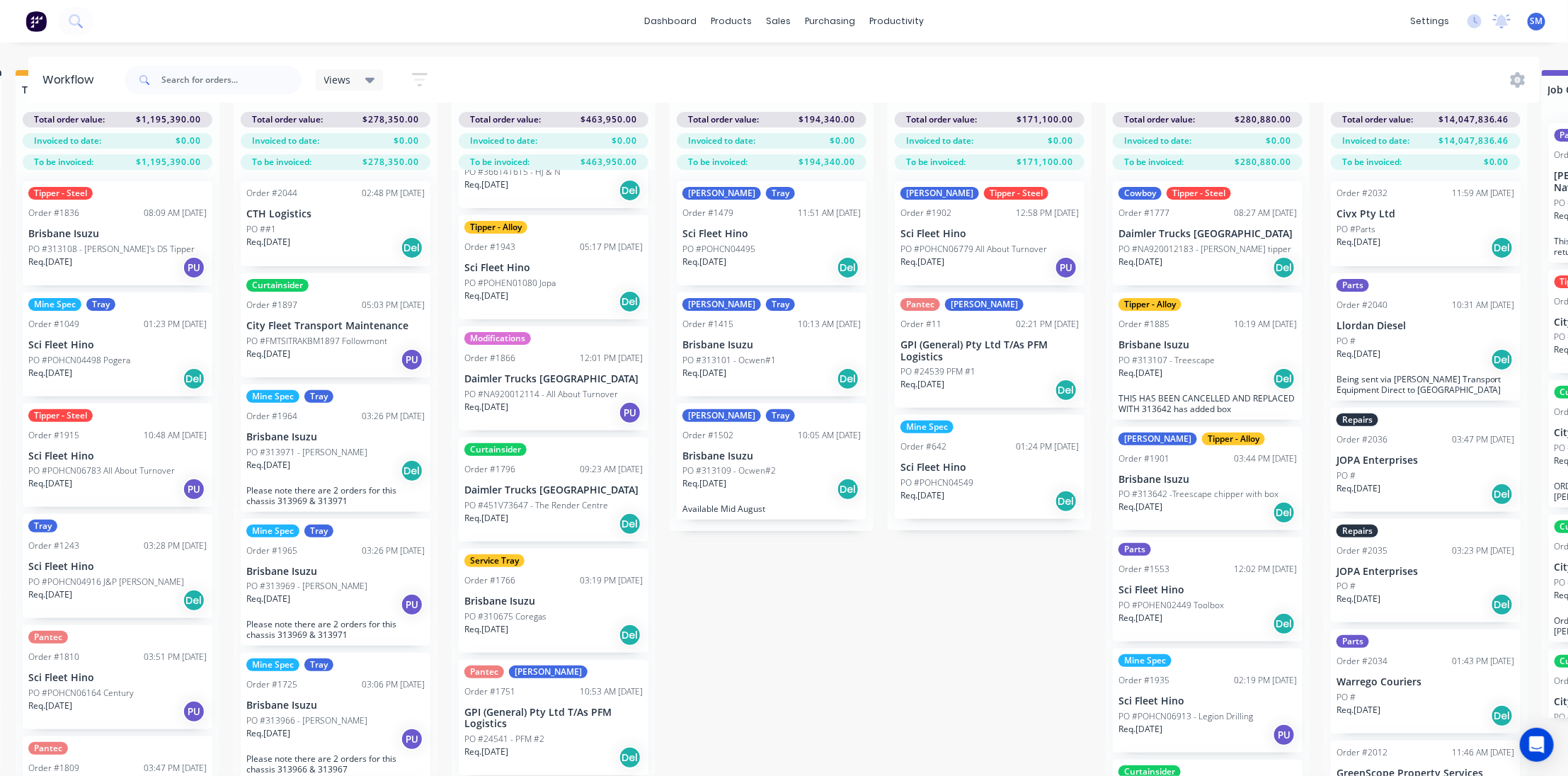
click at [895, 631] on div "Submitted 36 Status colour #273444 hex #273444 Save Cancel Summaries Total orde…" at bounding box center [937, 423] width 2361 height 706
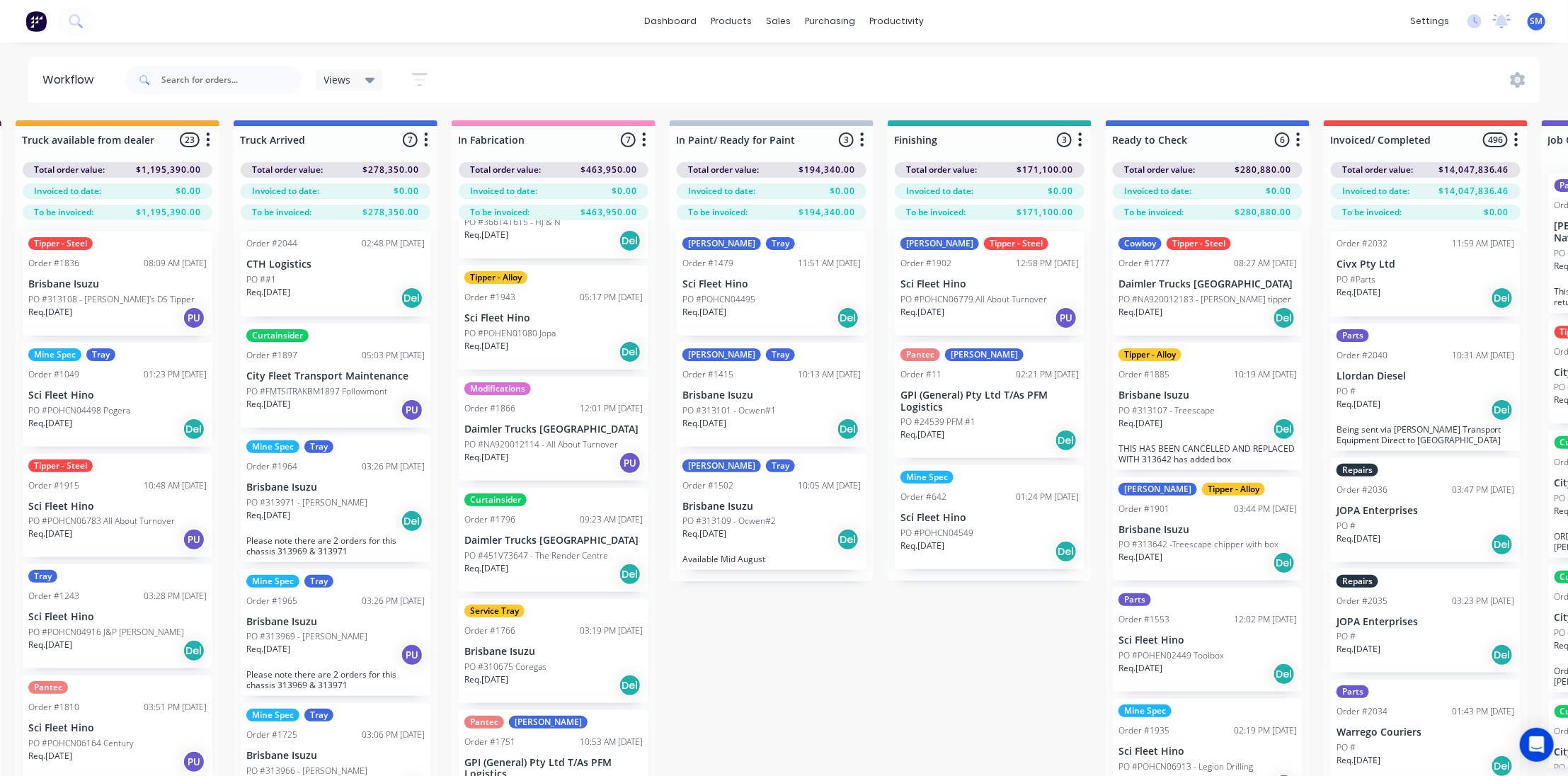
click at [955, 622] on div "Submitted 36 Status colour #273444 hex #273444 Save Cancel Summaries Total orde…" at bounding box center [937, 473] width 2361 height 706
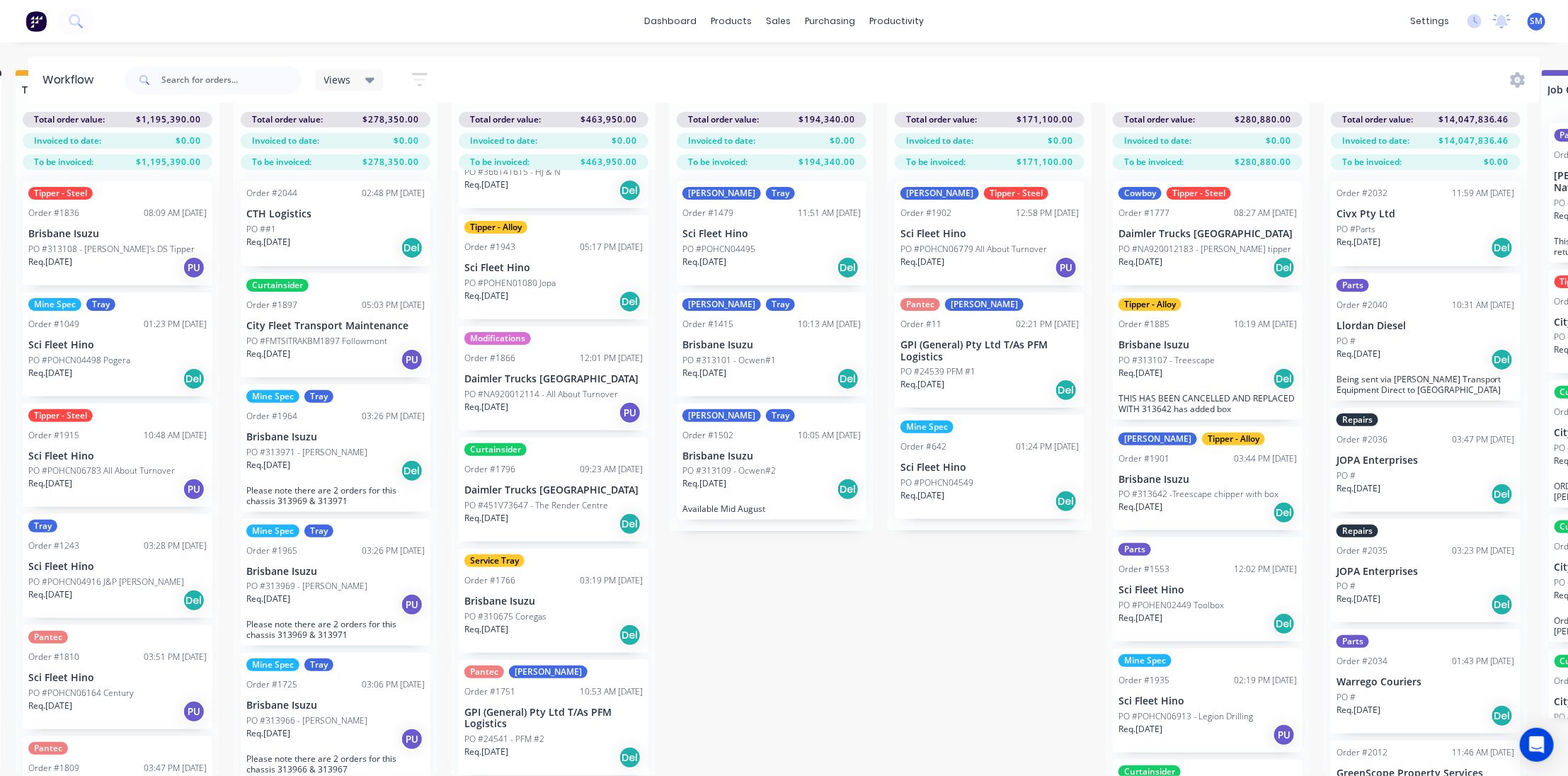
scroll to position [0, 233]
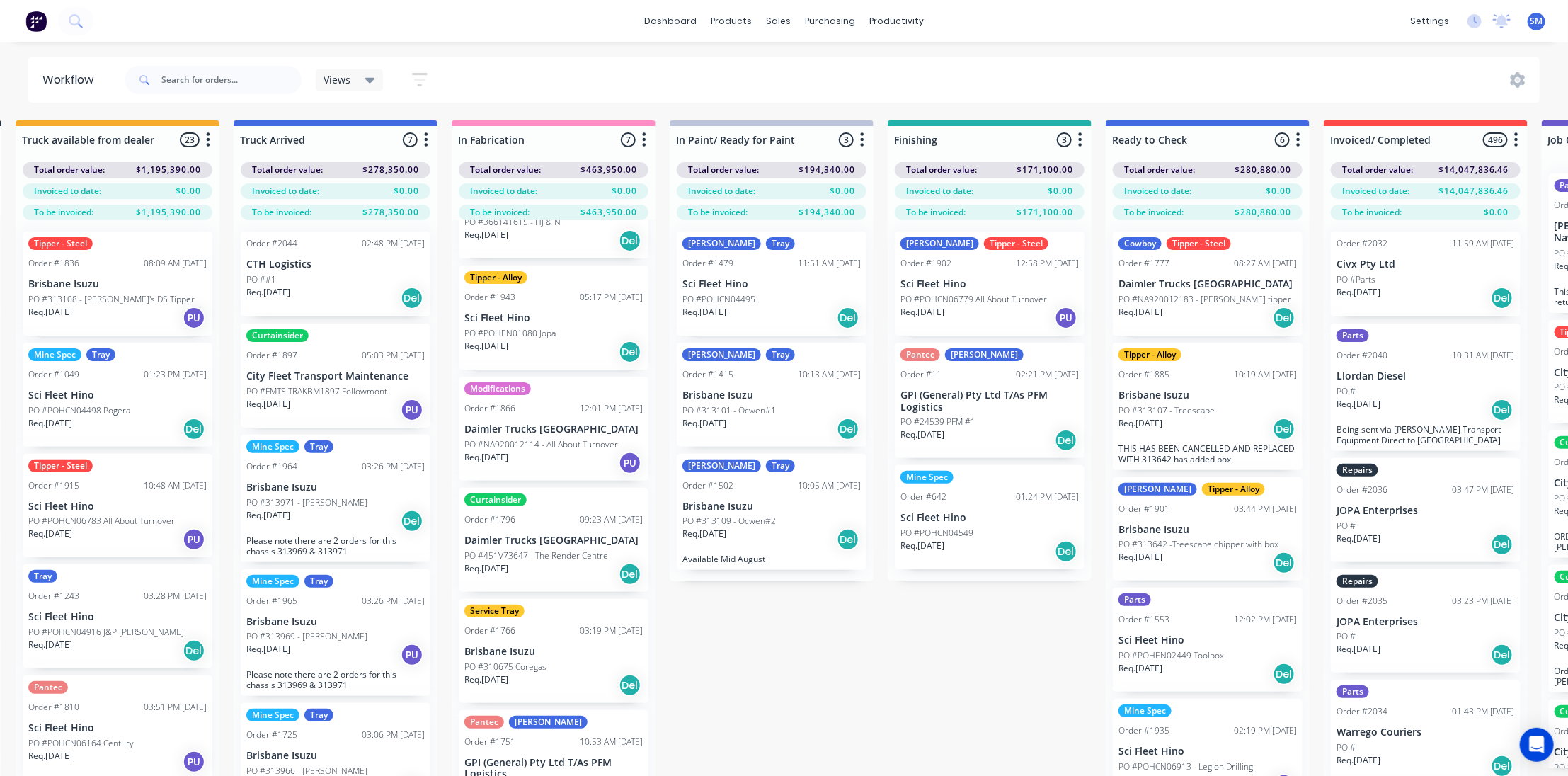
drag, startPoint x: 1245, startPoint y: 66, endPoint x: 1275, endPoint y: 53, distance: 32.7
click at [1246, 66] on div "Views Save new view None (Default) edit Show/Hide statuses Show line item cards…" at bounding box center [832, 79] width 1419 height 43
